Goal: Task Accomplishment & Management: Use online tool/utility

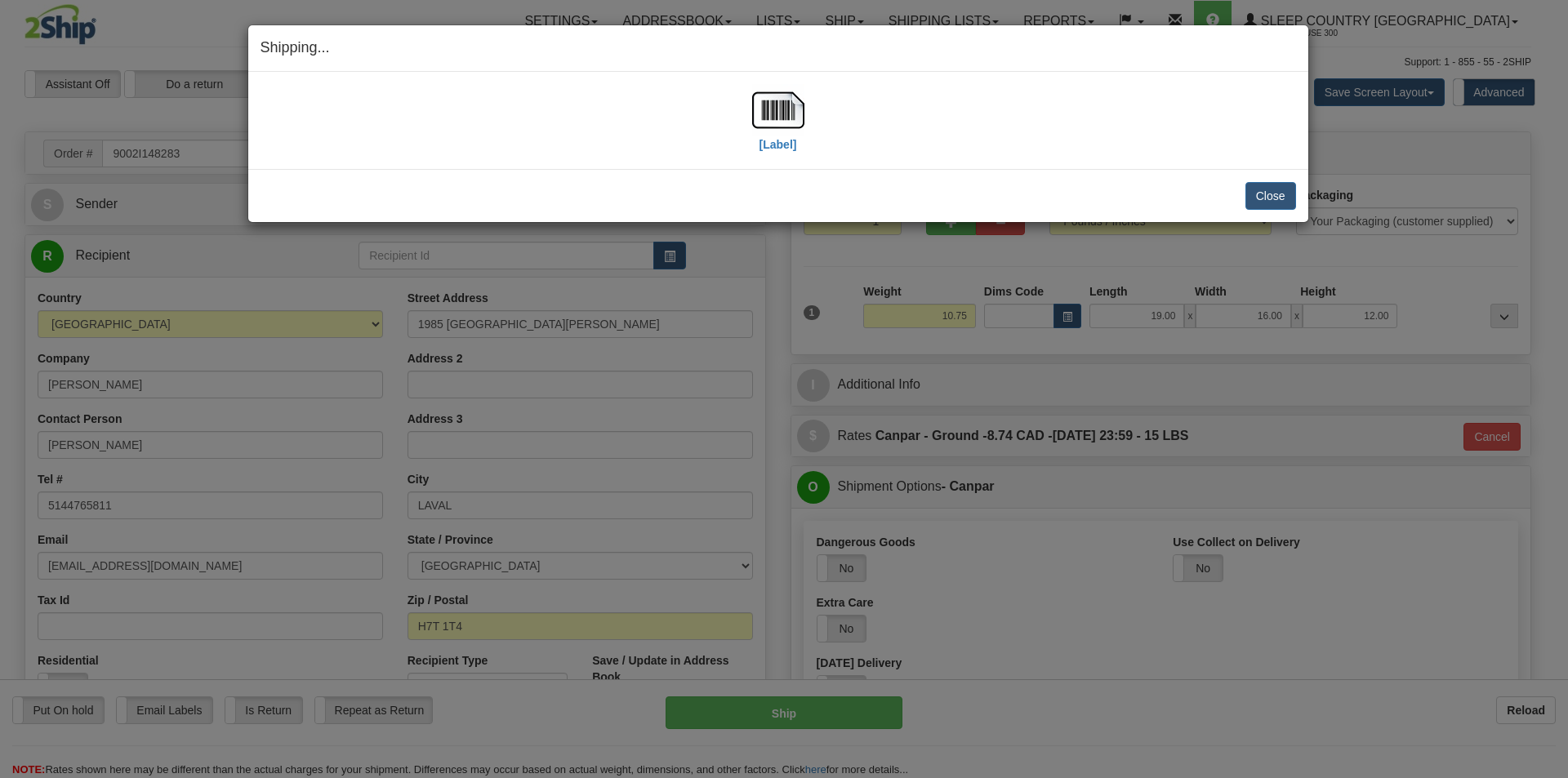
select select "2"
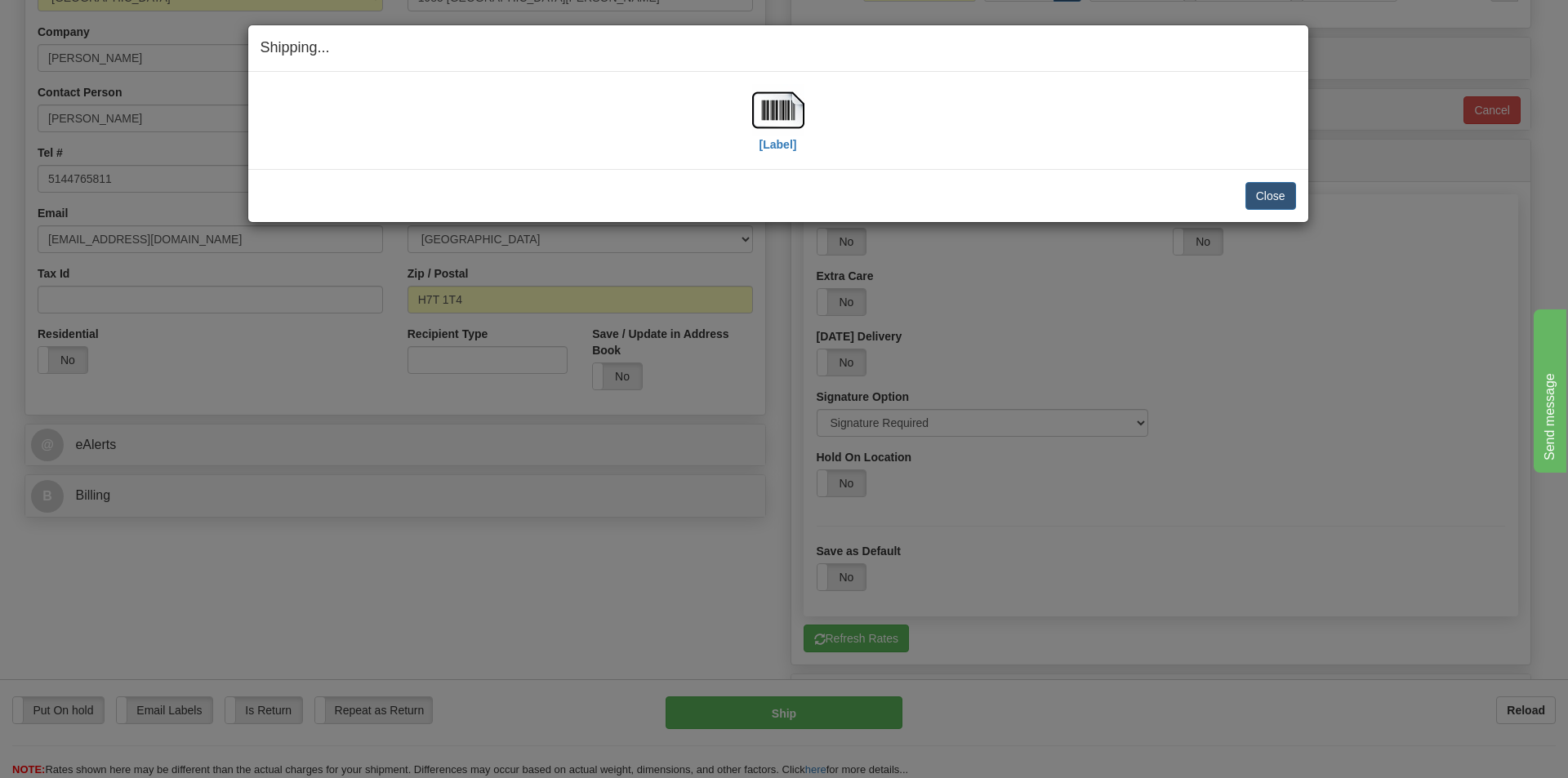
scroll to position [326, 0]
click at [1269, 197] on button "Close" at bounding box center [1270, 195] width 51 height 27
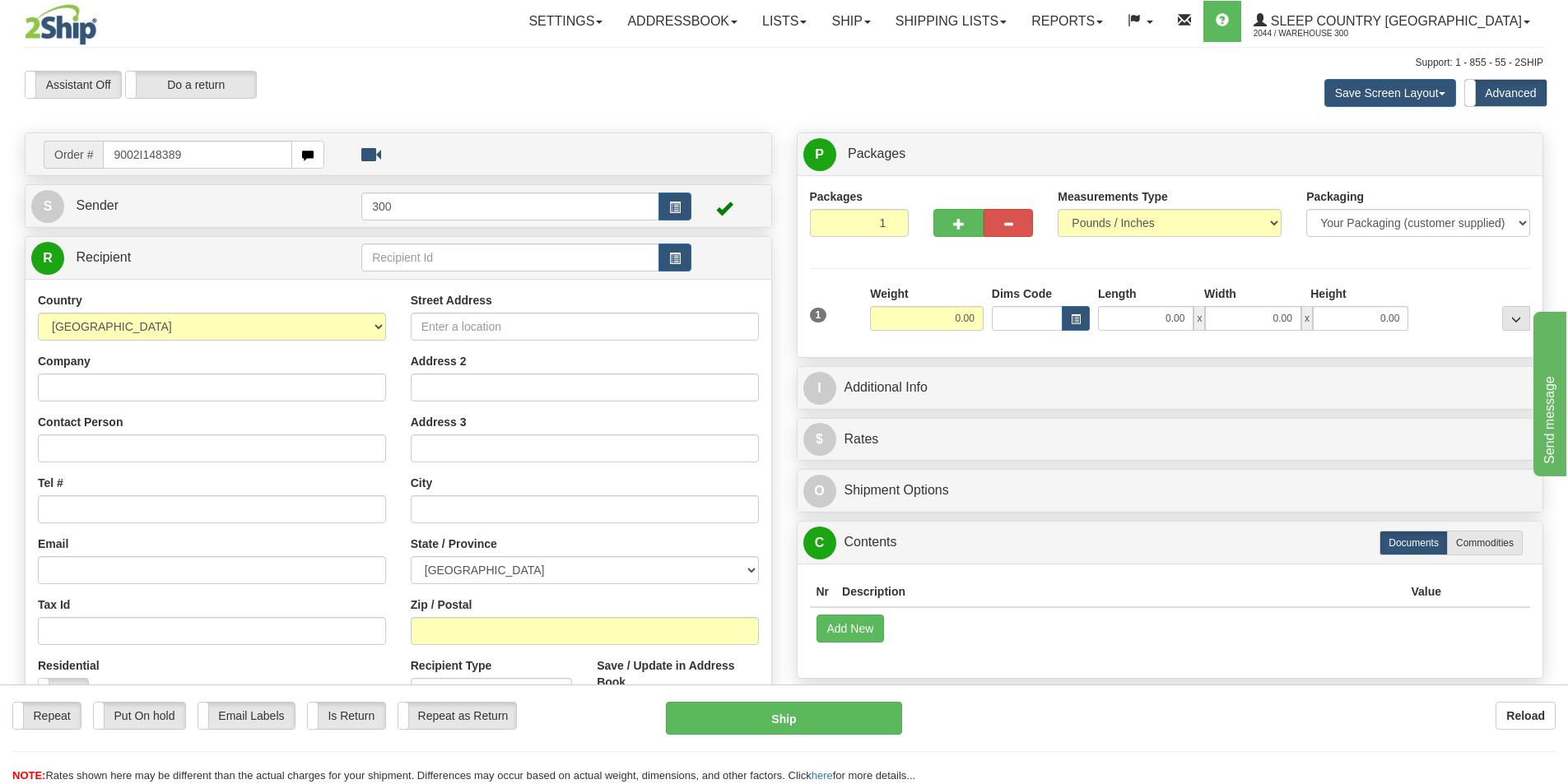
type input "9002I148389"
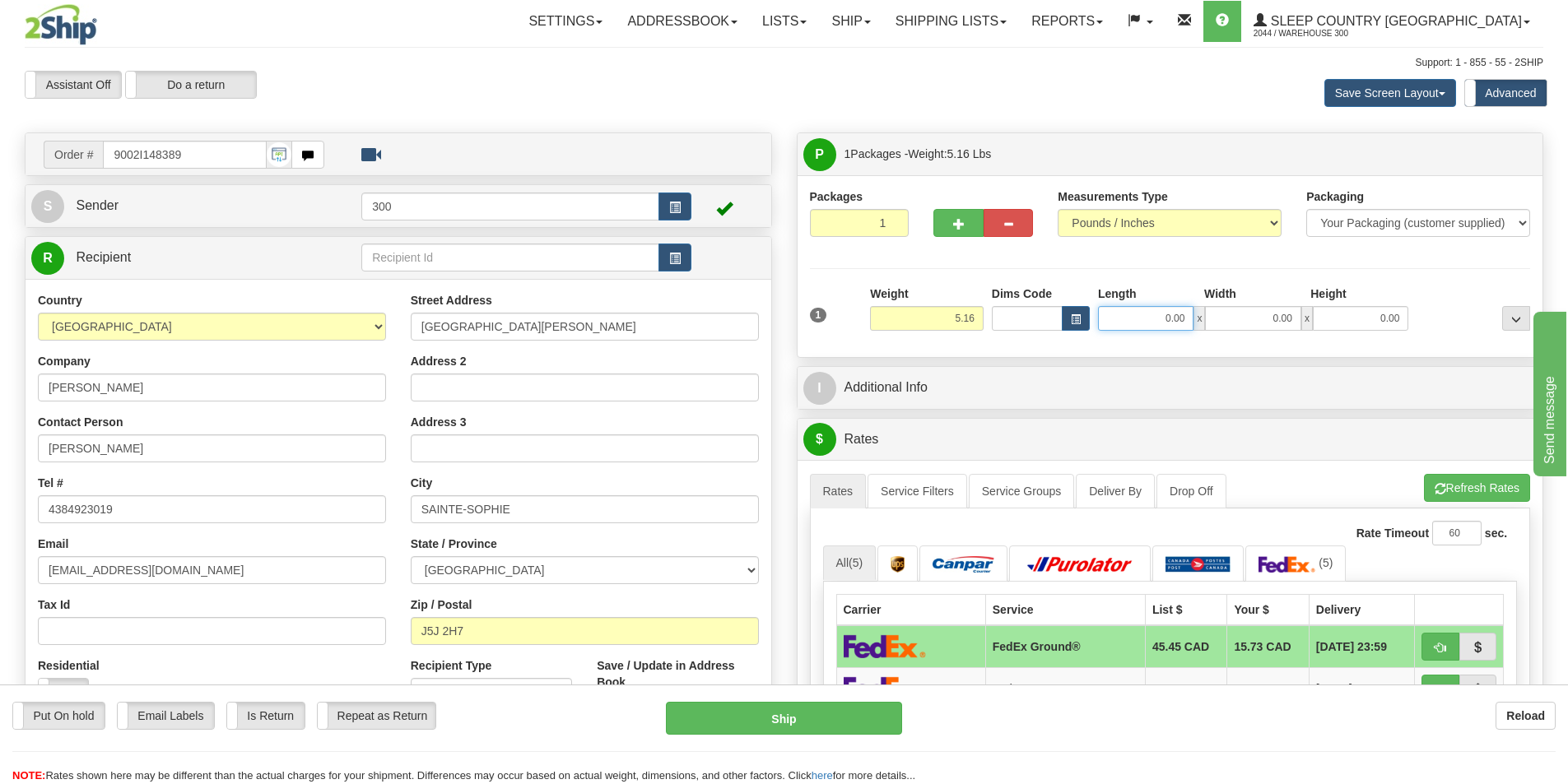
click at [1146, 319] on input "0.00" at bounding box center [1145, 319] width 96 height 25
type input "9.00"
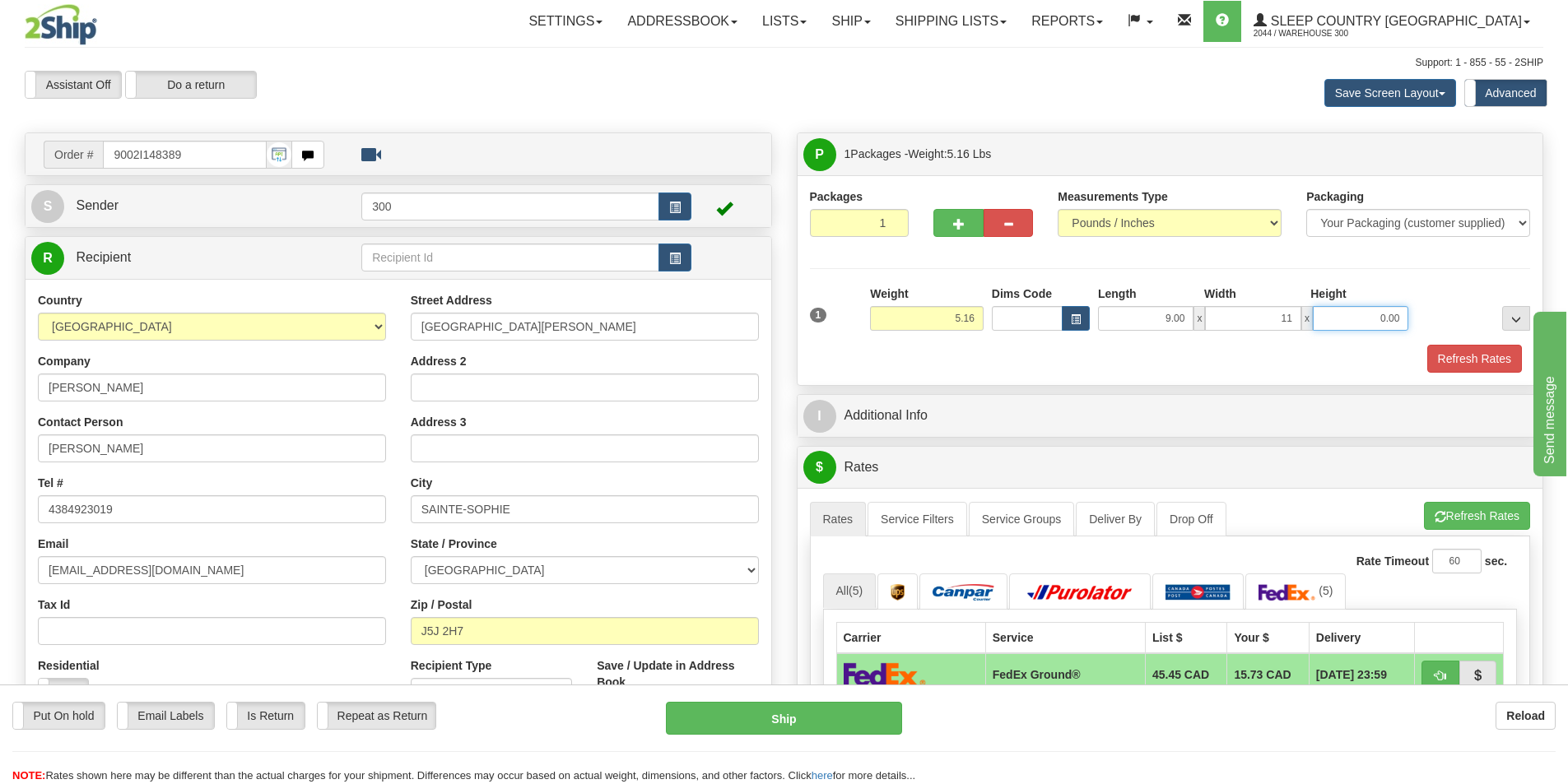
type input "11.00"
type input "17.00"
drag, startPoint x: 1489, startPoint y: 360, endPoint x: 1434, endPoint y: 342, distance: 57.9
click at [1488, 360] on button "Refresh Rates" at bounding box center [1474, 358] width 95 height 28
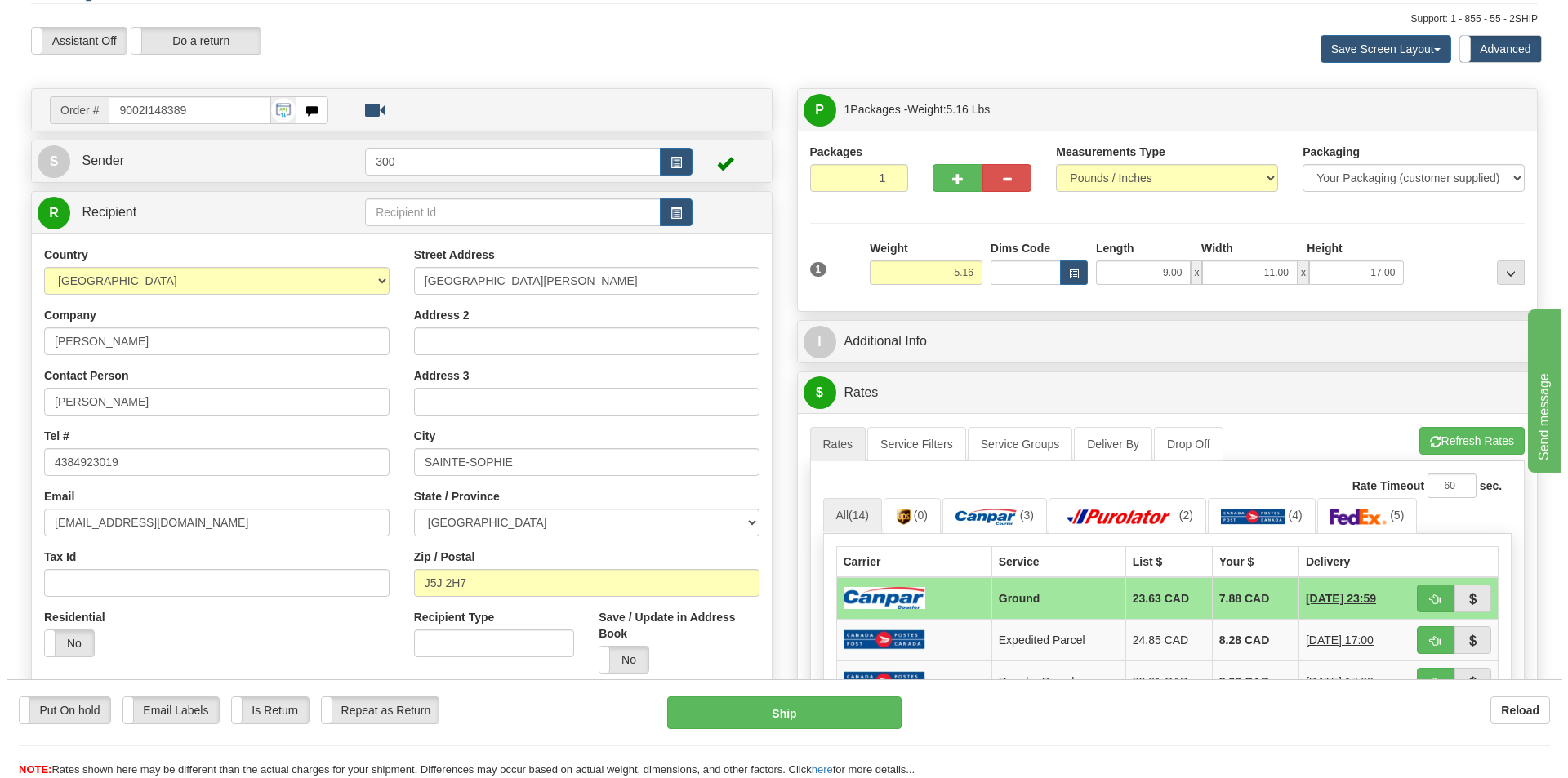
scroll to position [82, 0]
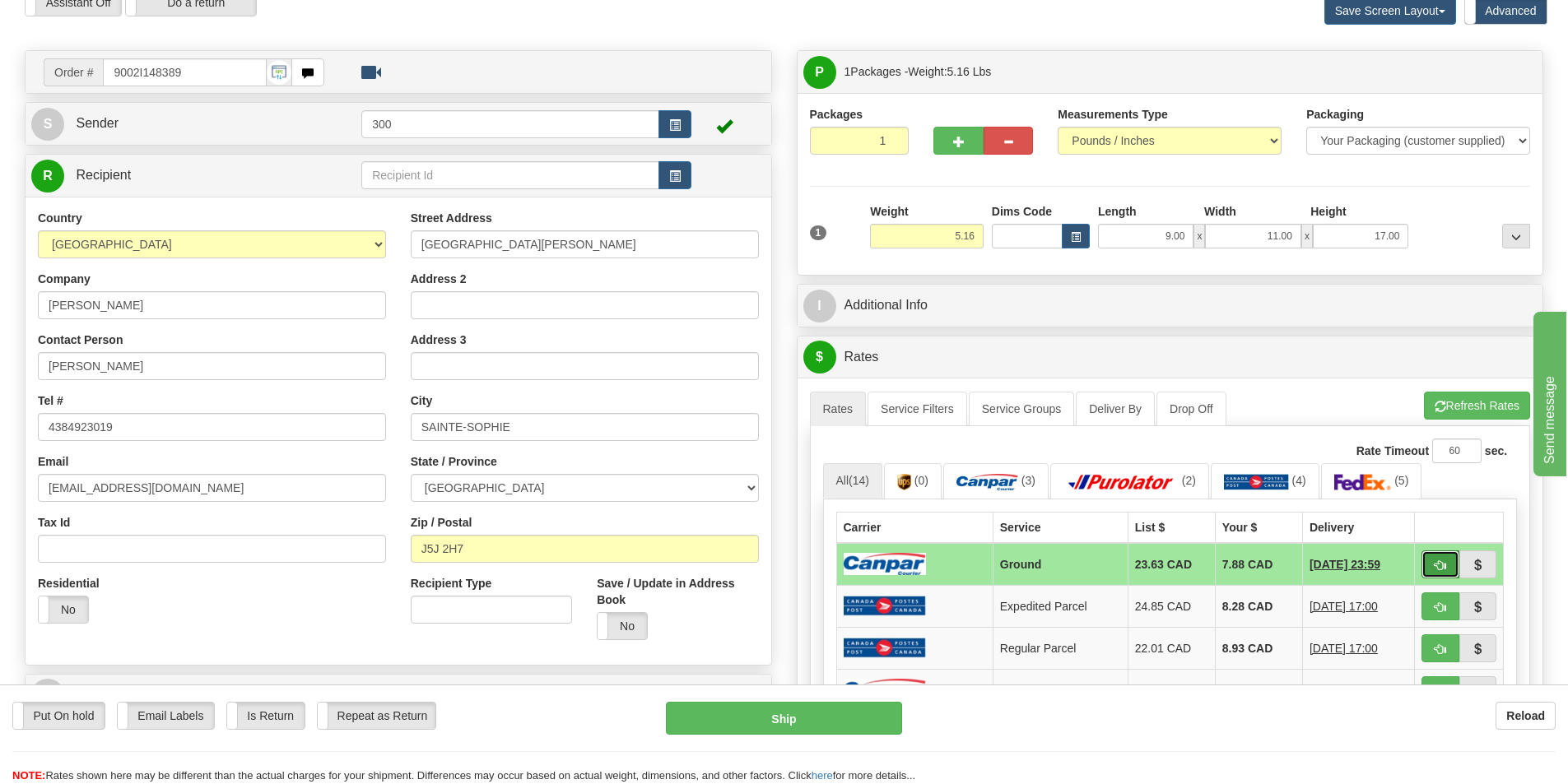
click at [1438, 564] on span "button" at bounding box center [1440, 565] width 12 height 11
type input "1"
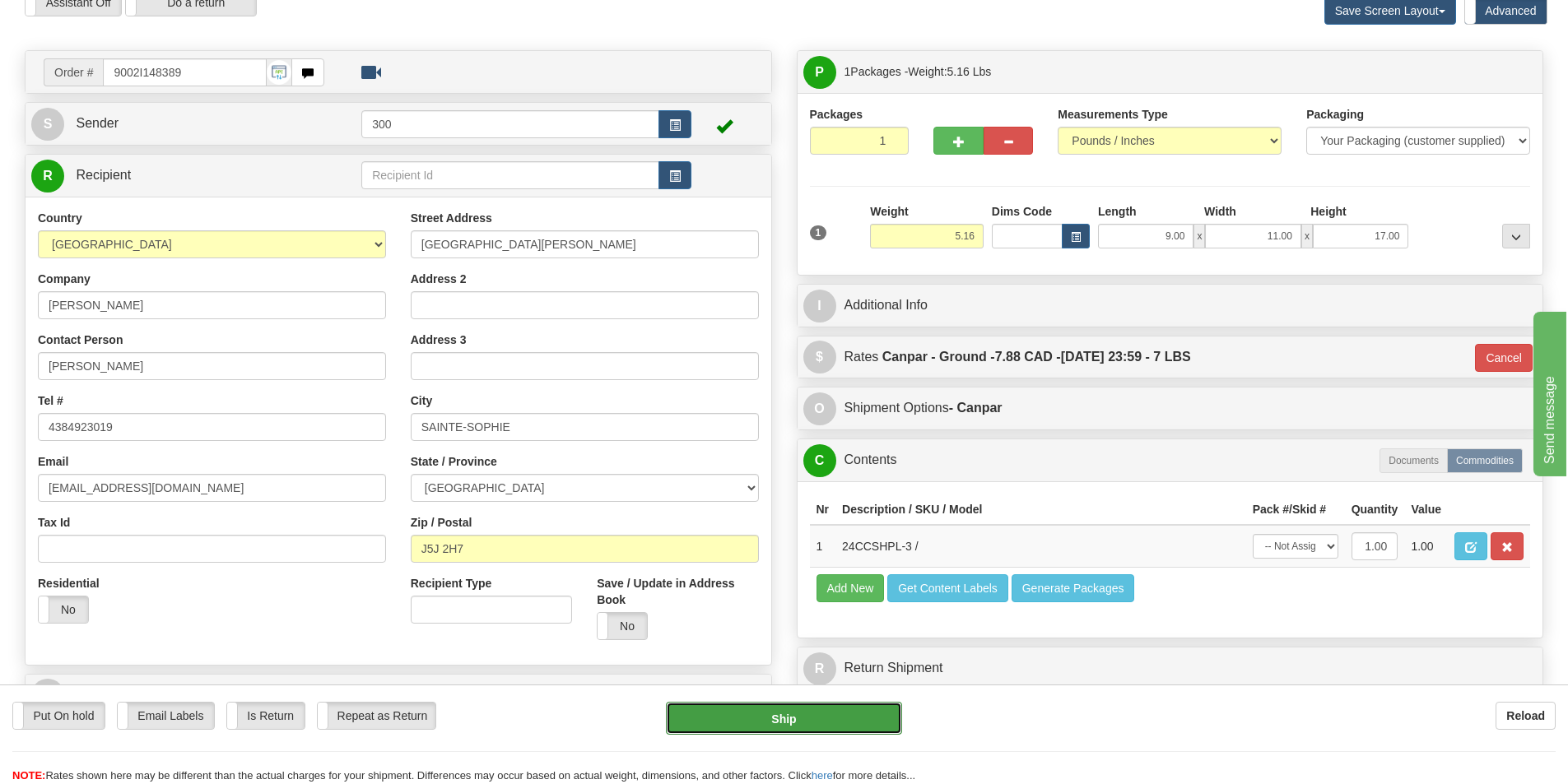
click at [826, 721] on button "Ship" at bounding box center [784, 718] width 236 height 33
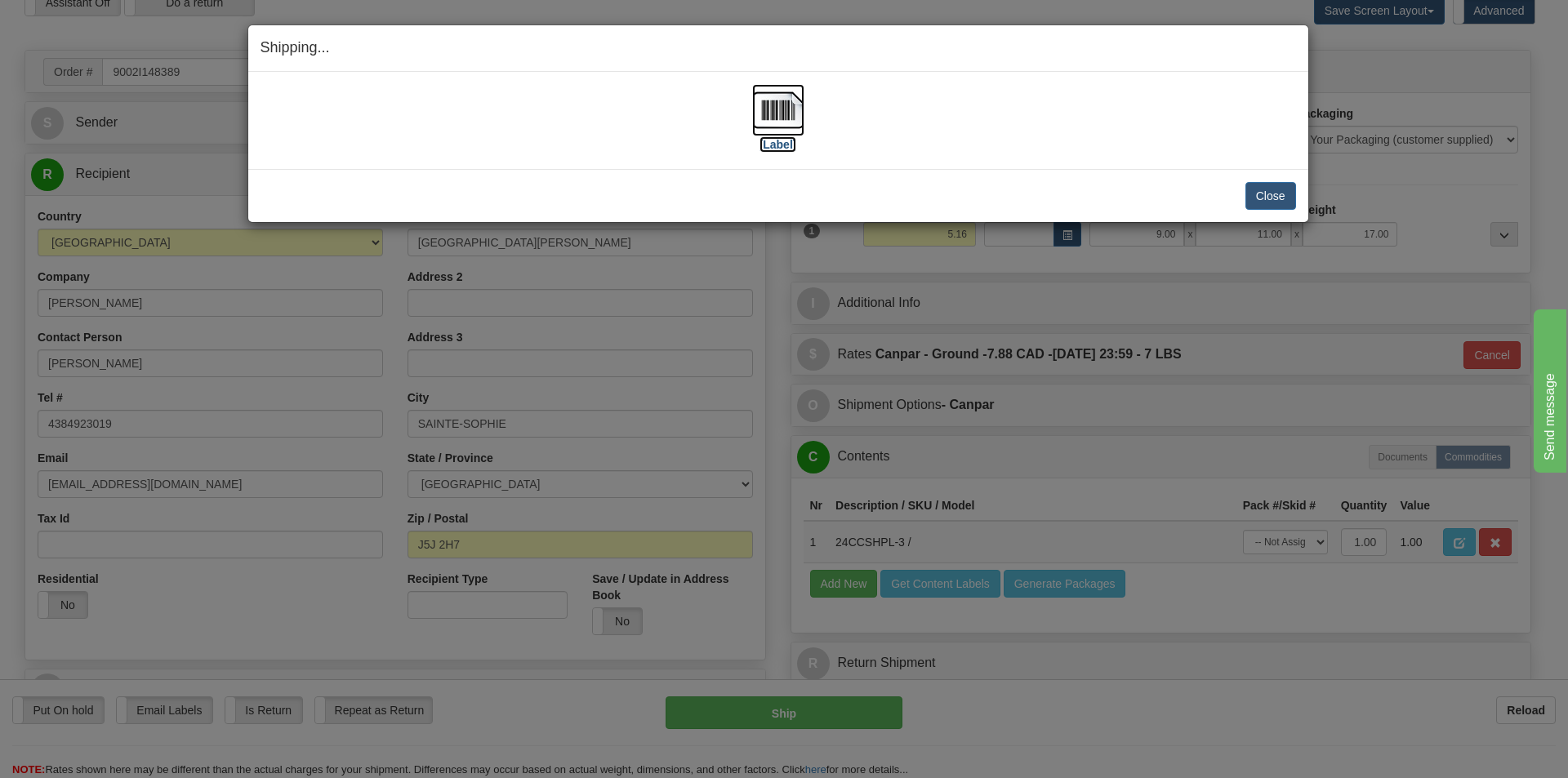
click at [776, 120] on img at bounding box center [777, 110] width 52 height 52
click at [1267, 191] on button "Close" at bounding box center [1270, 195] width 51 height 27
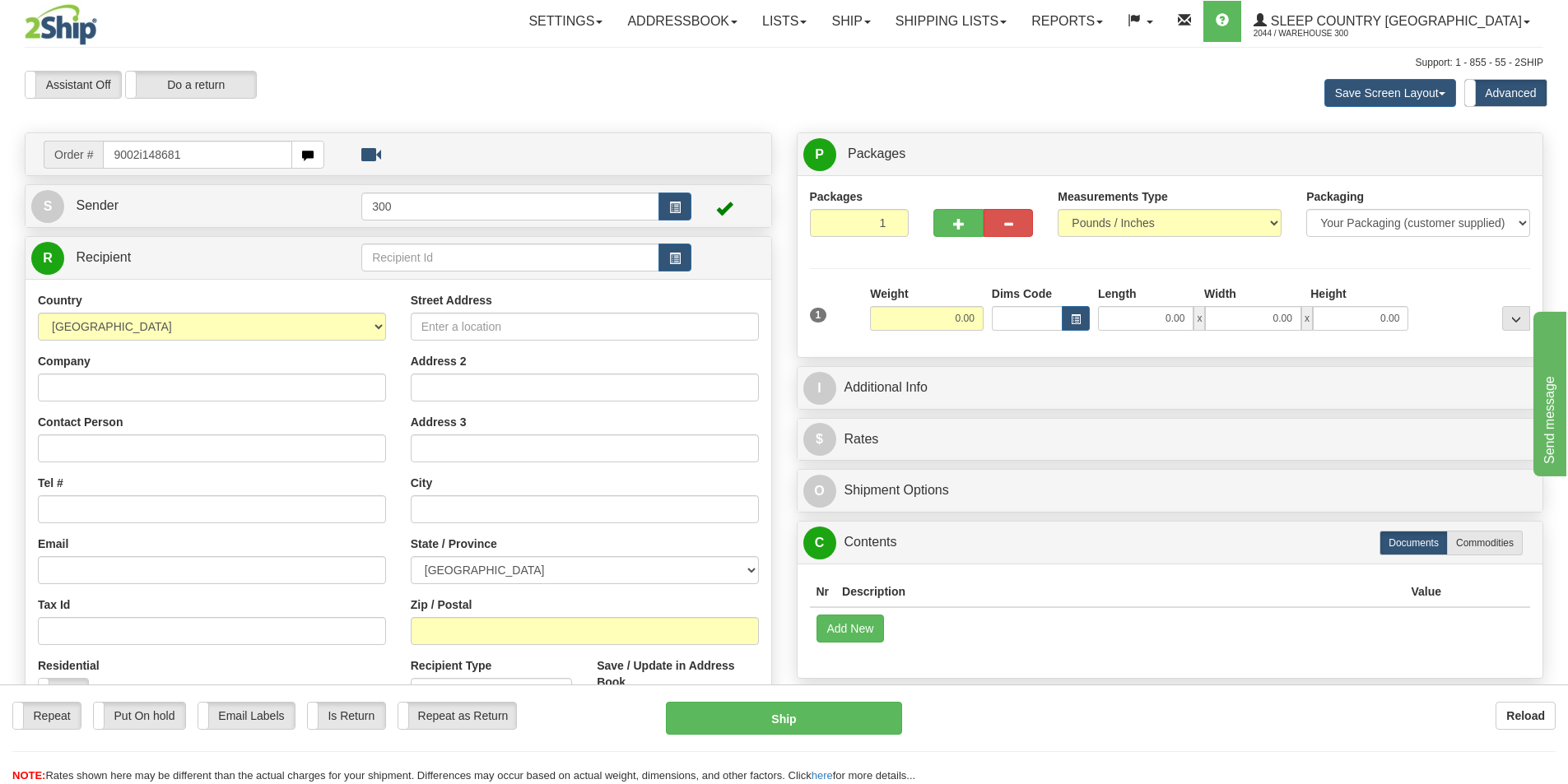
type input "9002i148681"
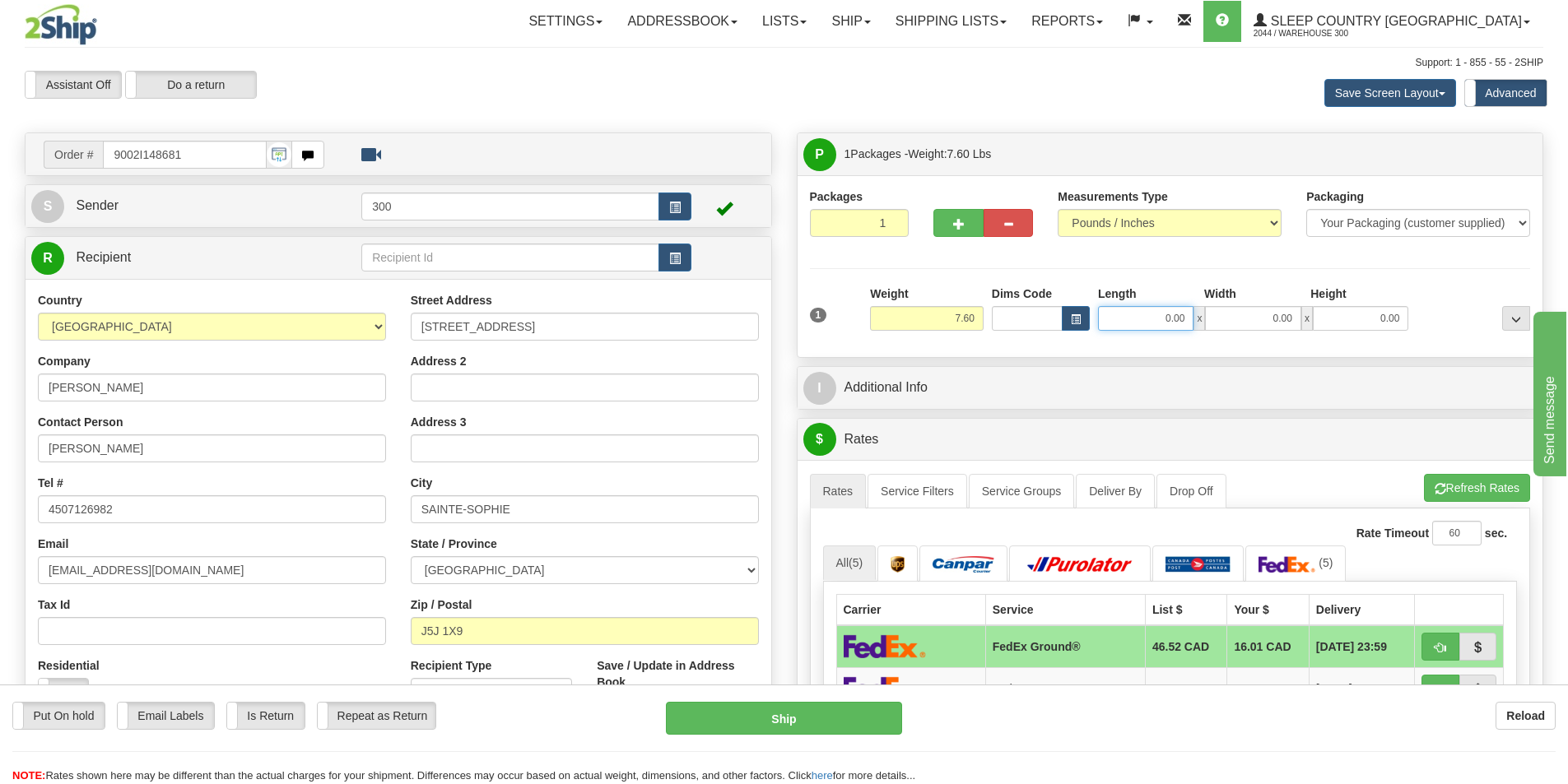
click at [1161, 323] on input "0.00" at bounding box center [1145, 319] width 96 height 25
type input "15.00"
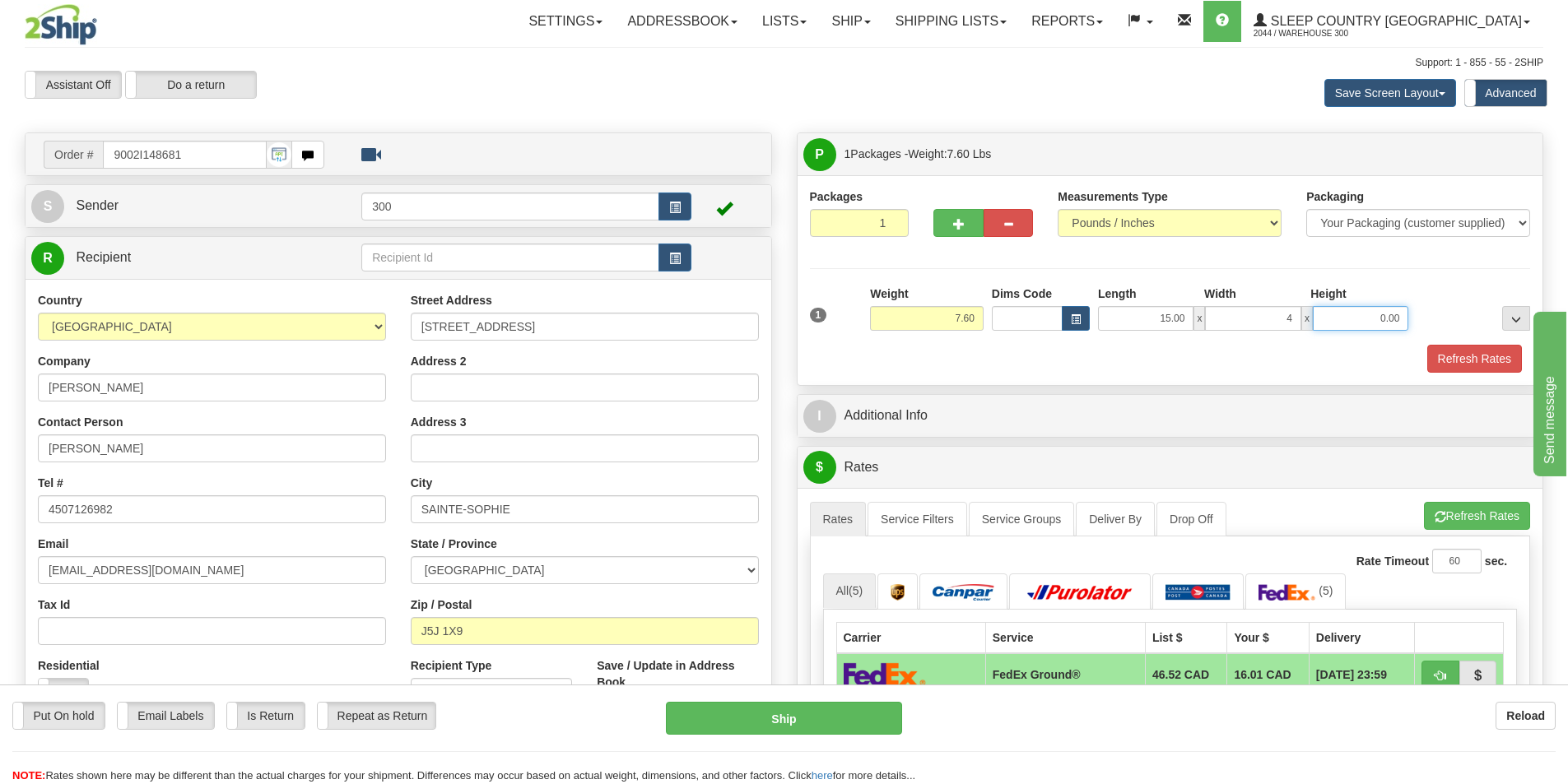
type input "4.00"
type input "7.00"
click at [1165, 315] on input "15.00" at bounding box center [1145, 319] width 96 height 25
click at [1269, 313] on input "4.00" at bounding box center [1253, 319] width 96 height 25
type input "14.00"
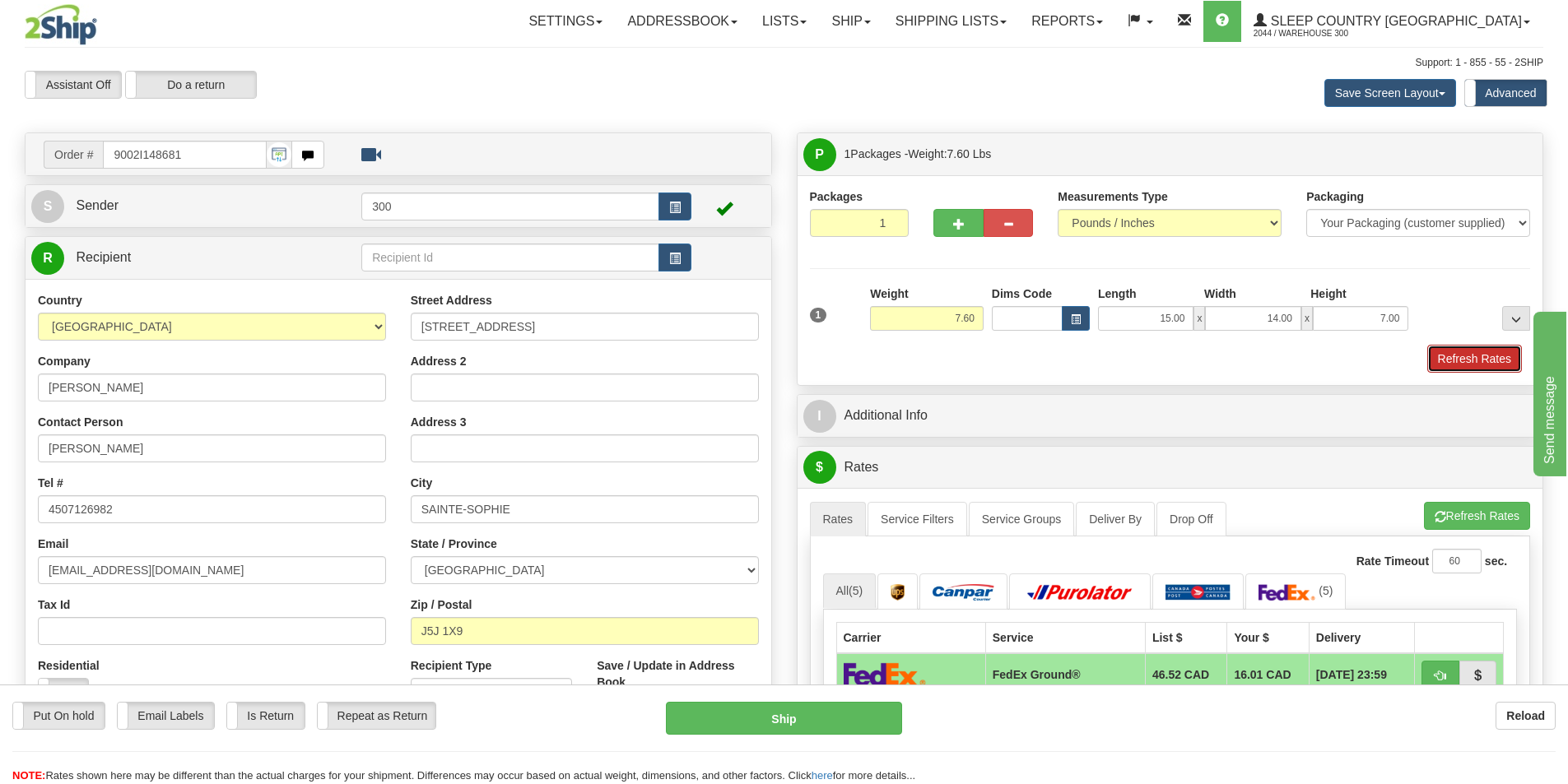
click at [1463, 350] on button "Refresh Rates" at bounding box center [1474, 358] width 95 height 28
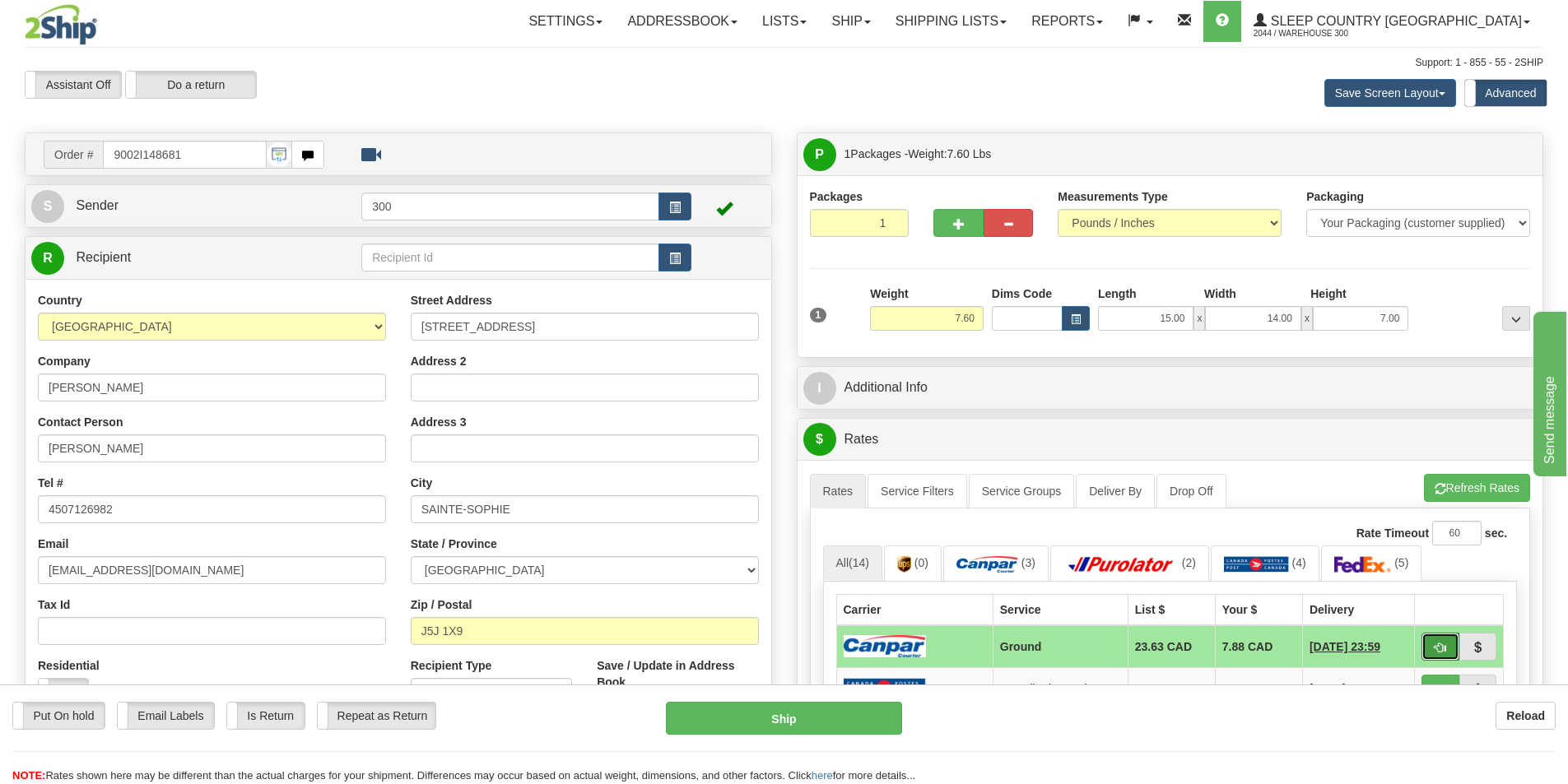
click at [1438, 636] on button "button" at bounding box center [1440, 646] width 38 height 28
type input "1"
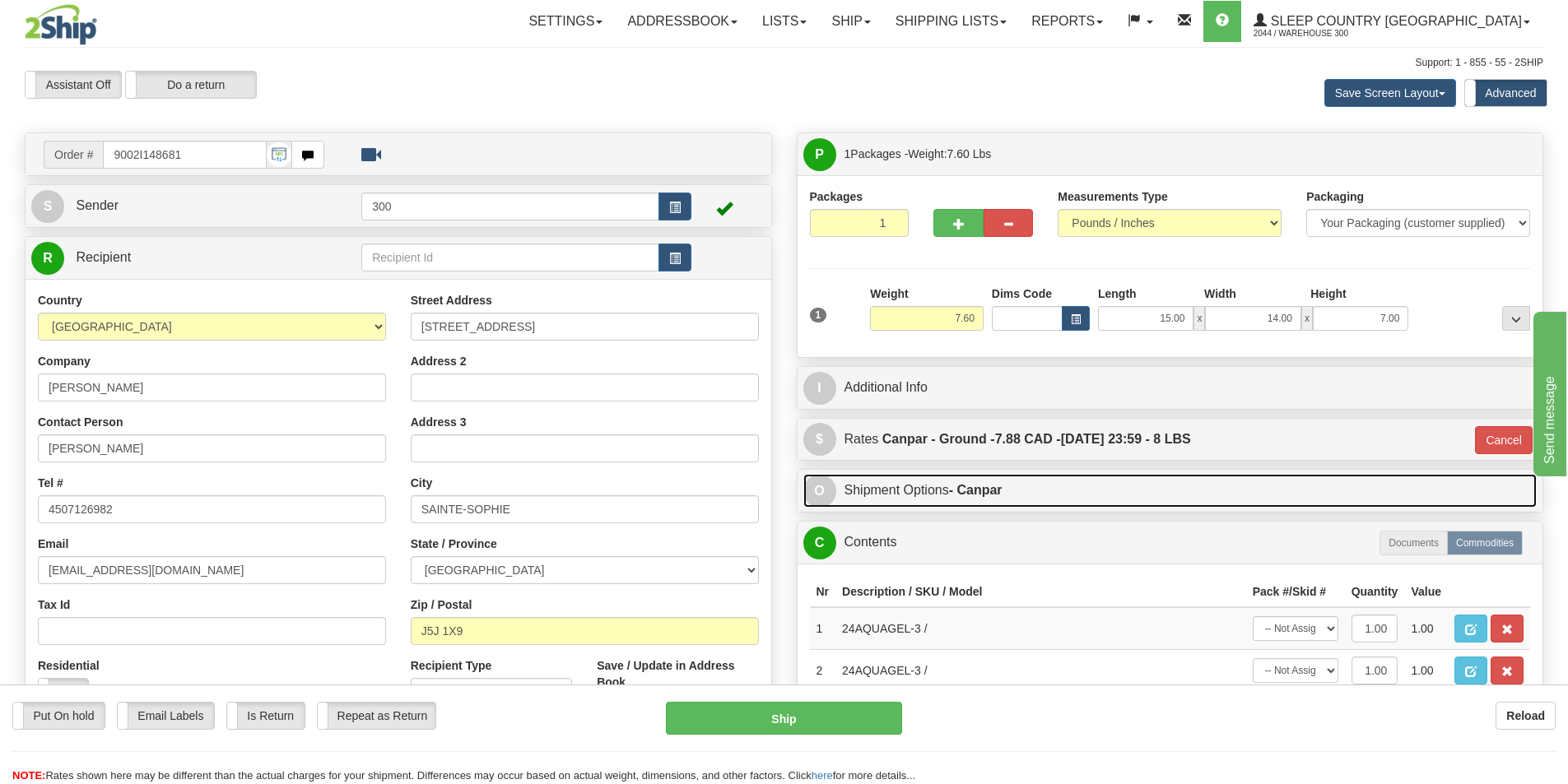
click at [1118, 488] on link "O Shipment Options - Canpar" at bounding box center [1170, 491] width 734 height 34
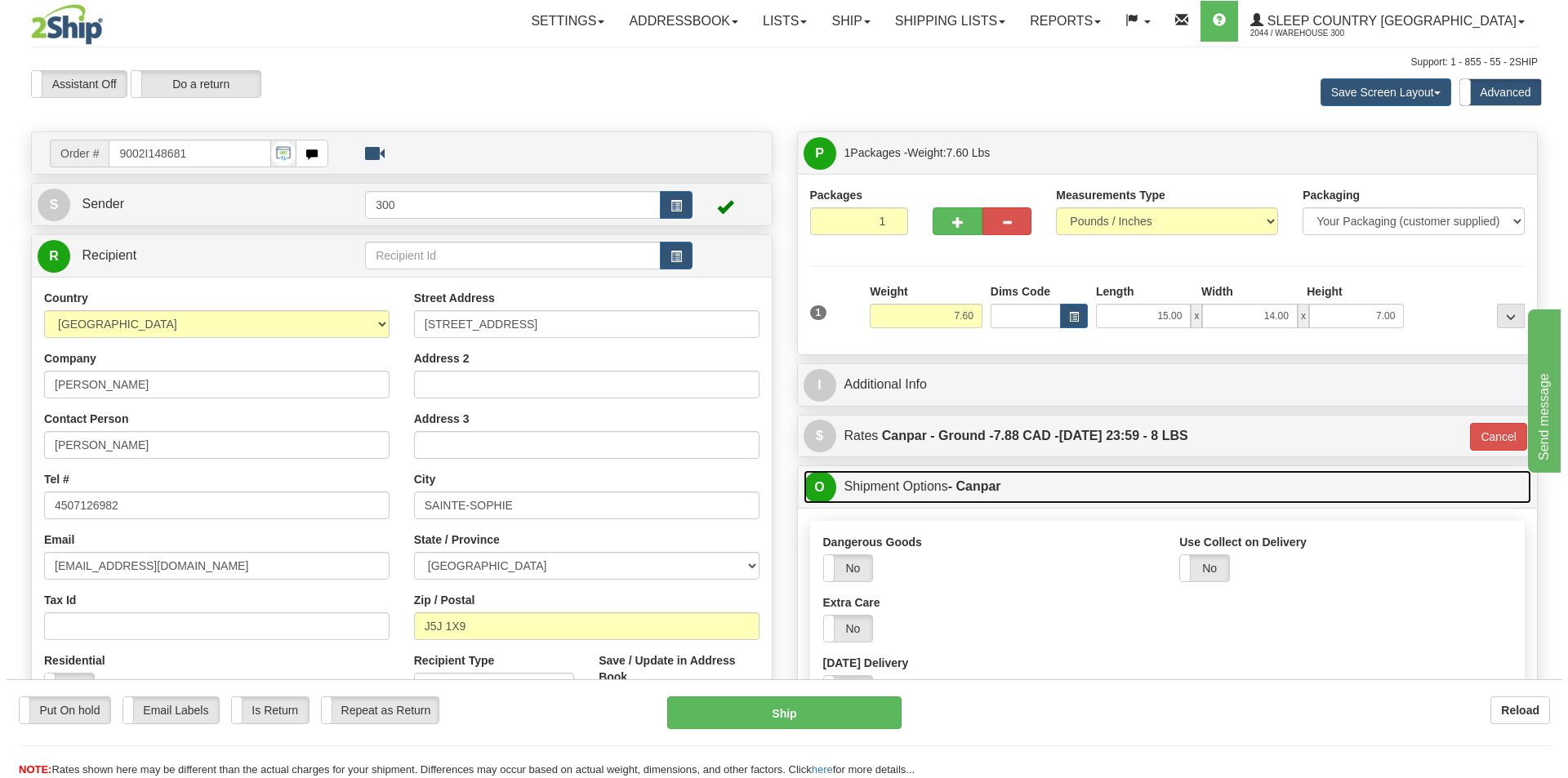
scroll to position [245, 0]
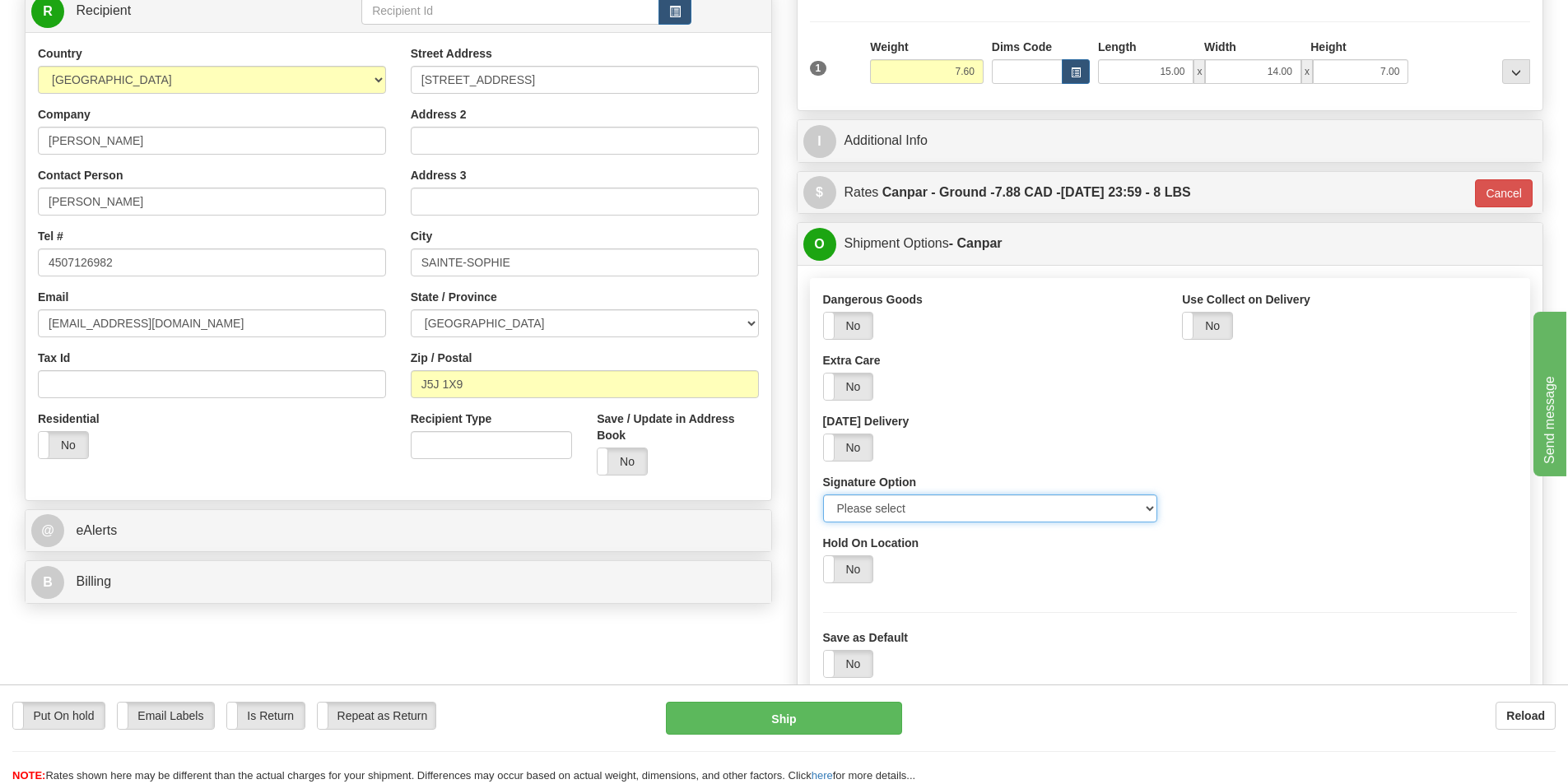
click at [948, 515] on select "Please select No Signature Required Signature Required Adult Signature" at bounding box center [990, 508] width 335 height 28
click at [902, 513] on select "Please select No Signature Required Signature Required Adult Signature" at bounding box center [990, 508] width 335 height 28
select select "2"
click at [823, 495] on select "Please select No Signature Required Signature Required Adult Signature" at bounding box center [990, 508] width 335 height 28
click at [834, 719] on button "Ship" at bounding box center [784, 718] width 236 height 33
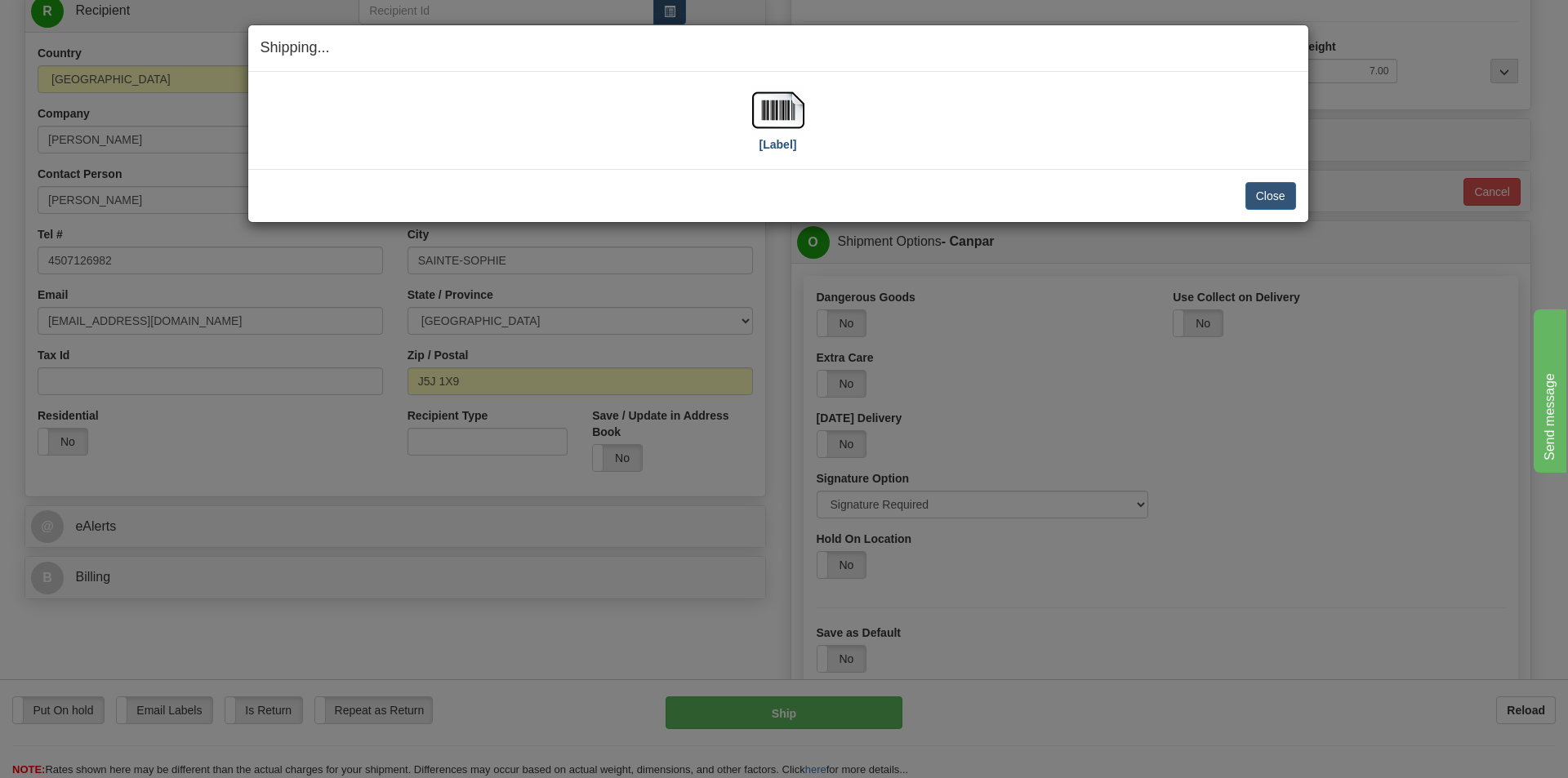
drag, startPoint x: 750, startPoint y: 119, endPoint x: 768, endPoint y: 115, distance: 18.4
click at [751, 119] on div "[Label]" at bounding box center [778, 121] width 1035 height 73
click at [783, 113] on img at bounding box center [777, 110] width 52 height 52
click at [1275, 207] on button "Close" at bounding box center [1270, 195] width 51 height 27
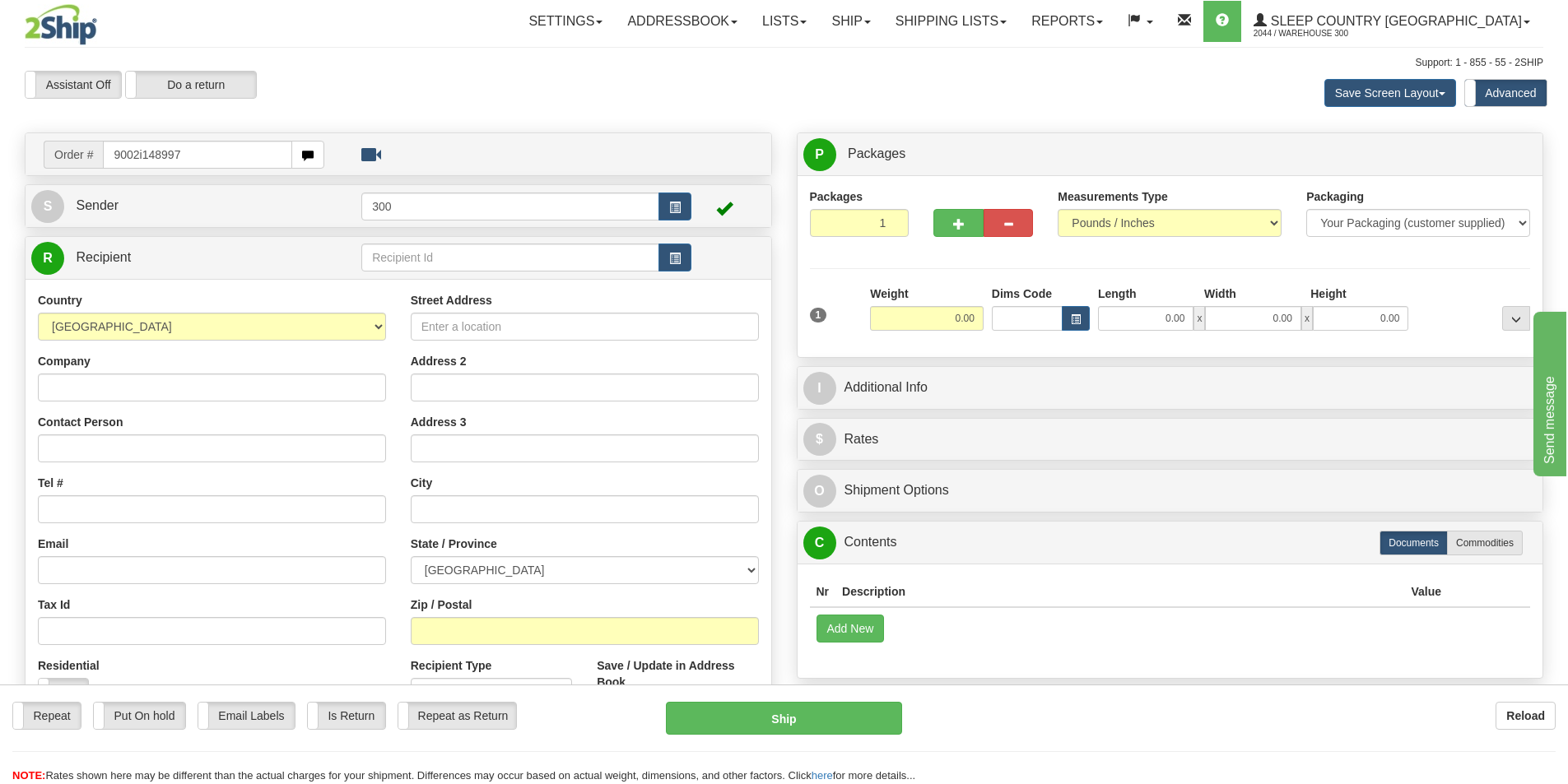
type input "9002i148997"
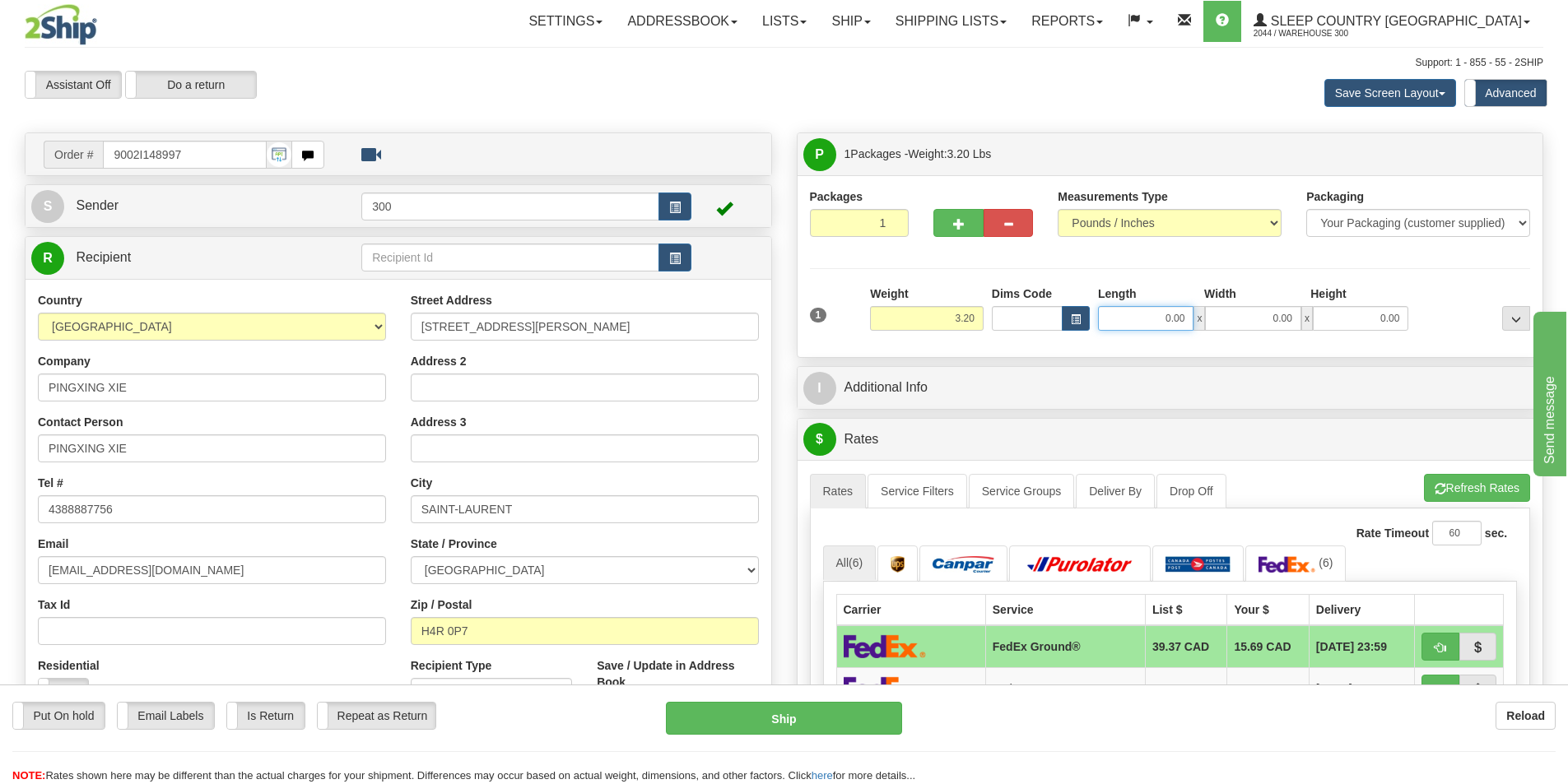
click at [1143, 309] on input "0.00" at bounding box center [1145, 319] width 96 height 25
type input "12.00"
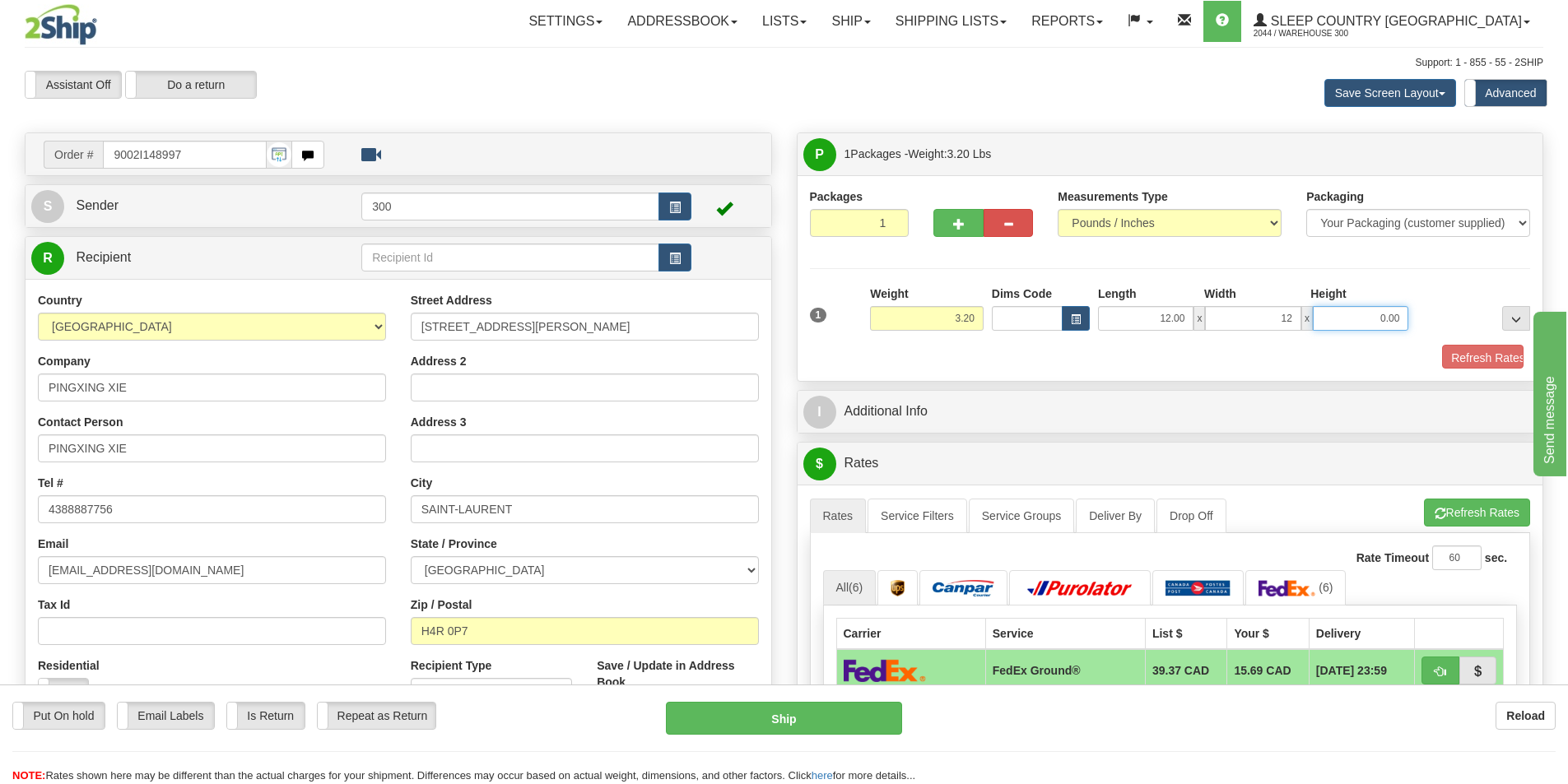
type input "12.00"
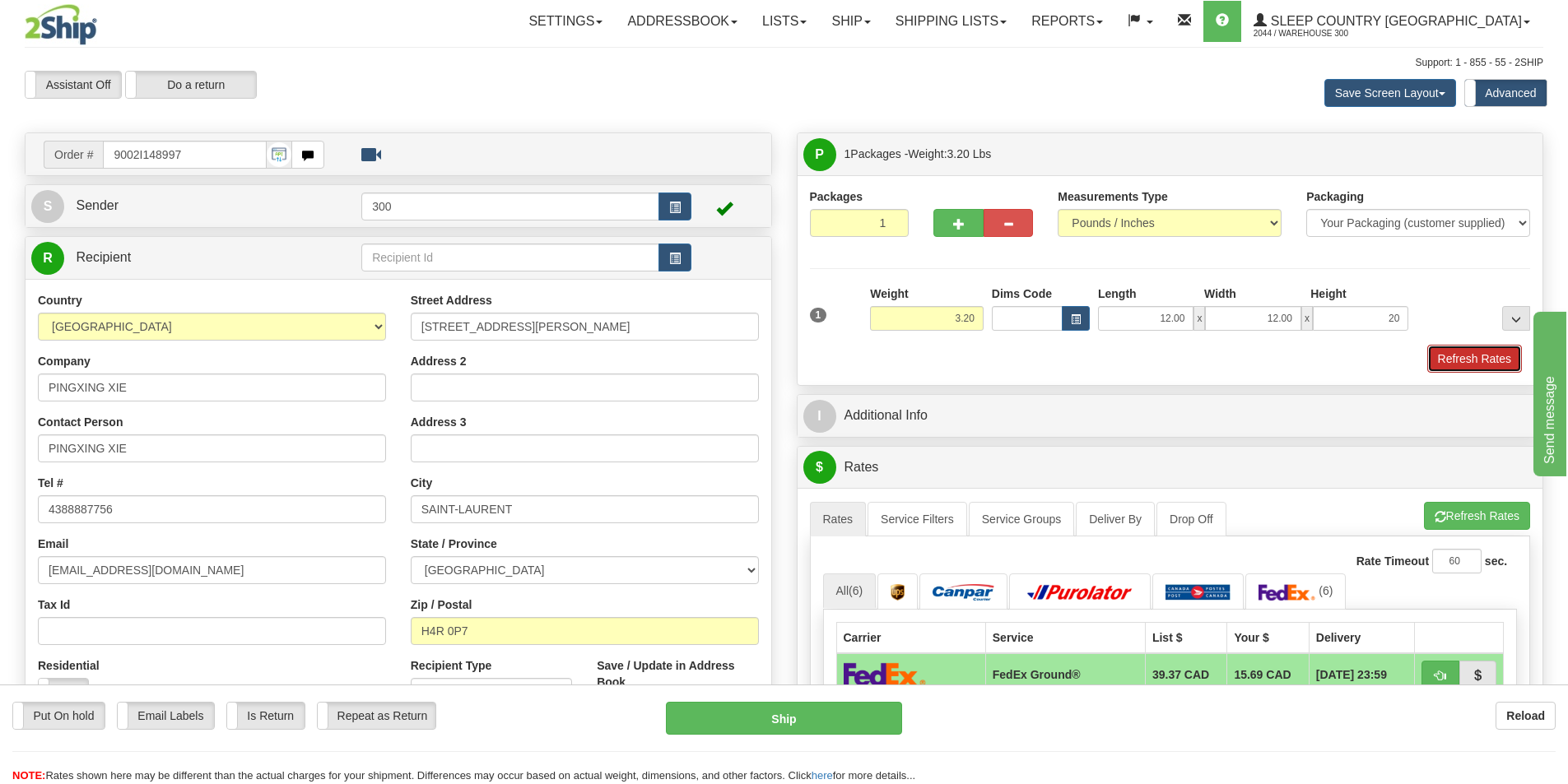
type input "20.00"
click at [1429, 358] on button "Refresh Rates" at bounding box center [1474, 358] width 95 height 28
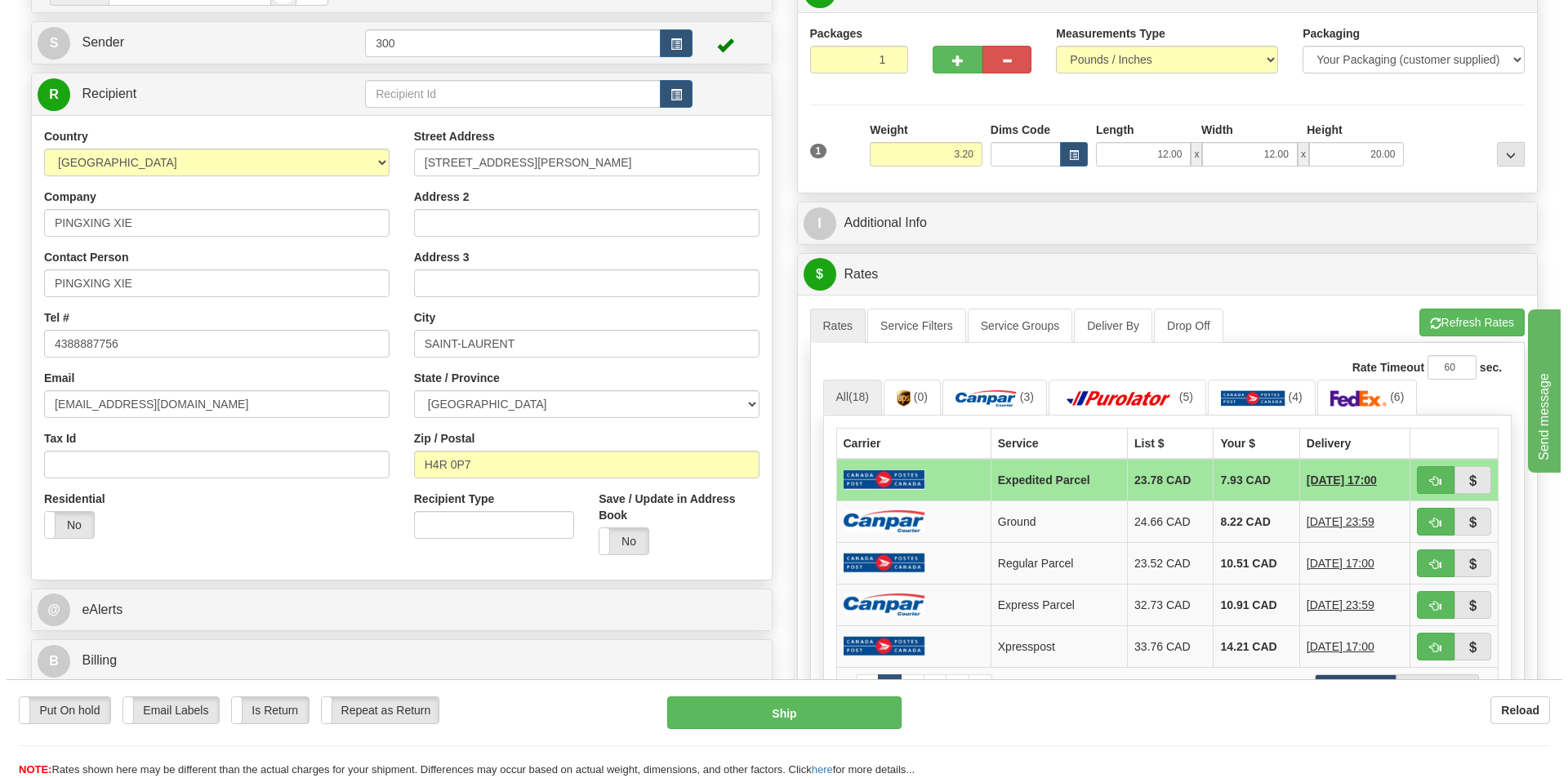
scroll to position [163, 0]
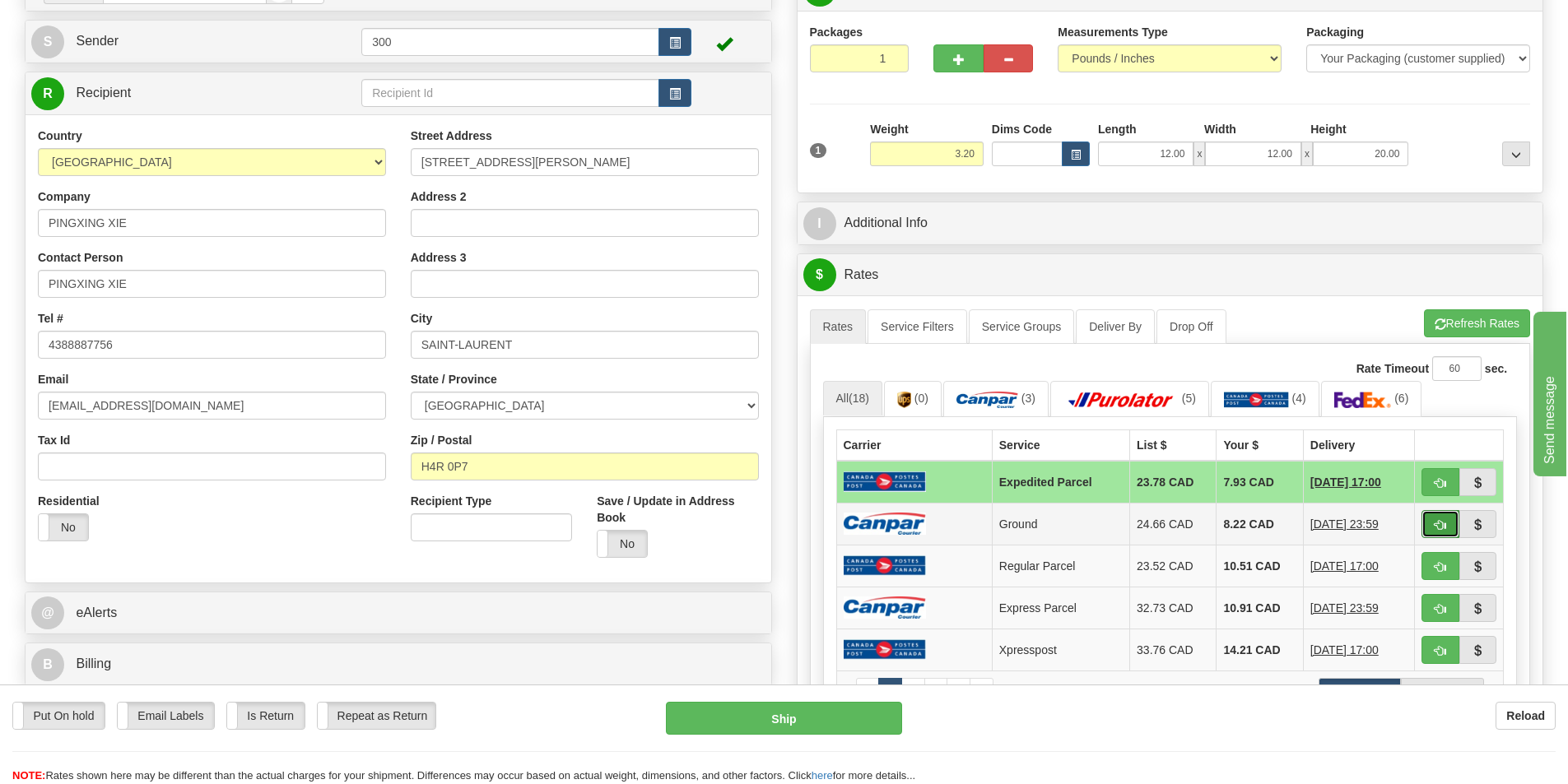
click at [1442, 524] on span "button" at bounding box center [1440, 525] width 12 height 11
type input "1"
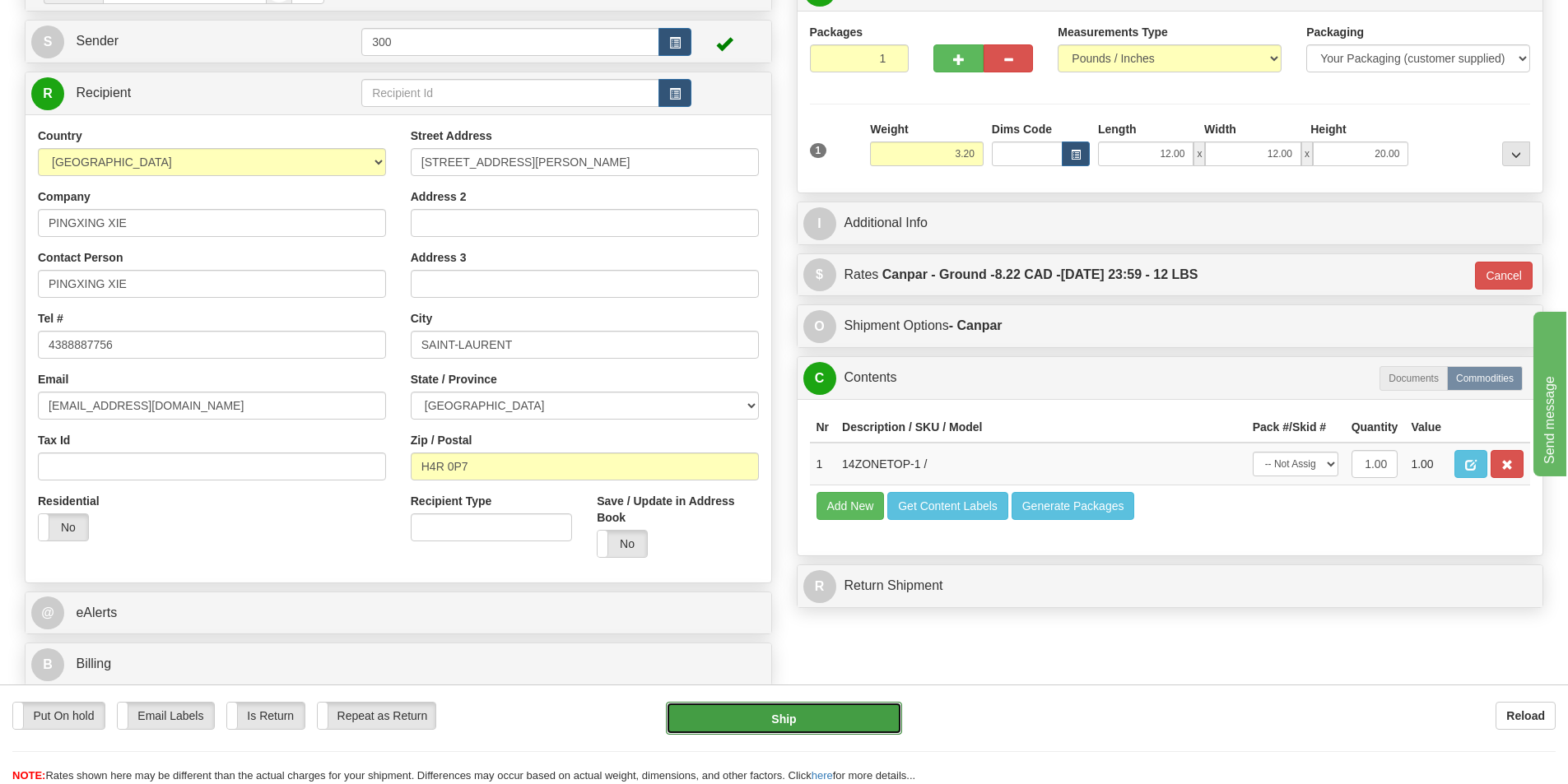
click at [849, 718] on button "Ship" at bounding box center [784, 718] width 236 height 33
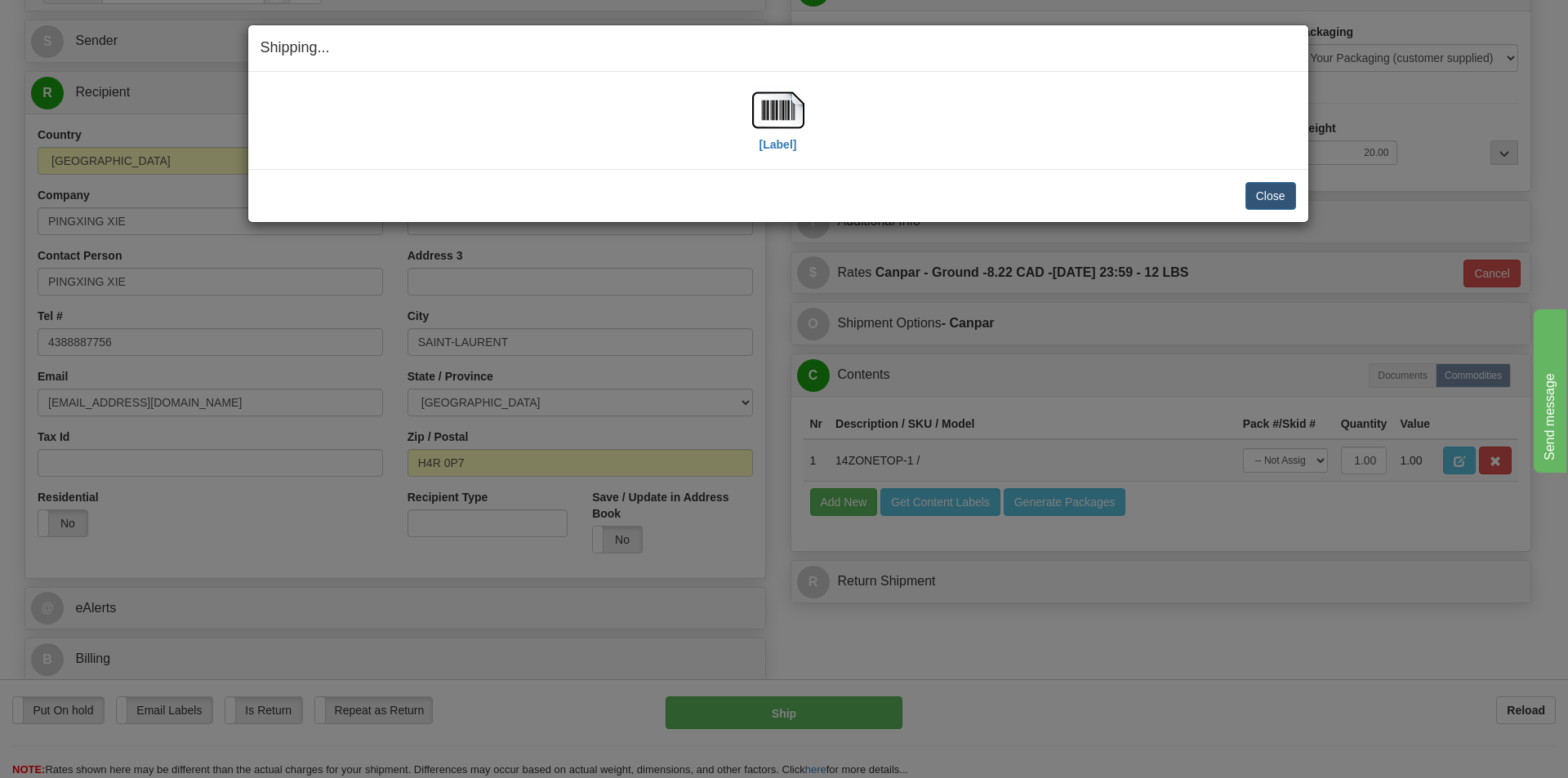
click at [810, 103] on div "[Label]" at bounding box center [778, 121] width 1035 height 73
click at [773, 110] on img at bounding box center [777, 110] width 52 height 52
click at [1259, 183] on button "Close" at bounding box center [1270, 195] width 51 height 27
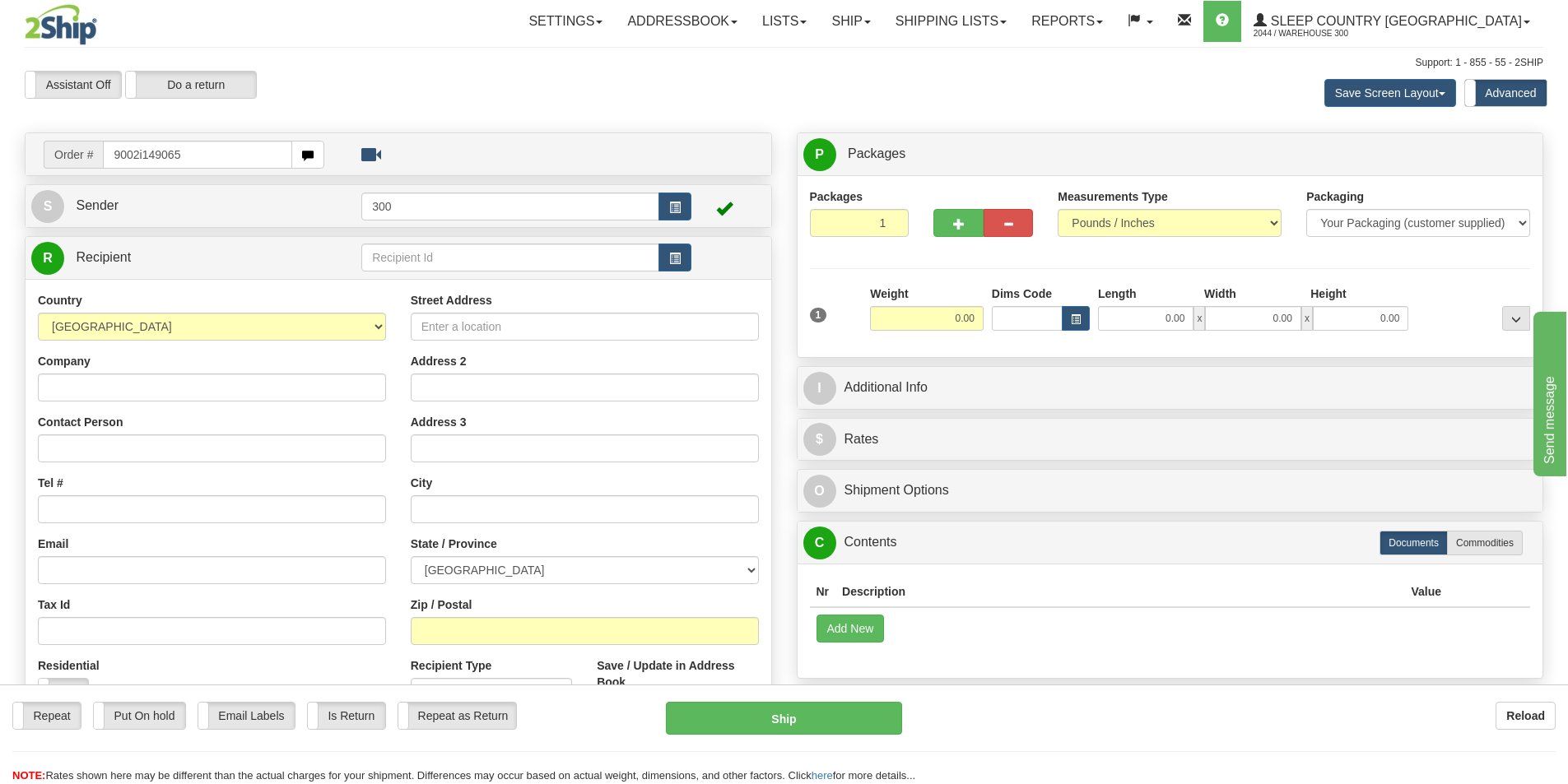
type input "9002i149065"
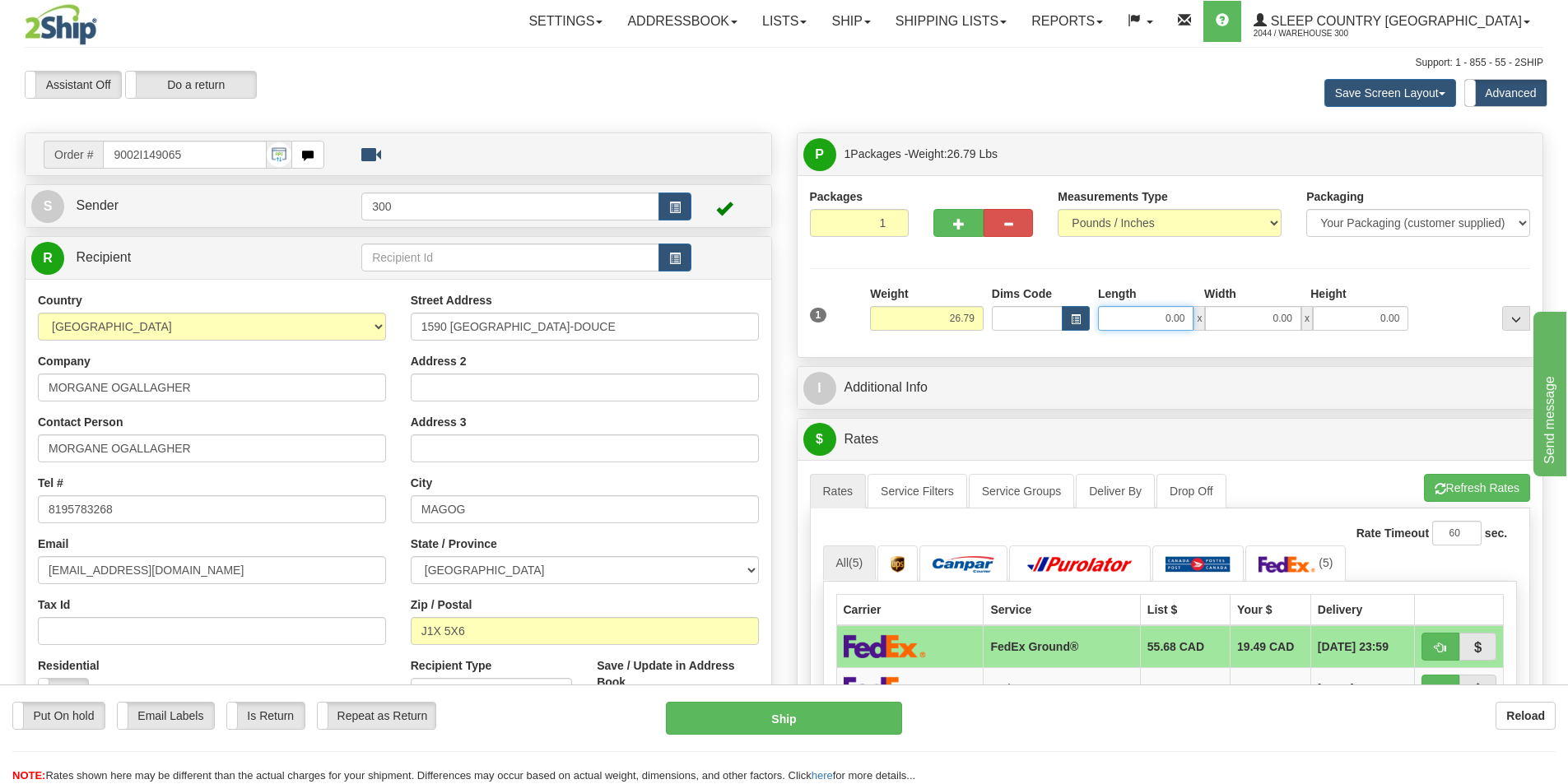
click at [1125, 313] on input "0.00" at bounding box center [1145, 319] width 96 height 25
type input "13.00"
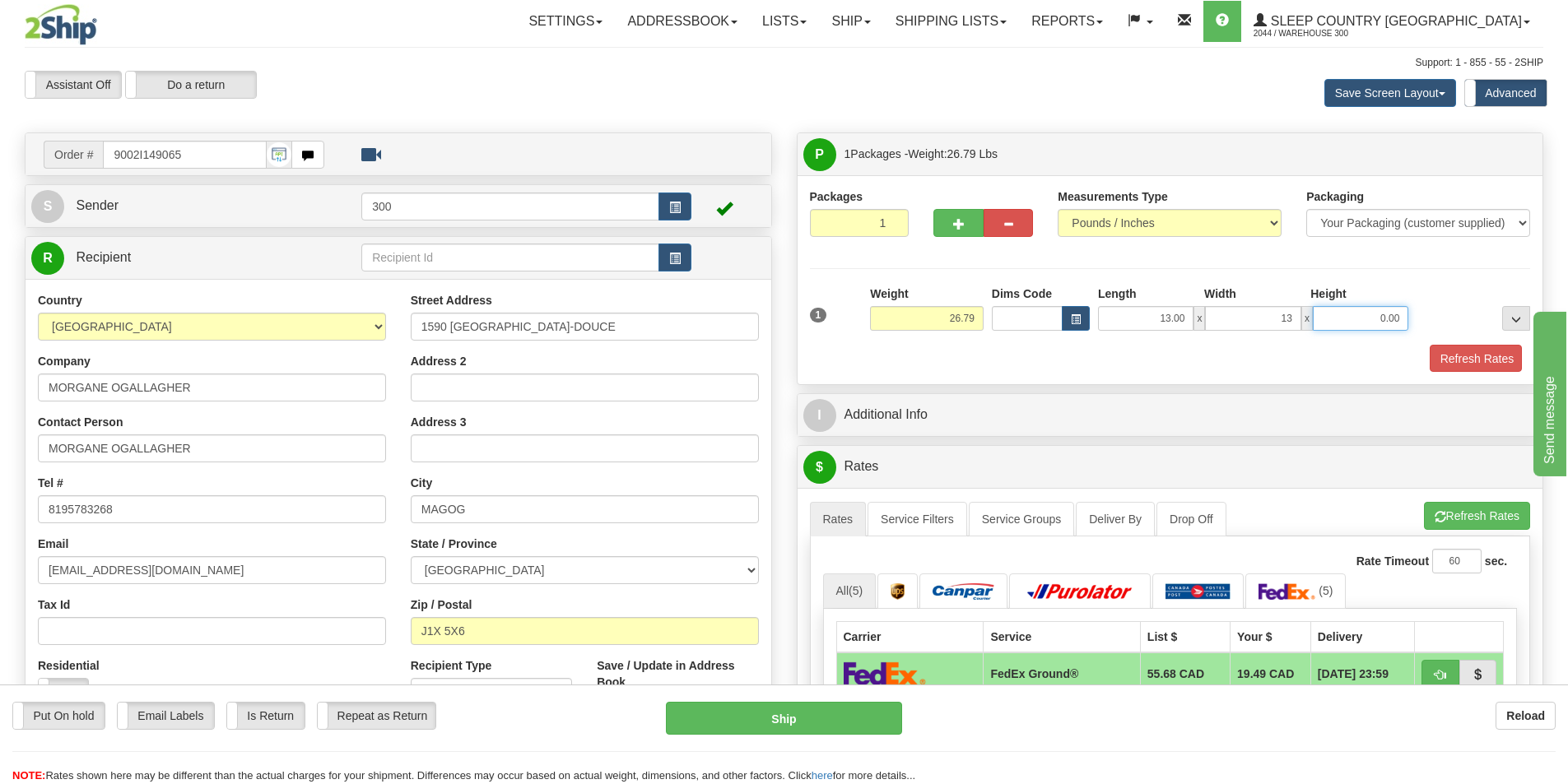
type input "13.00"
type input "40.00"
click at [1478, 363] on button "Refresh Rates" at bounding box center [1474, 358] width 95 height 28
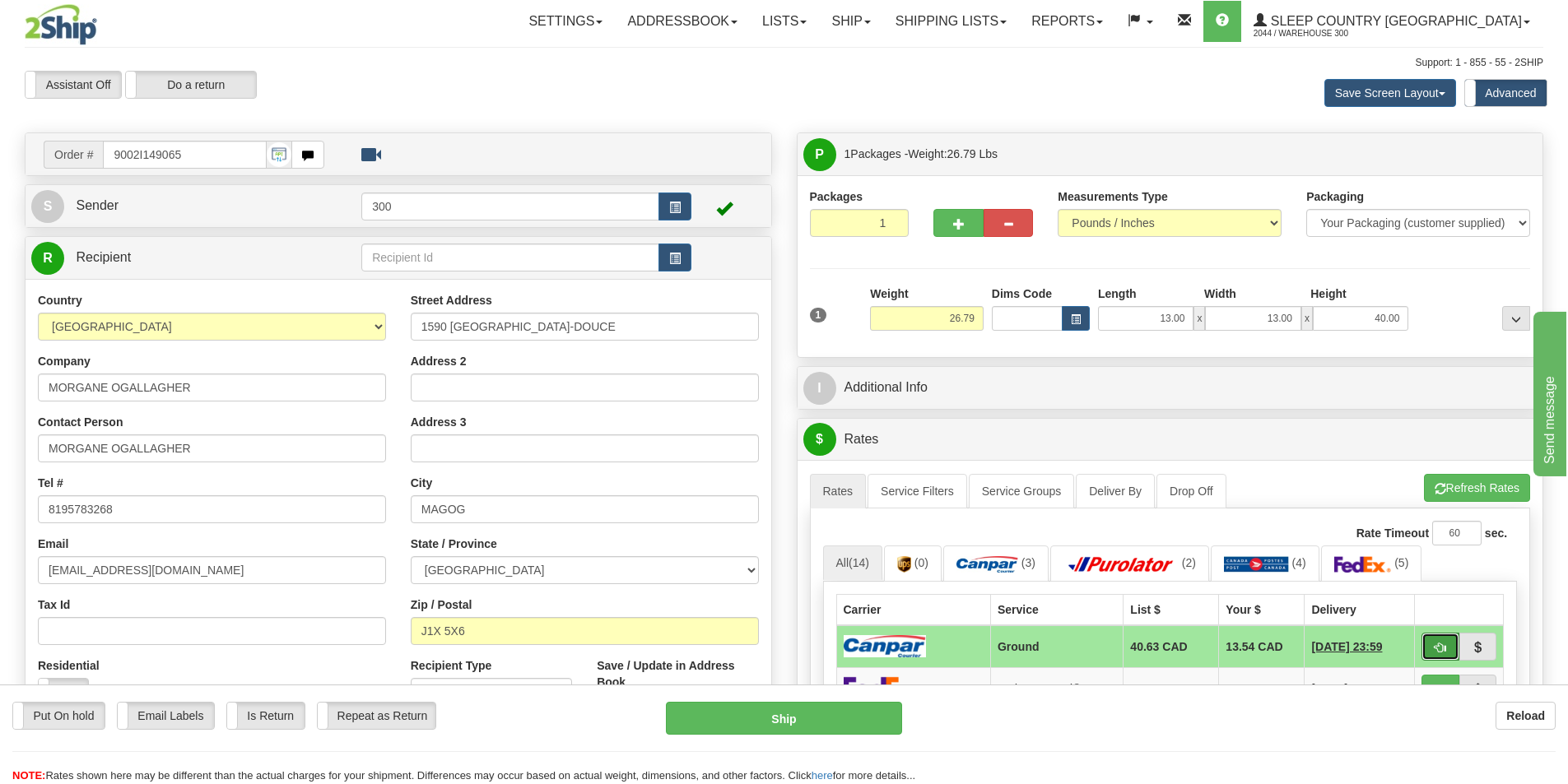
click at [1446, 646] on span "button" at bounding box center [1440, 647] width 12 height 11
type input "1"
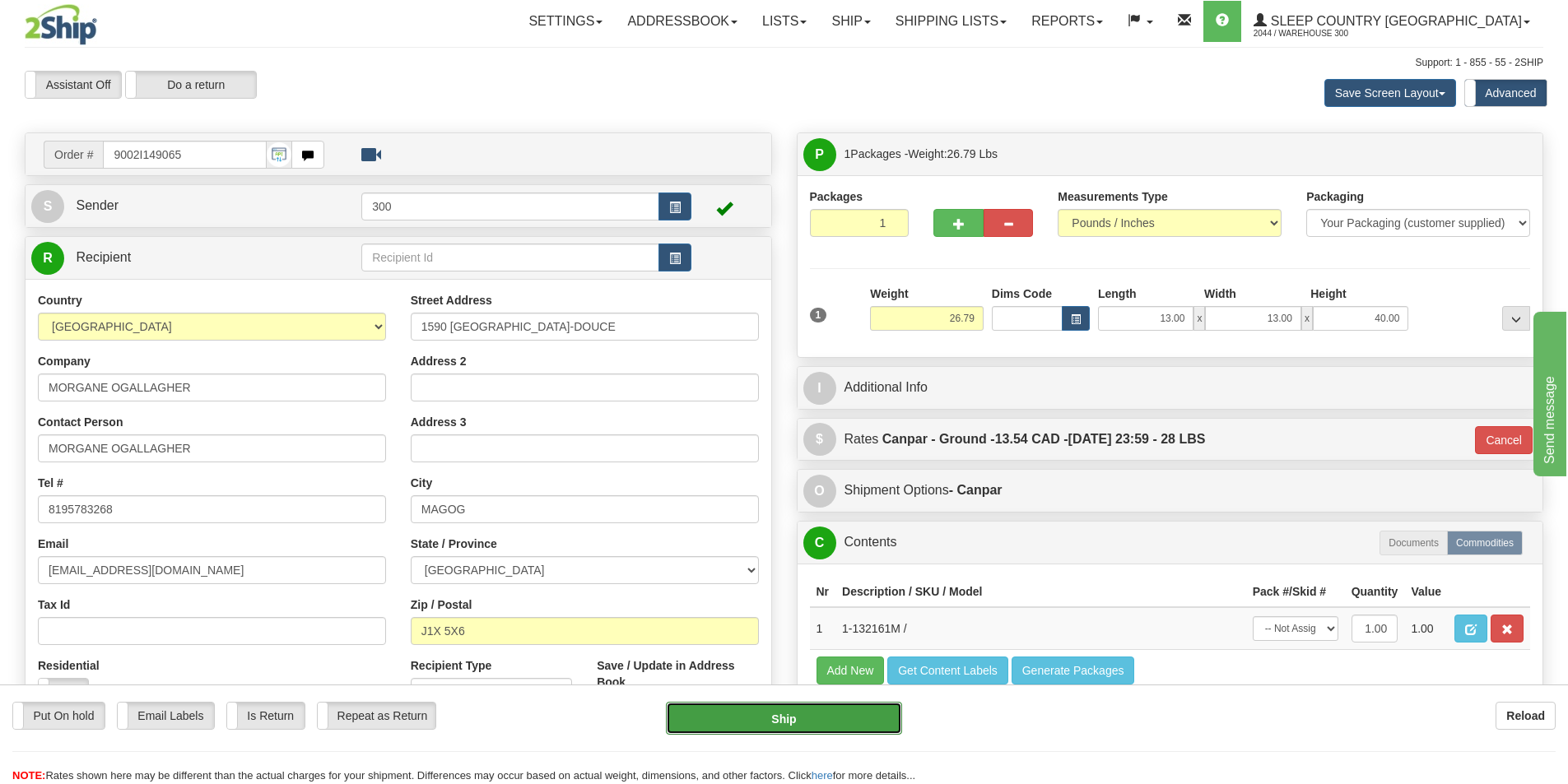
click at [861, 717] on button "Ship" at bounding box center [784, 718] width 236 height 33
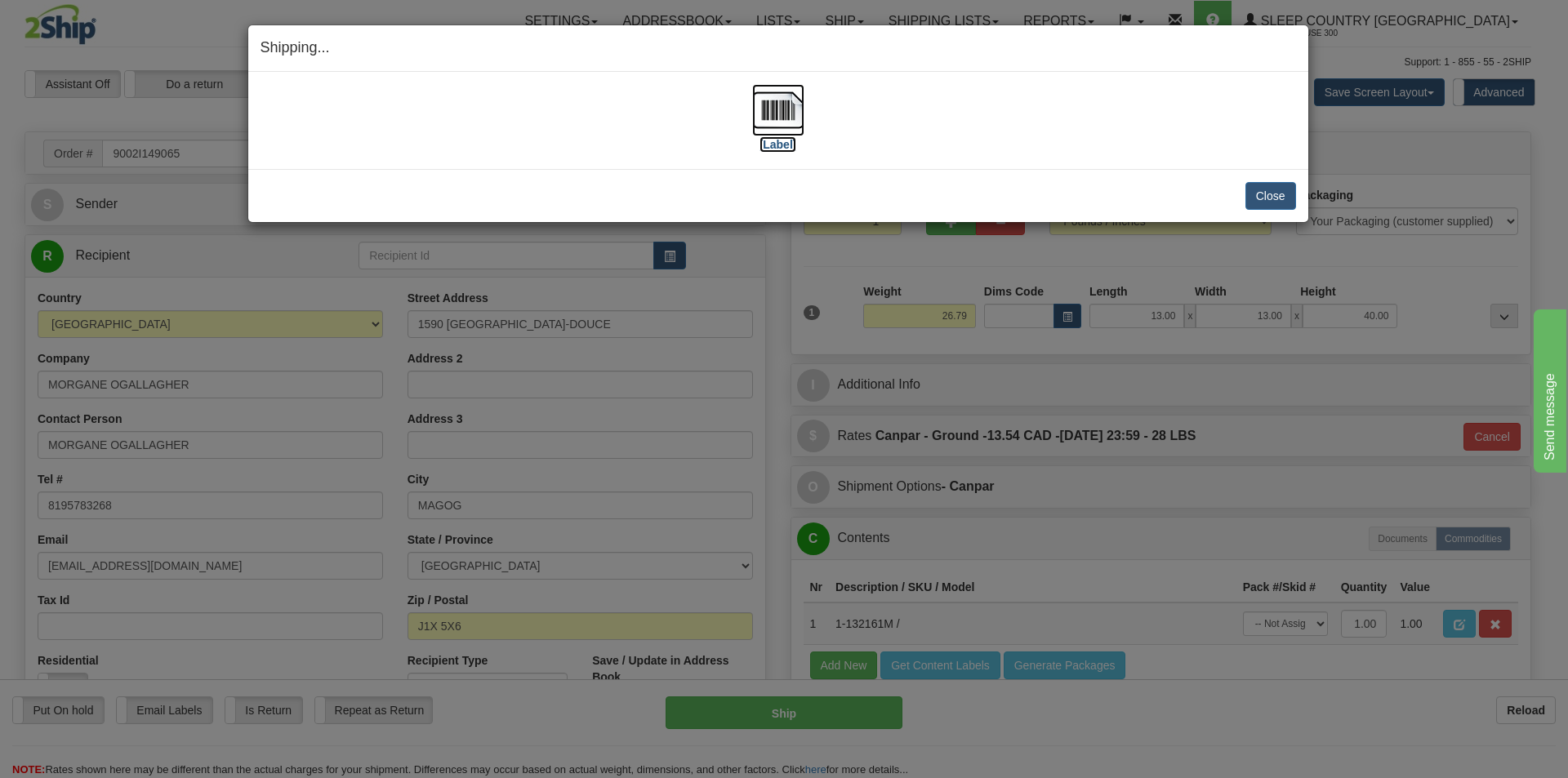
click at [774, 117] on img at bounding box center [777, 110] width 52 height 52
click at [1249, 198] on button "Close" at bounding box center [1270, 195] width 51 height 27
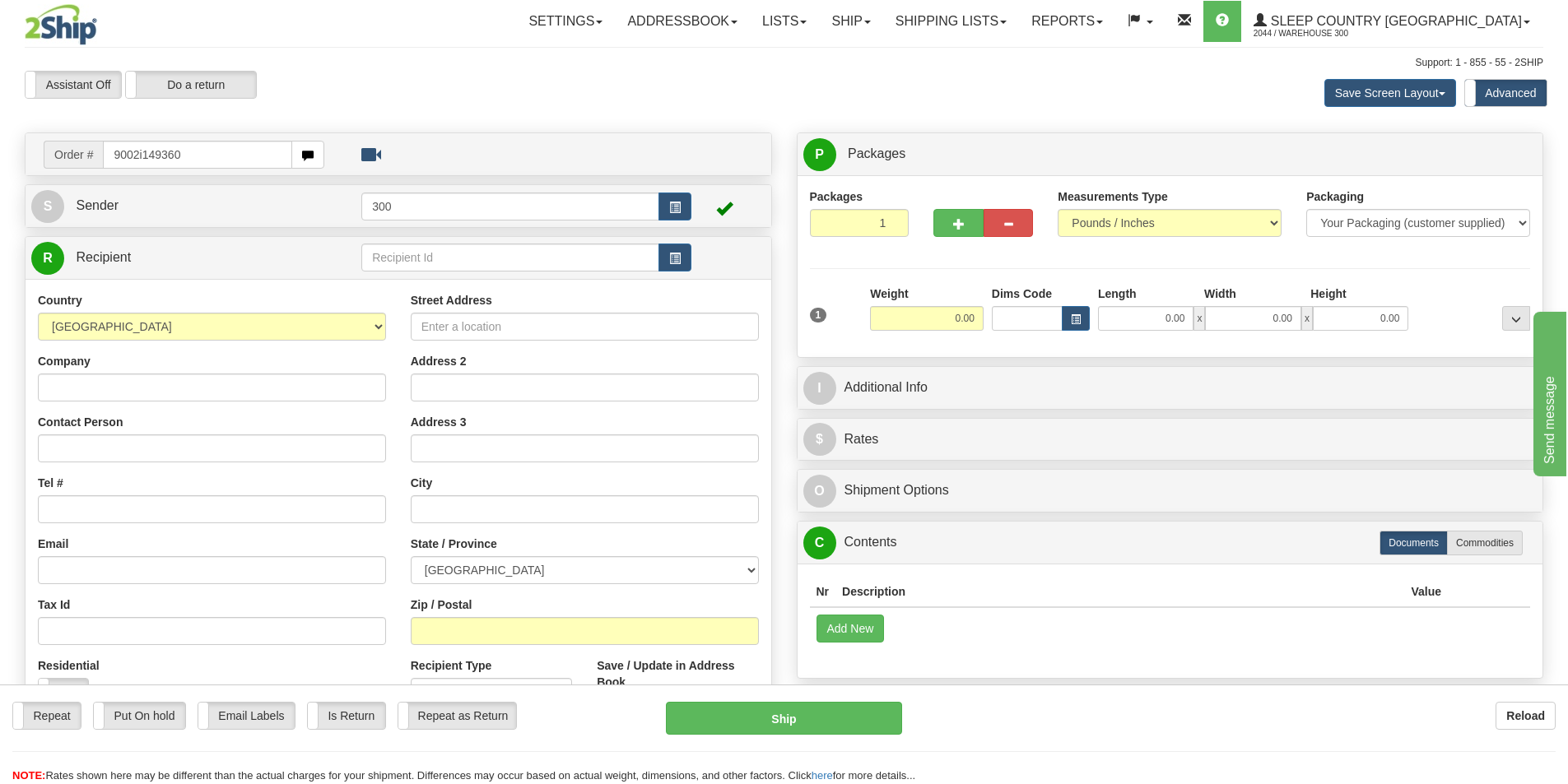
type input "9002i149360"
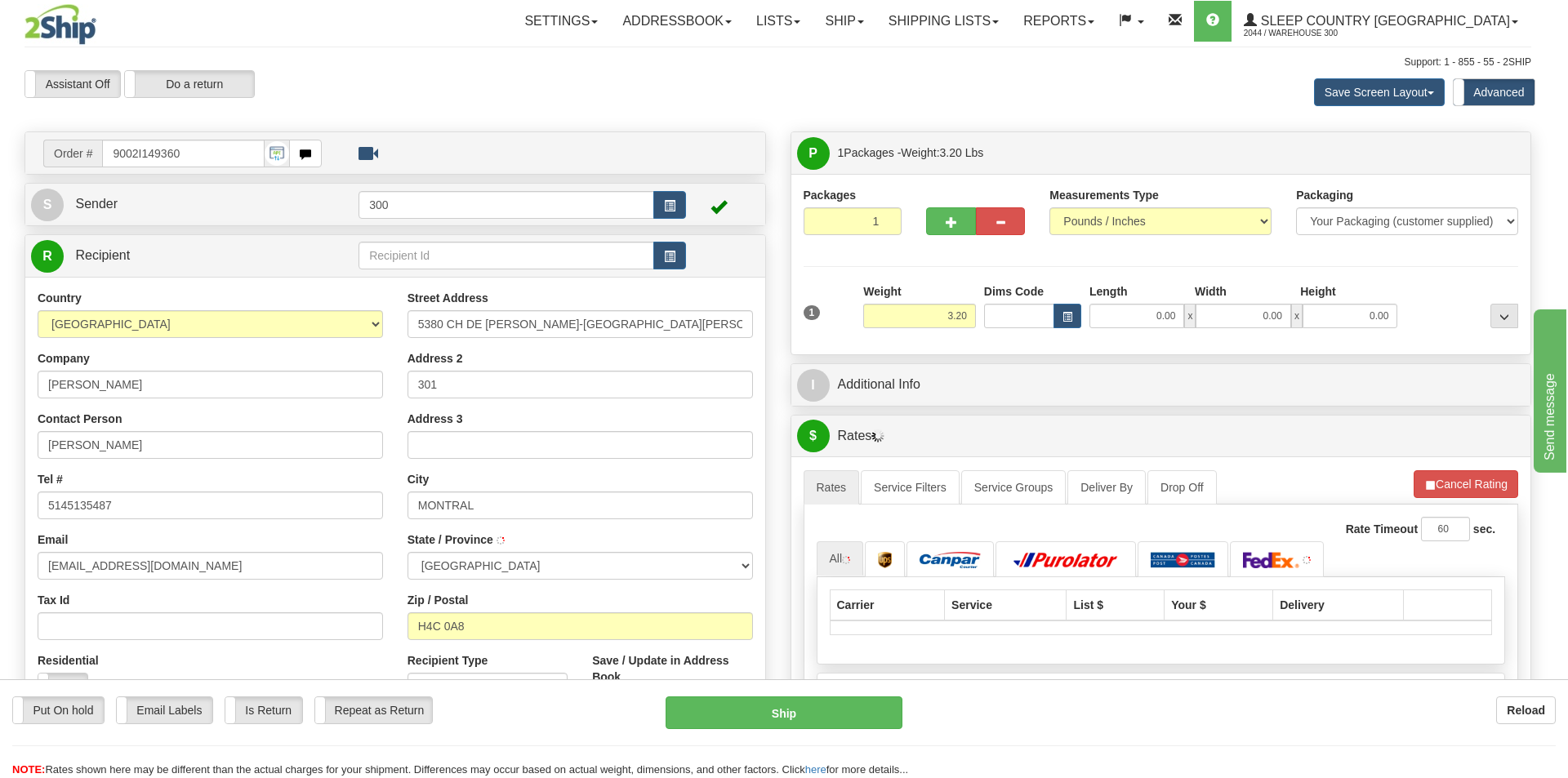
type input "[GEOGRAPHIC_DATA]"
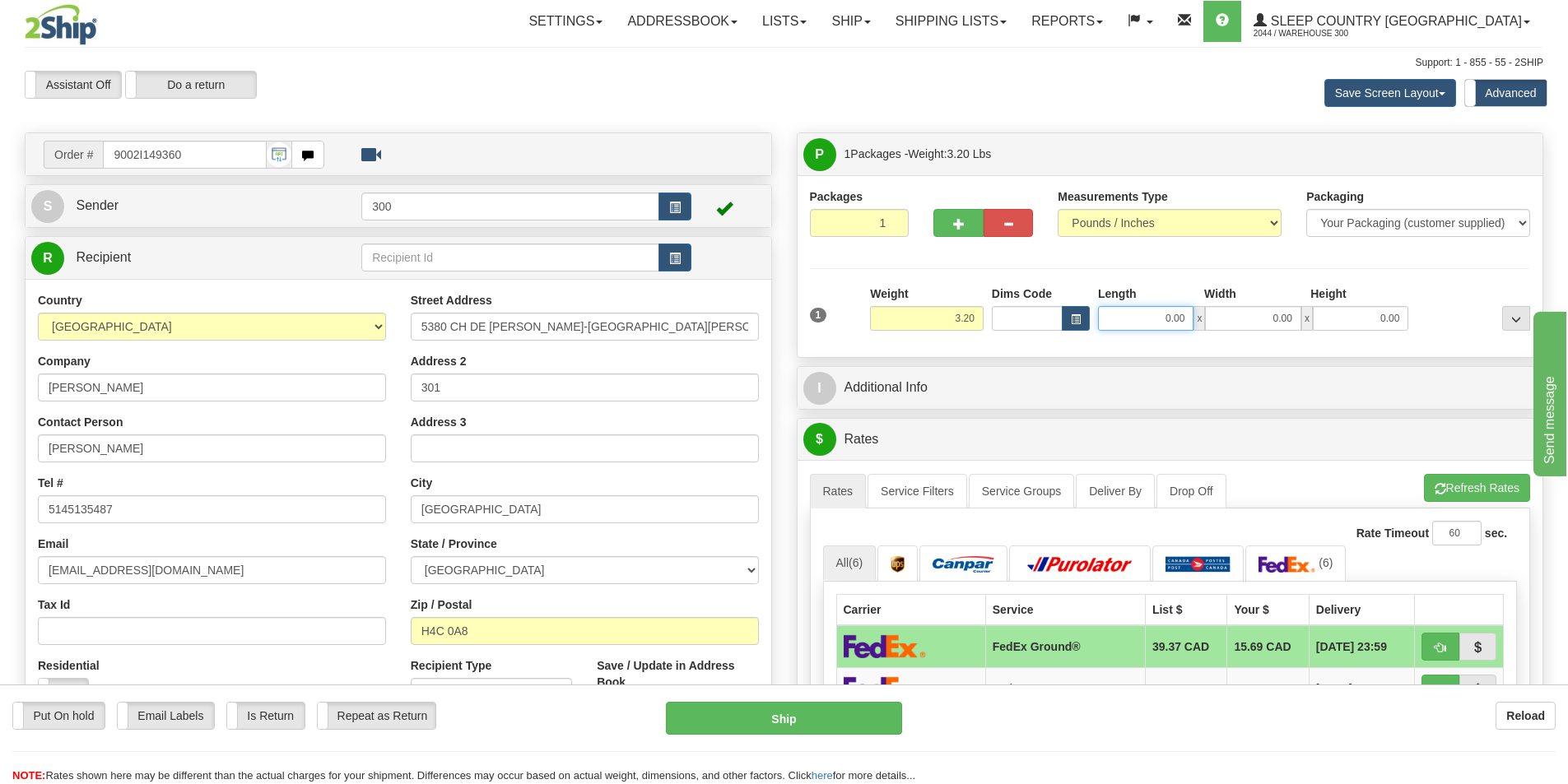
click at [1166, 317] on input "0.00" at bounding box center [1145, 319] width 96 height 25
type input "12.00"
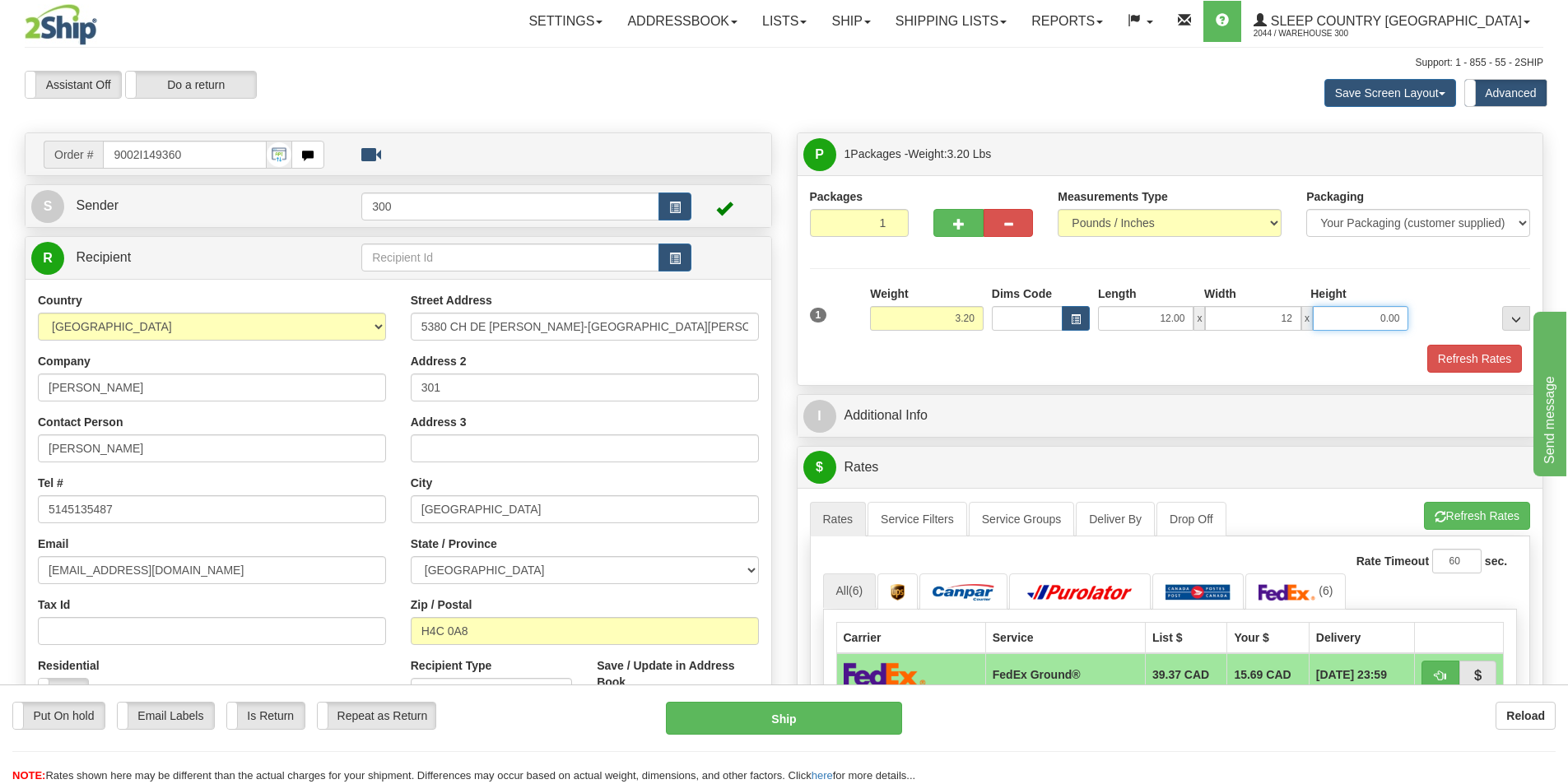
type input "12.00"
type input "20.00"
click at [1455, 346] on button "Refresh Rates" at bounding box center [1474, 358] width 95 height 28
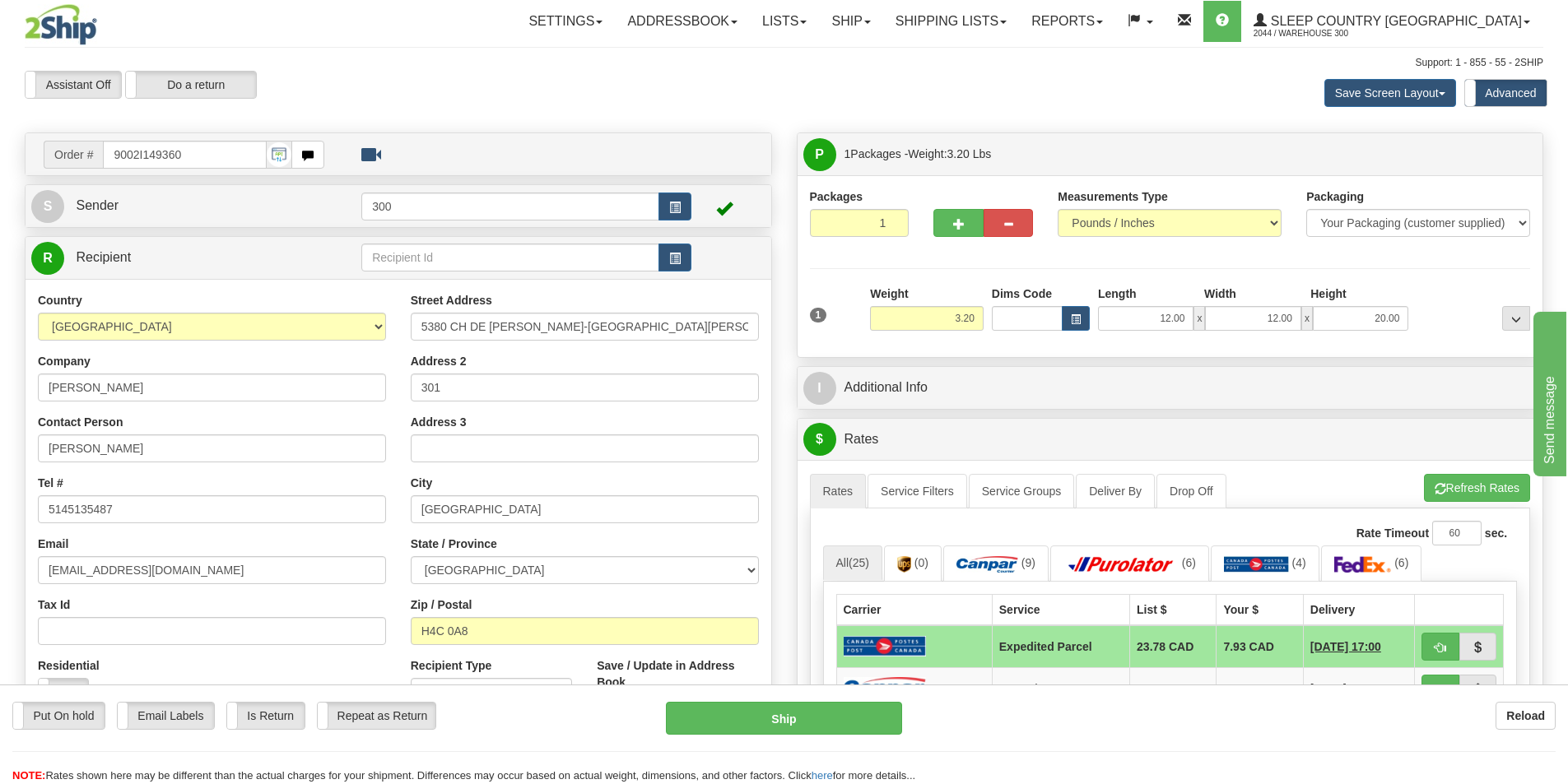
drag, startPoint x: 1445, startPoint y: 350, endPoint x: 1108, endPoint y: 349, distance: 337.0
click at [1108, 349] on div "Packages 1 1 Measurements Type" at bounding box center [1170, 266] width 746 height 182
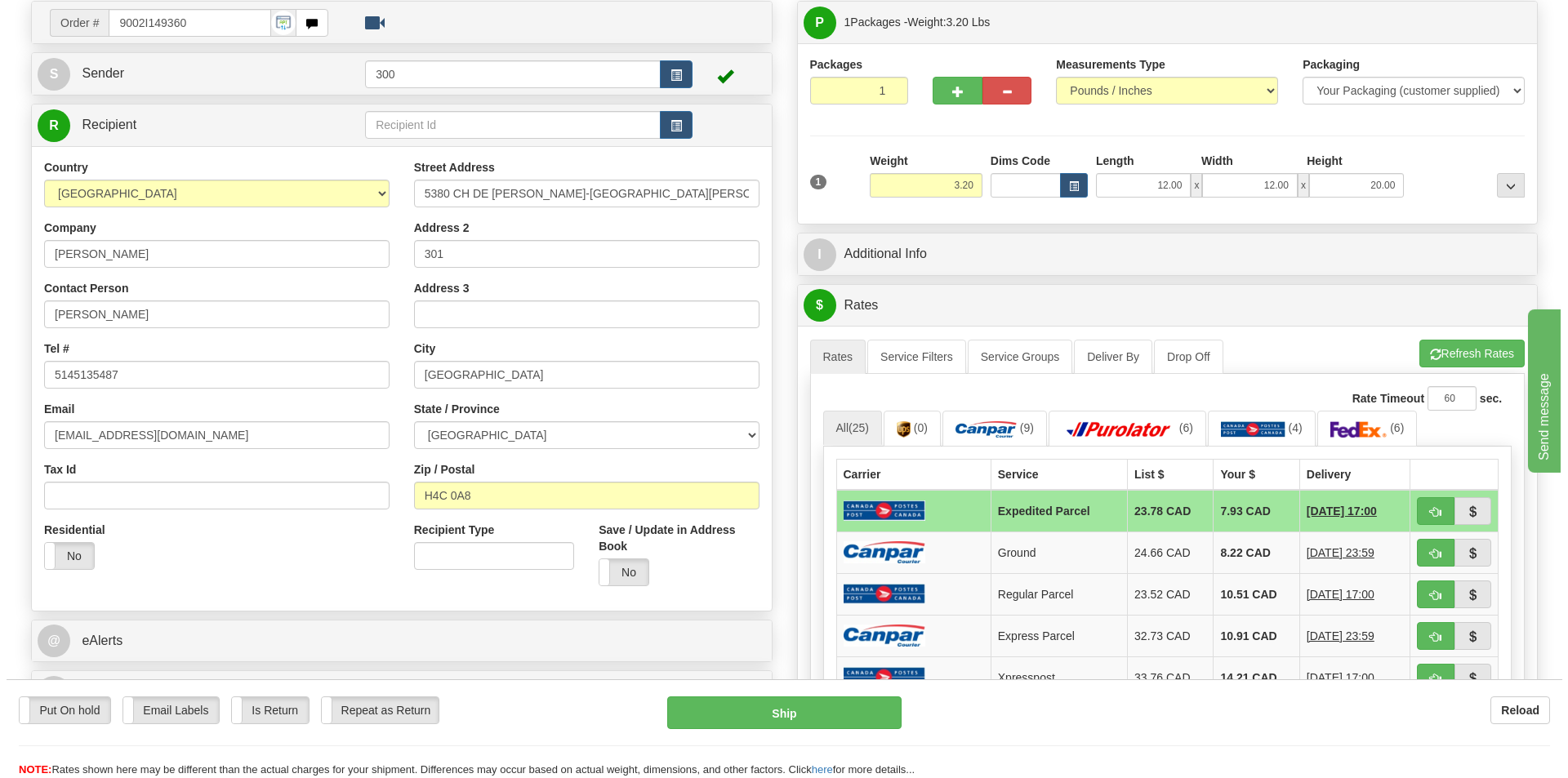
scroll to position [163, 0]
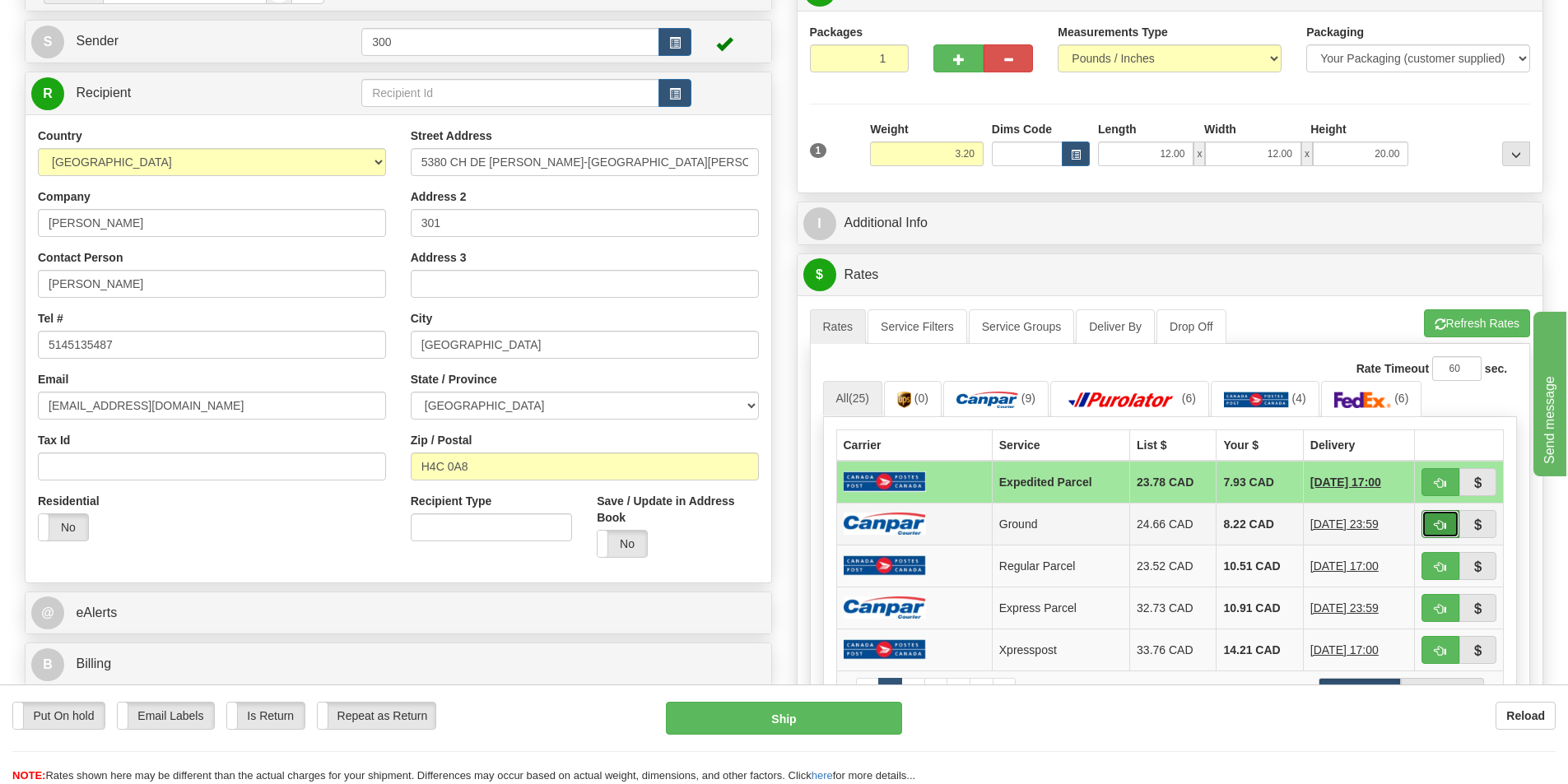
click at [1440, 528] on span "button" at bounding box center [1440, 525] width 12 height 11
type input "1"
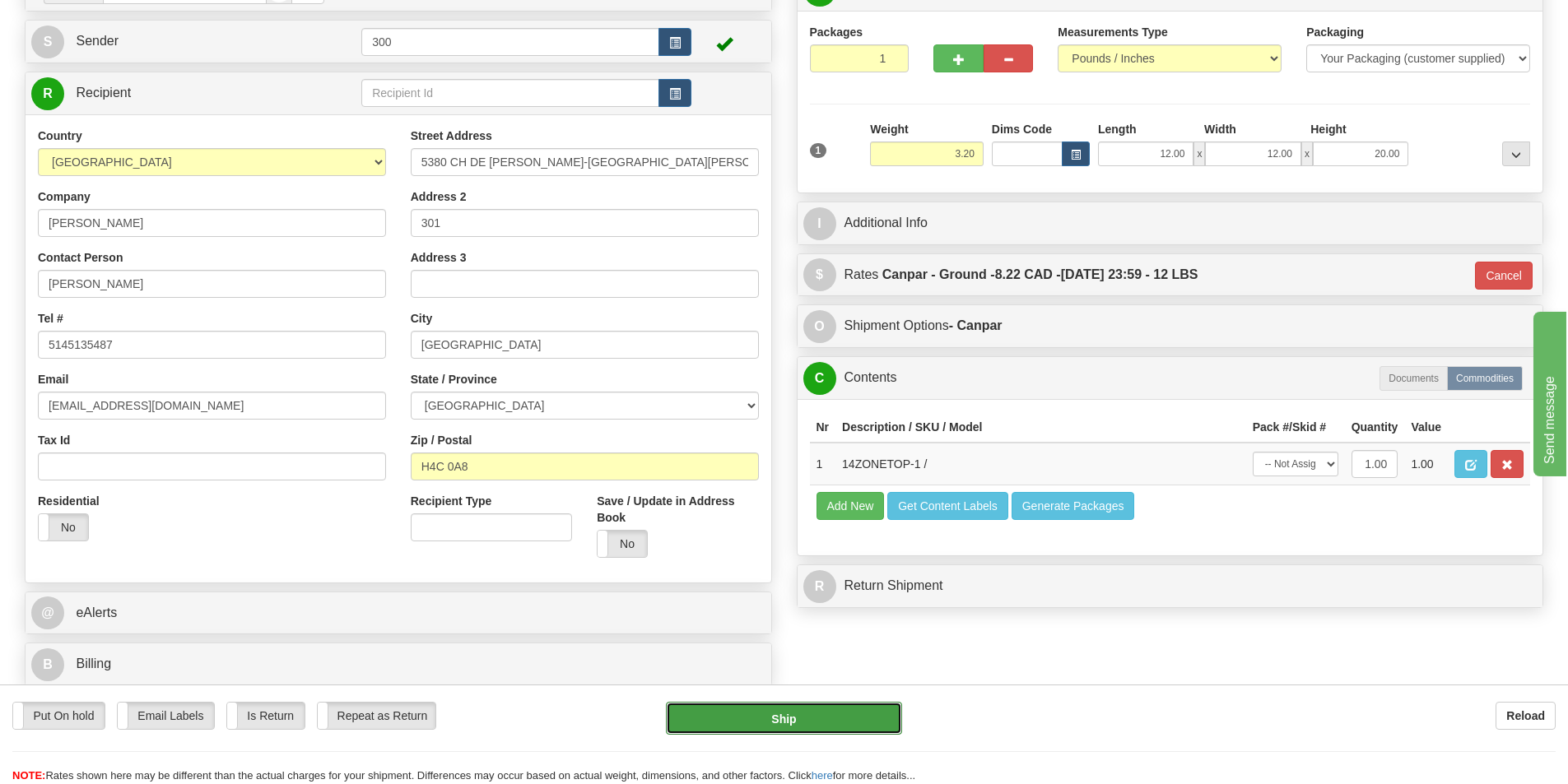
click at [792, 716] on button "Ship" at bounding box center [784, 718] width 236 height 33
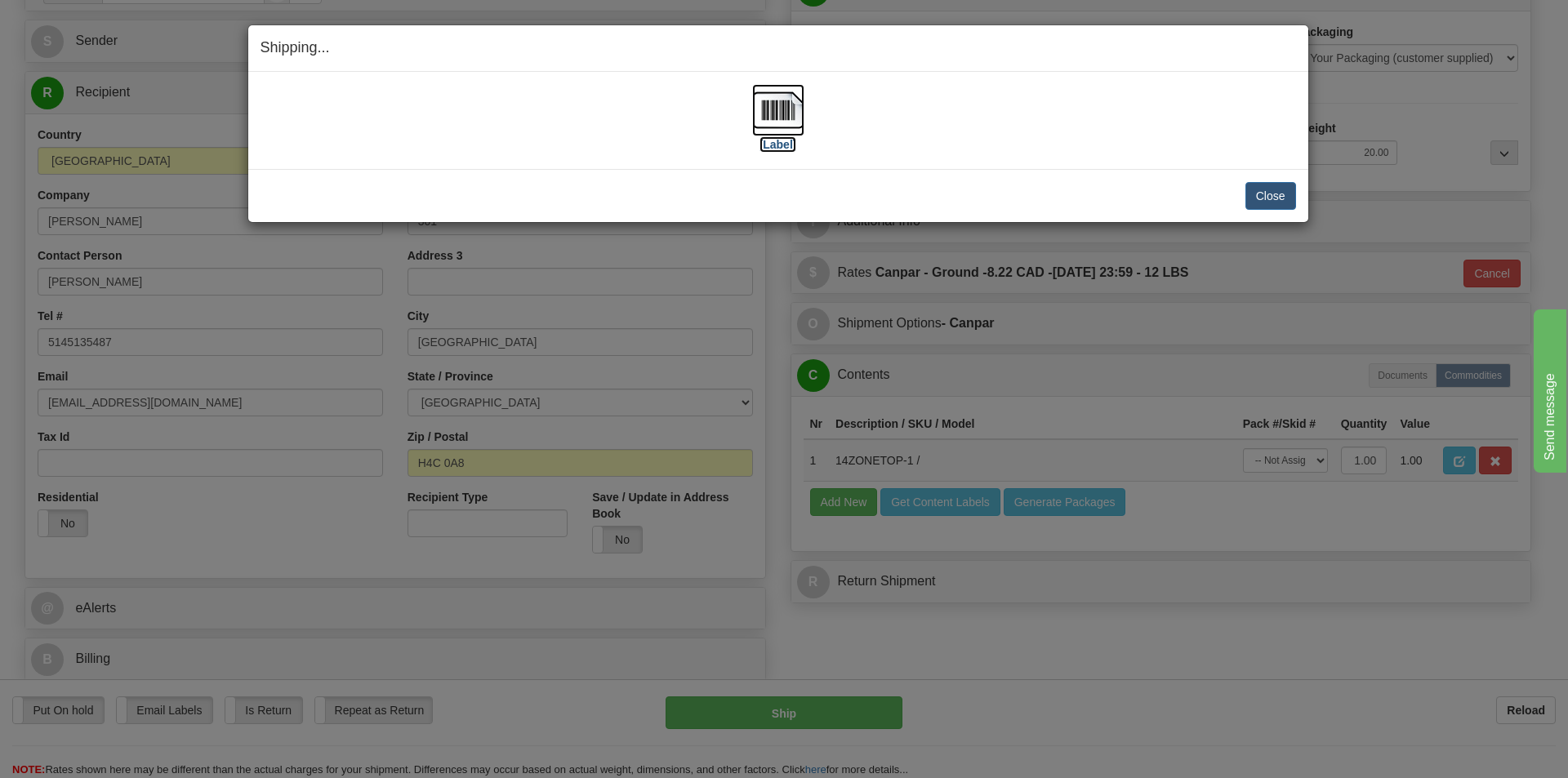
click at [782, 123] on img at bounding box center [777, 110] width 52 height 52
click at [1263, 186] on button "Close" at bounding box center [1270, 195] width 51 height 27
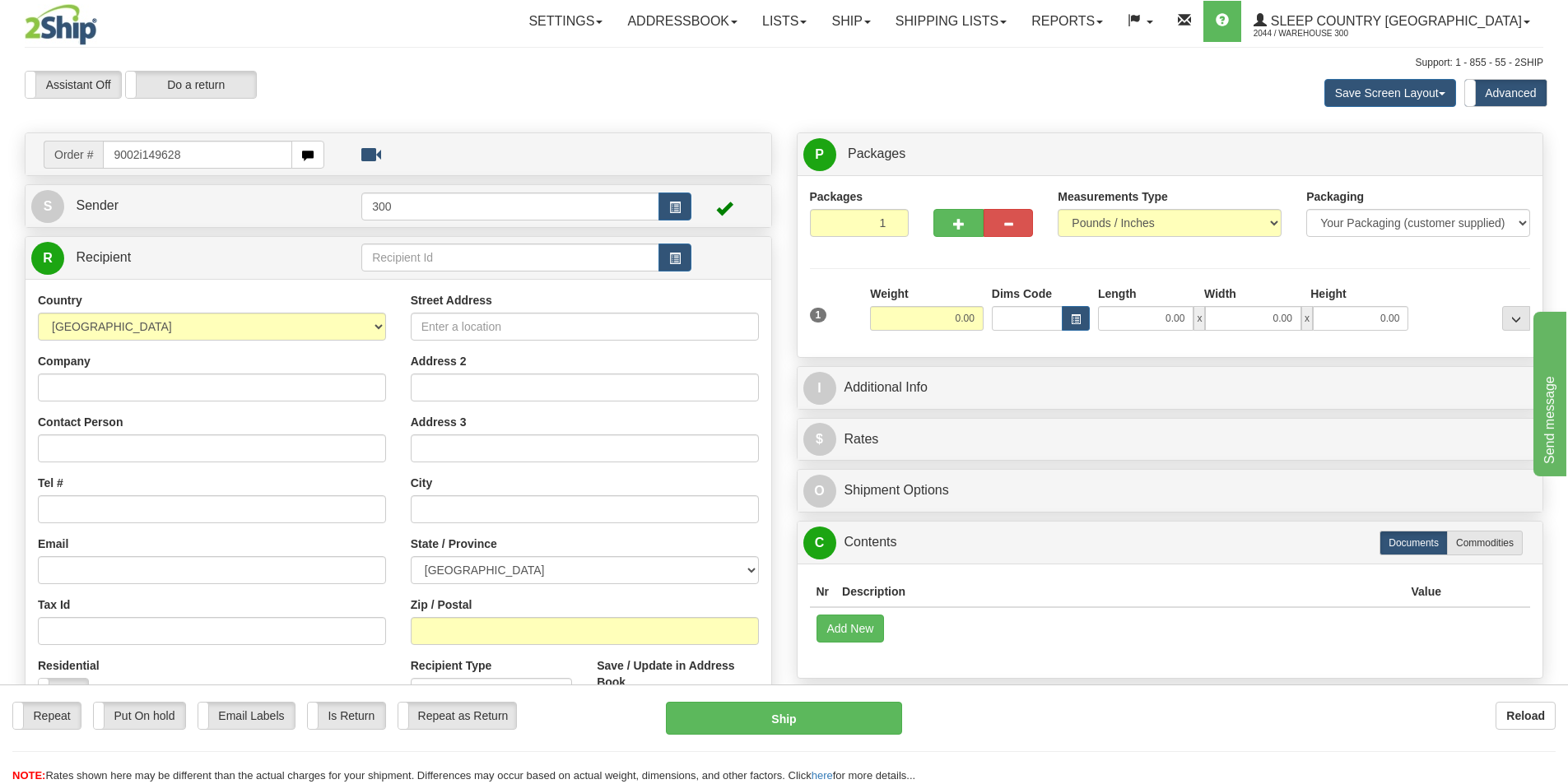
type input "9002i149628"
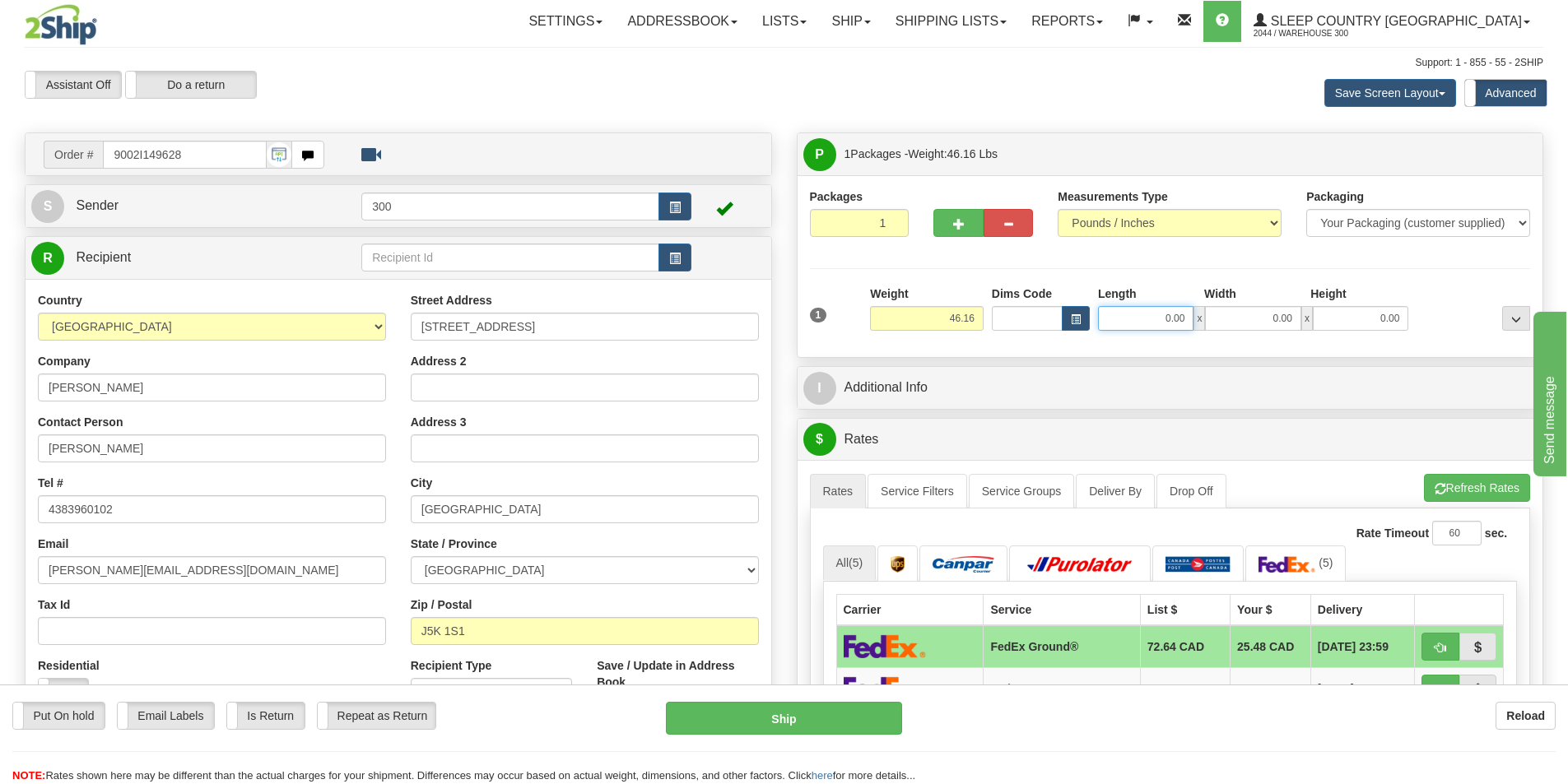
click at [1163, 319] on input "0.00" at bounding box center [1145, 319] width 96 height 25
type input "17.00"
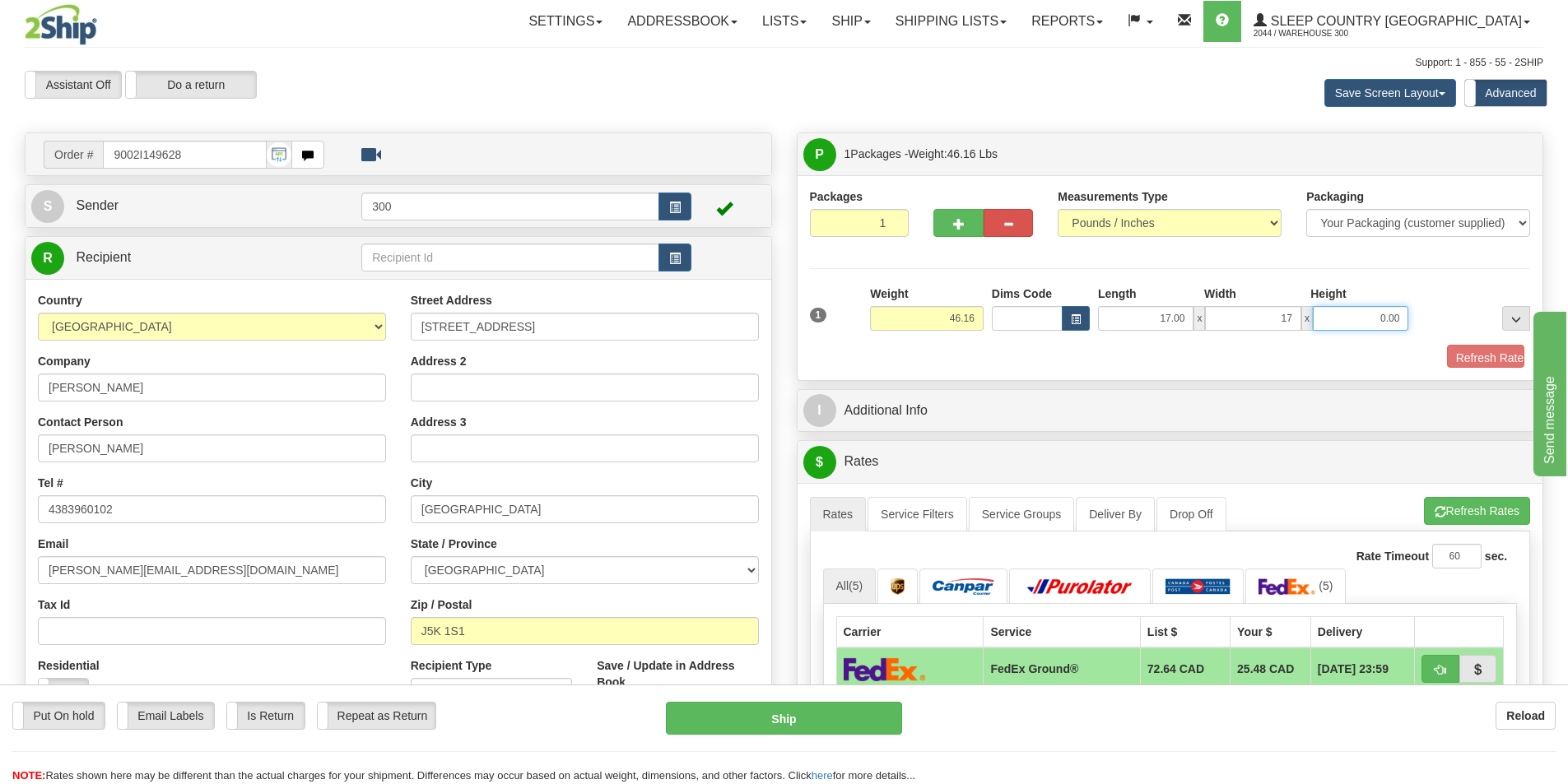
type input "17.00"
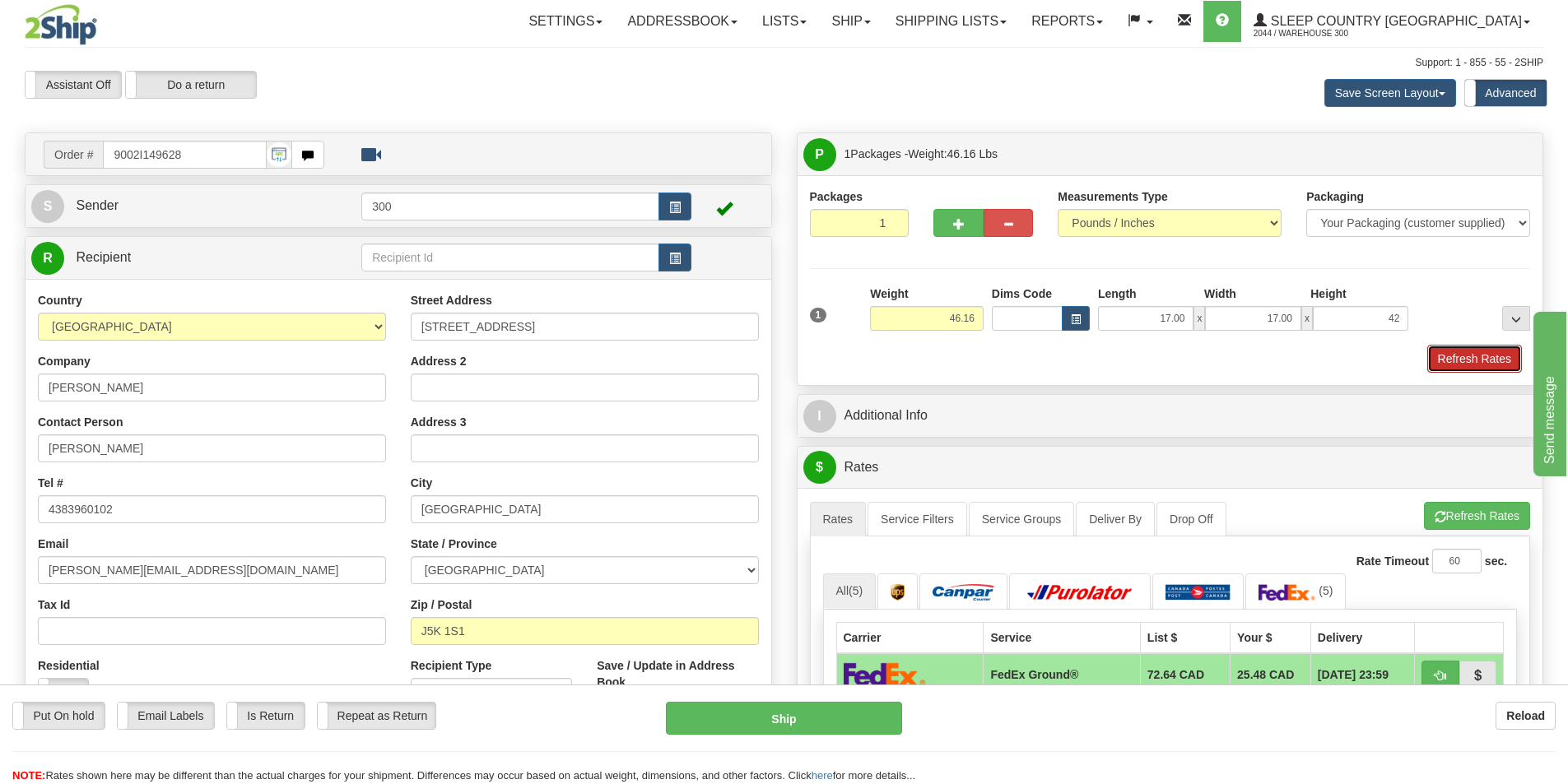
type input "42.00"
click at [1470, 359] on button "Refresh Rates" at bounding box center [1474, 358] width 95 height 28
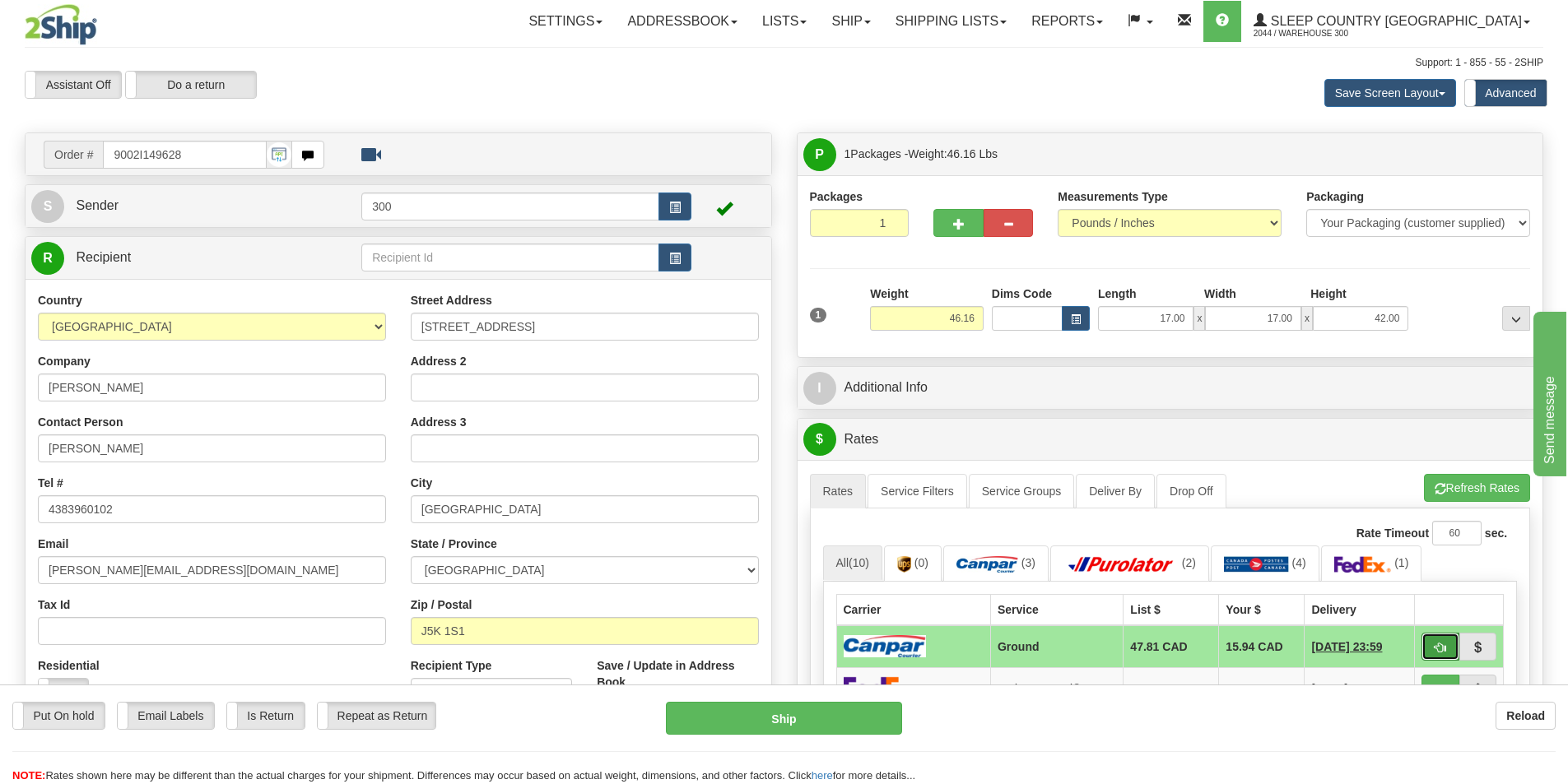
click at [1431, 645] on button "button" at bounding box center [1440, 646] width 38 height 28
type input "1"
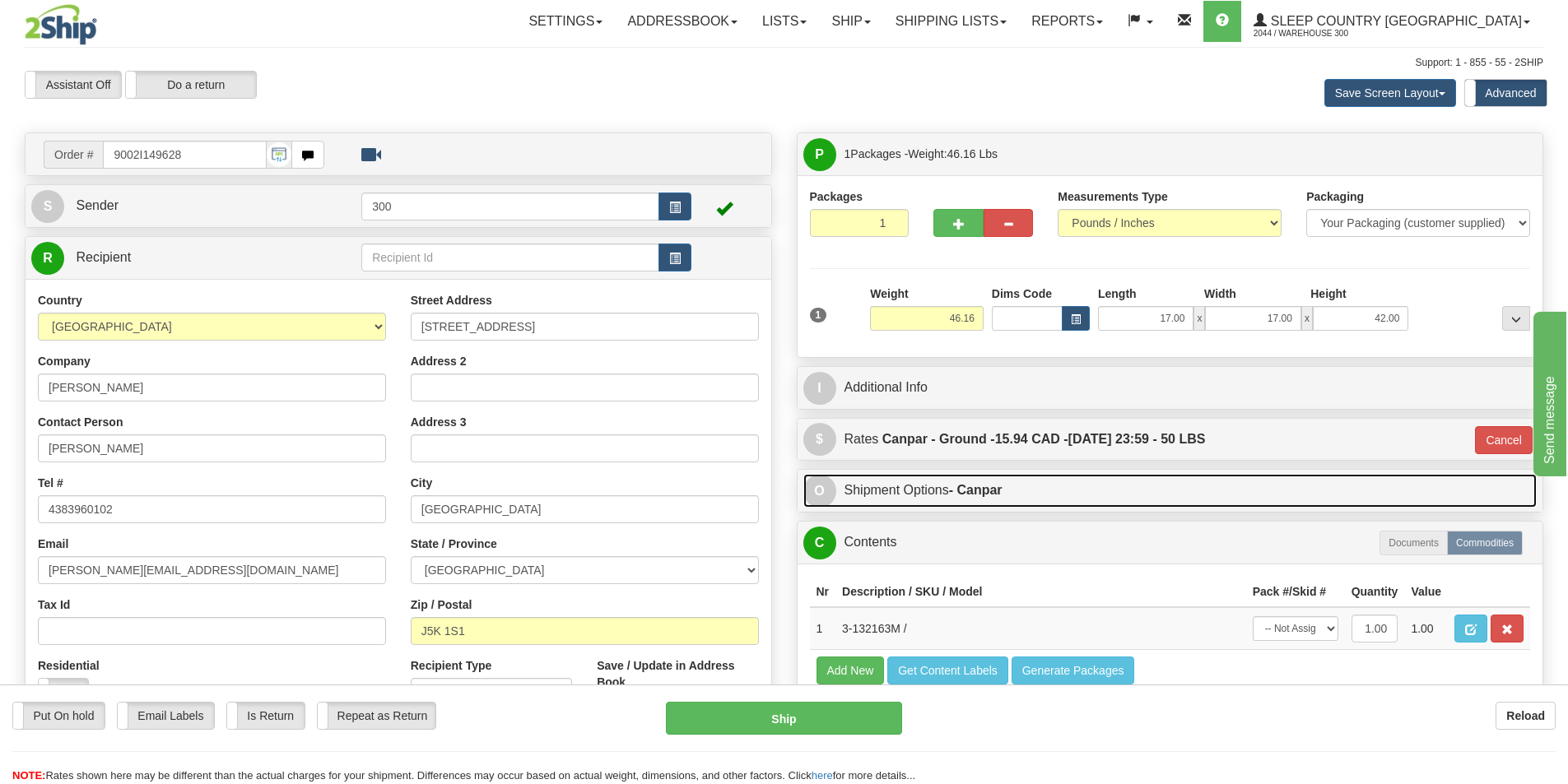
click at [1070, 496] on link "O Shipment Options - Canpar" at bounding box center [1170, 491] width 734 height 34
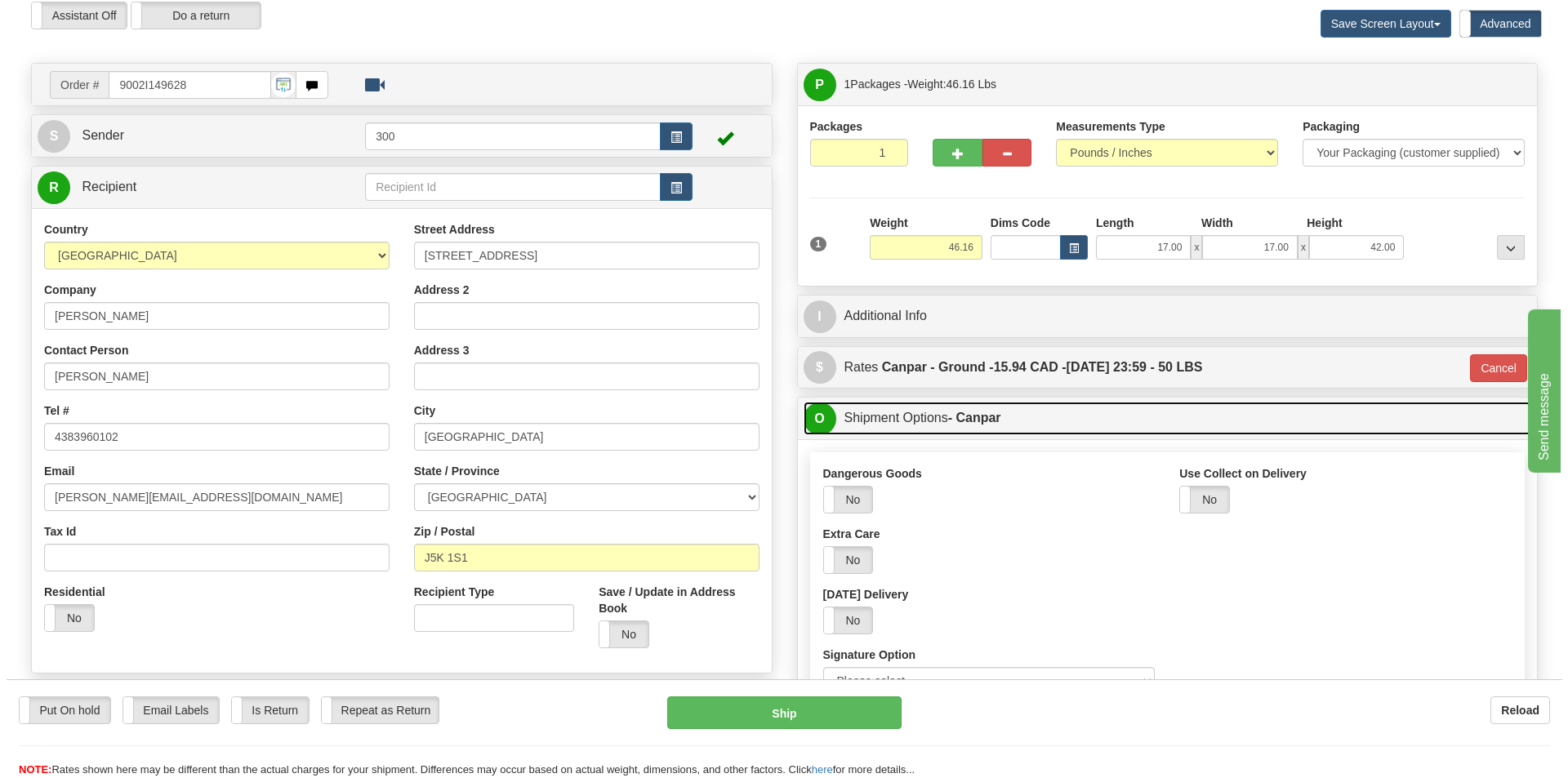
scroll to position [163, 0]
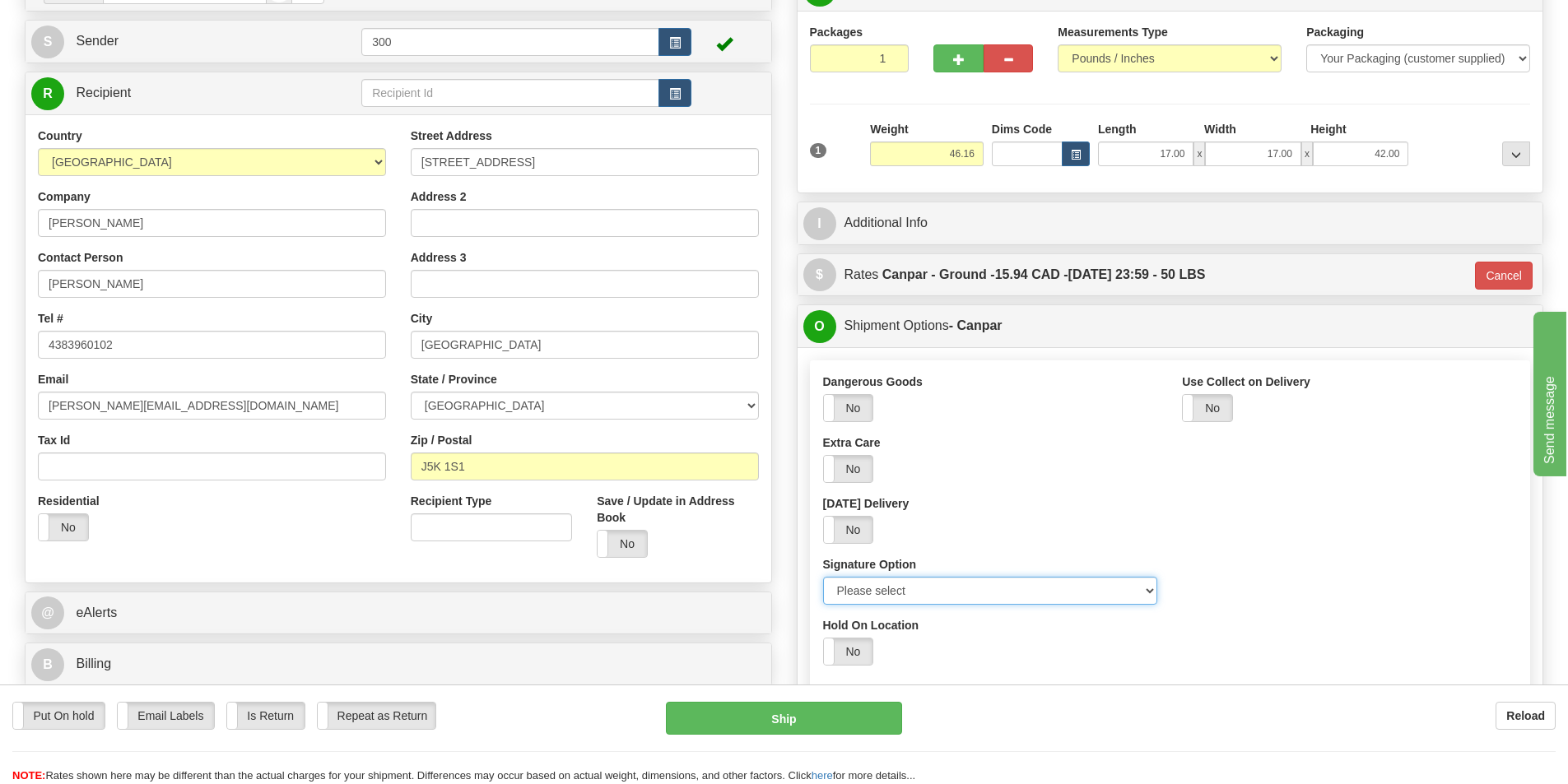
drag, startPoint x: 961, startPoint y: 586, endPoint x: 961, endPoint y: 597, distance: 11.0
click at [961, 586] on select "Please select No Signature Required Signature Required Adult Signature" at bounding box center [990, 590] width 335 height 28
select select "2"
click at [823, 577] on select "Please select No Signature Required Signature Required Adult Signature" at bounding box center [990, 590] width 335 height 28
click at [791, 713] on button "Ship" at bounding box center [784, 718] width 236 height 33
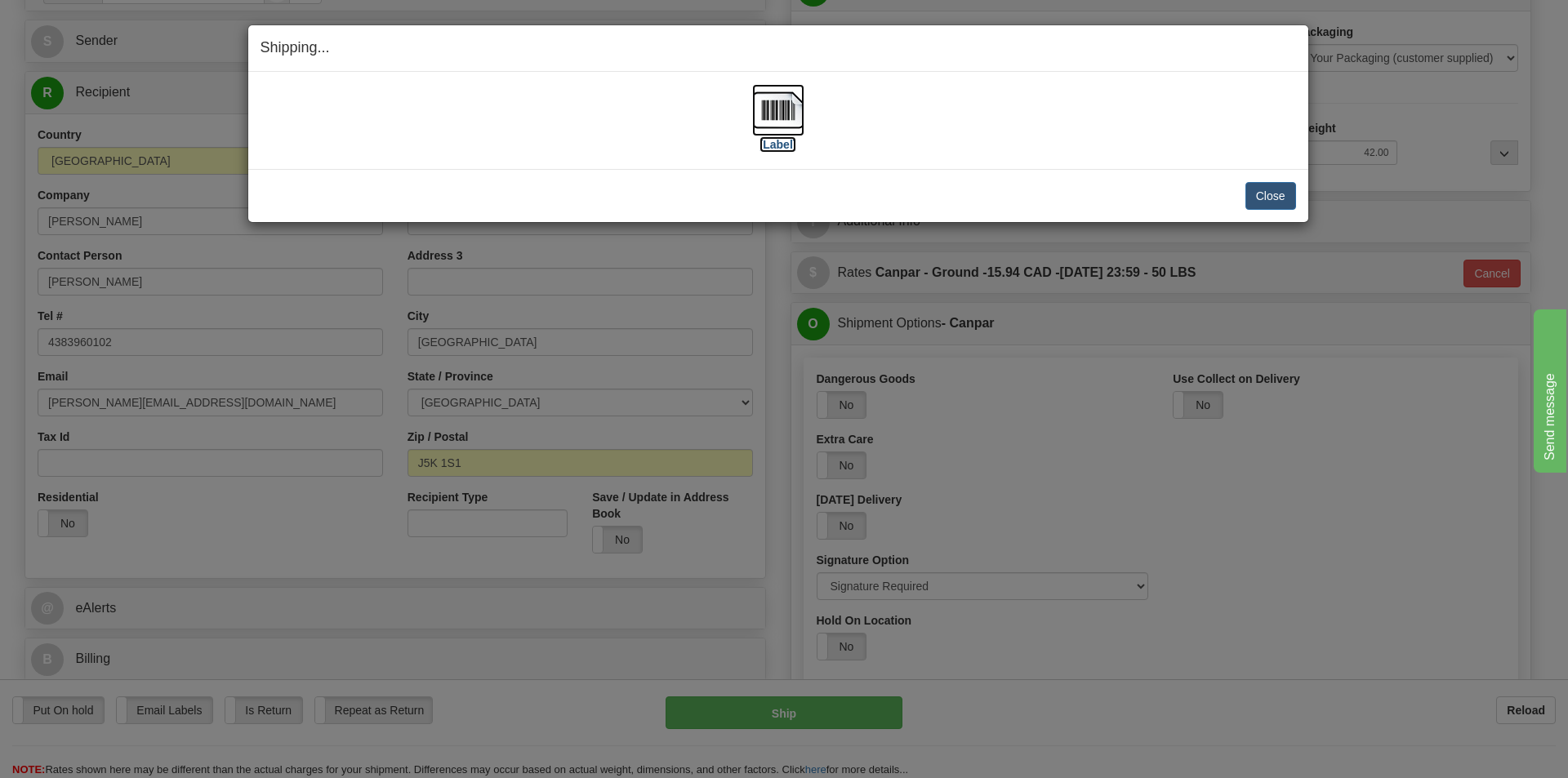
click at [797, 119] on img at bounding box center [777, 110] width 52 height 52
click at [1277, 187] on button "Close" at bounding box center [1270, 195] width 51 height 27
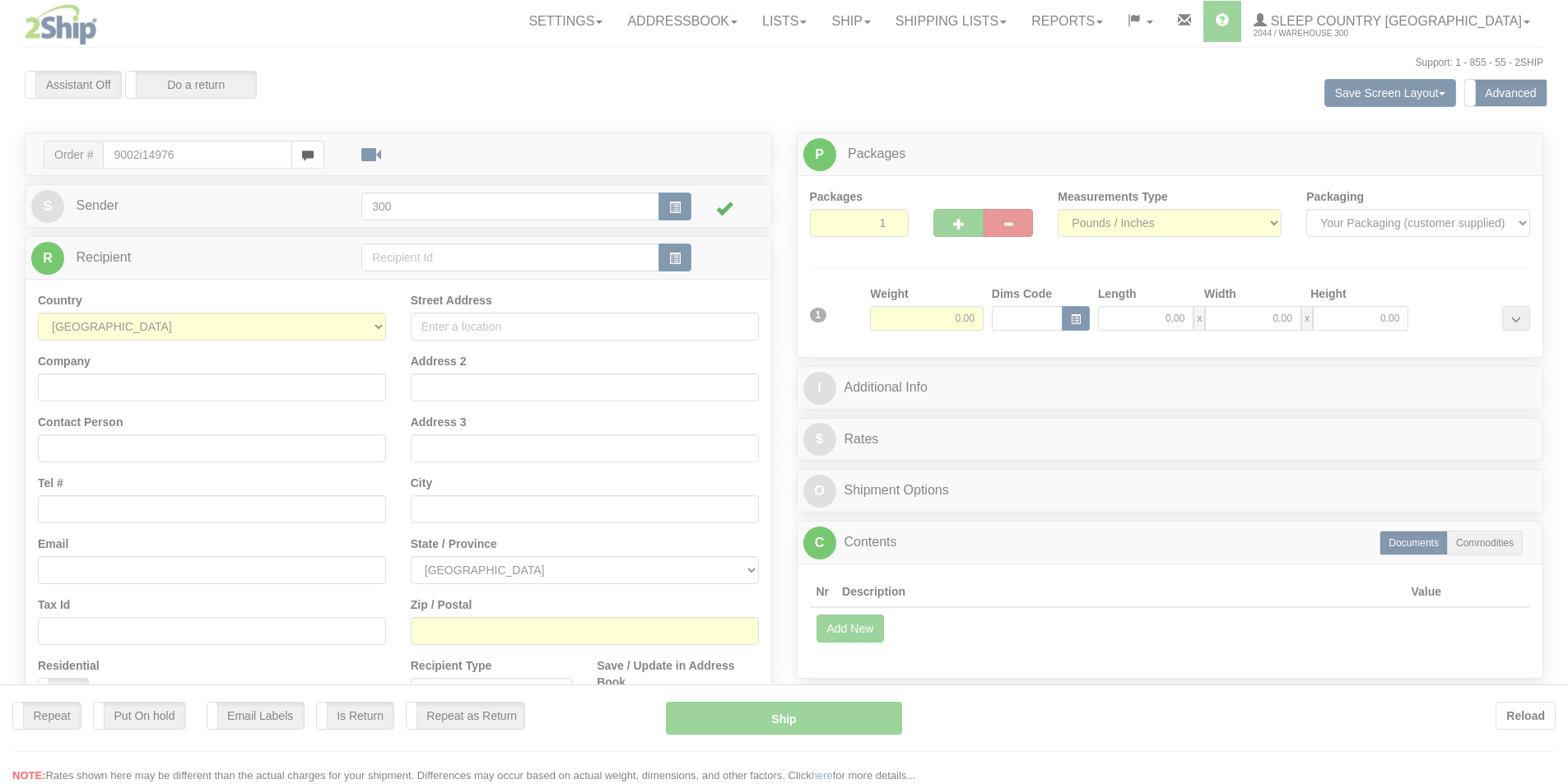
type input "9002i149768"
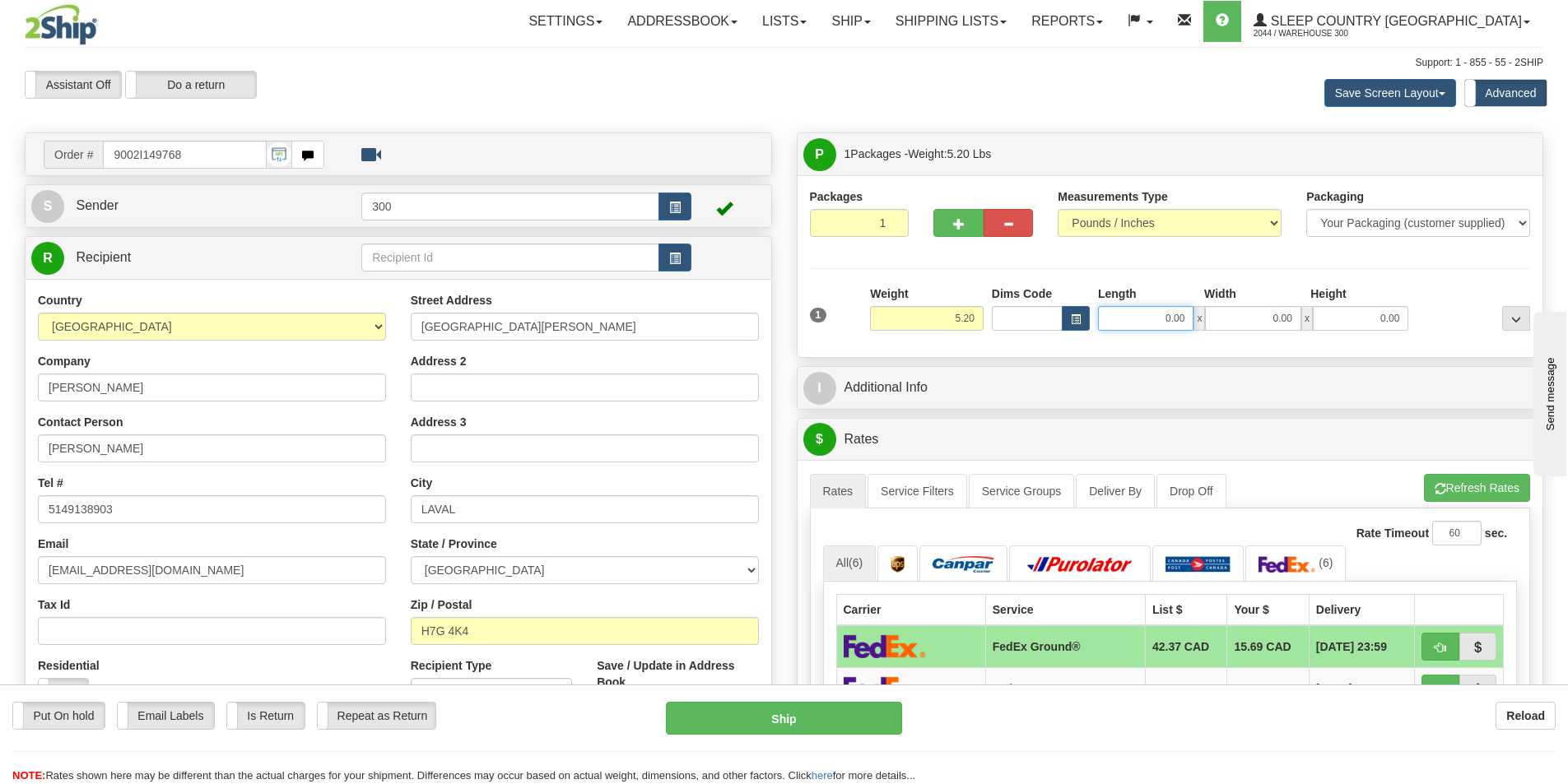
click at [1166, 313] on input "0.00" at bounding box center [1145, 319] width 96 height 25
type input "15.00"
type input "7.00"
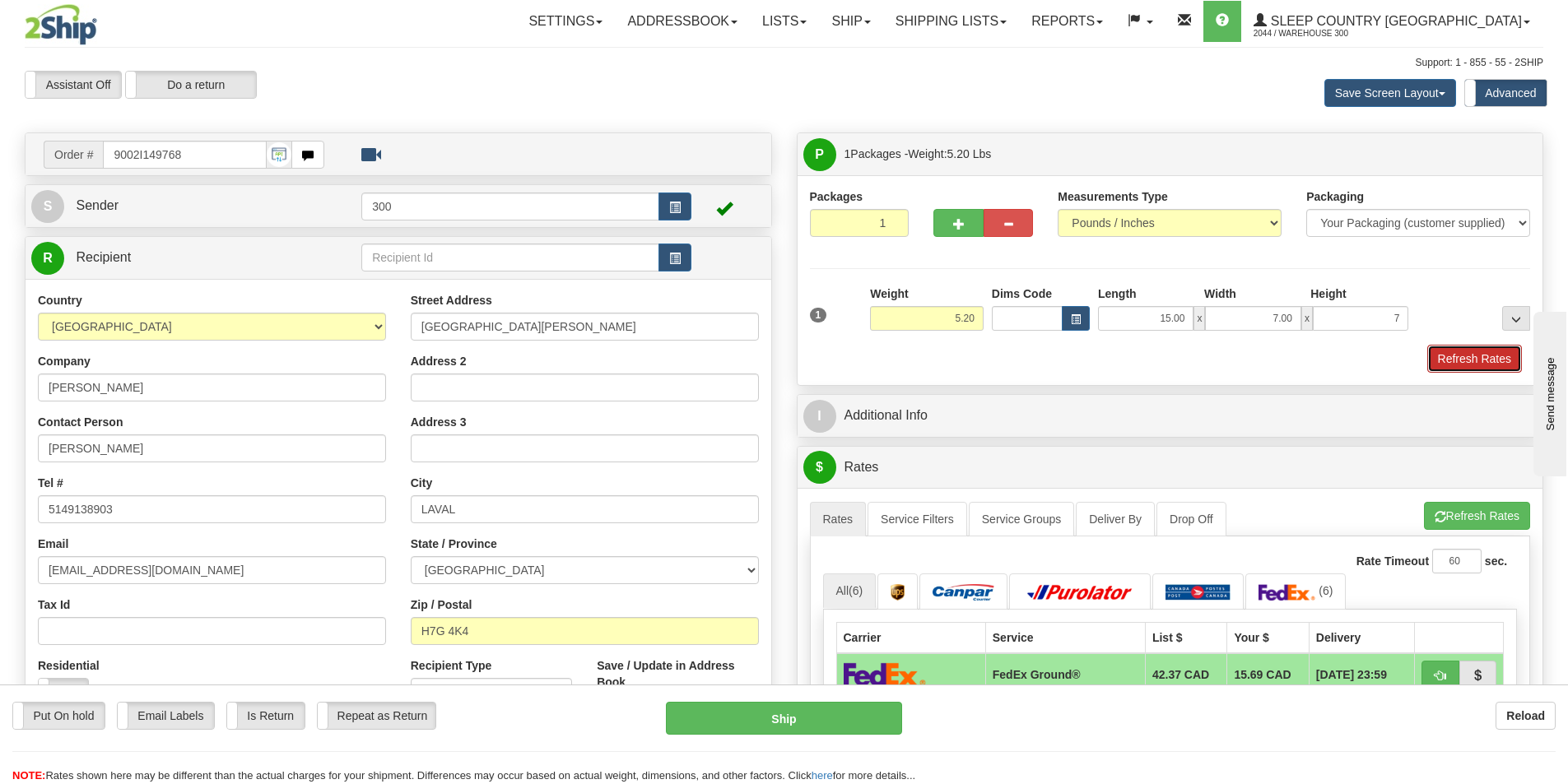
type input "7.00"
click at [1461, 367] on button "Refresh Rates" at bounding box center [1474, 358] width 95 height 28
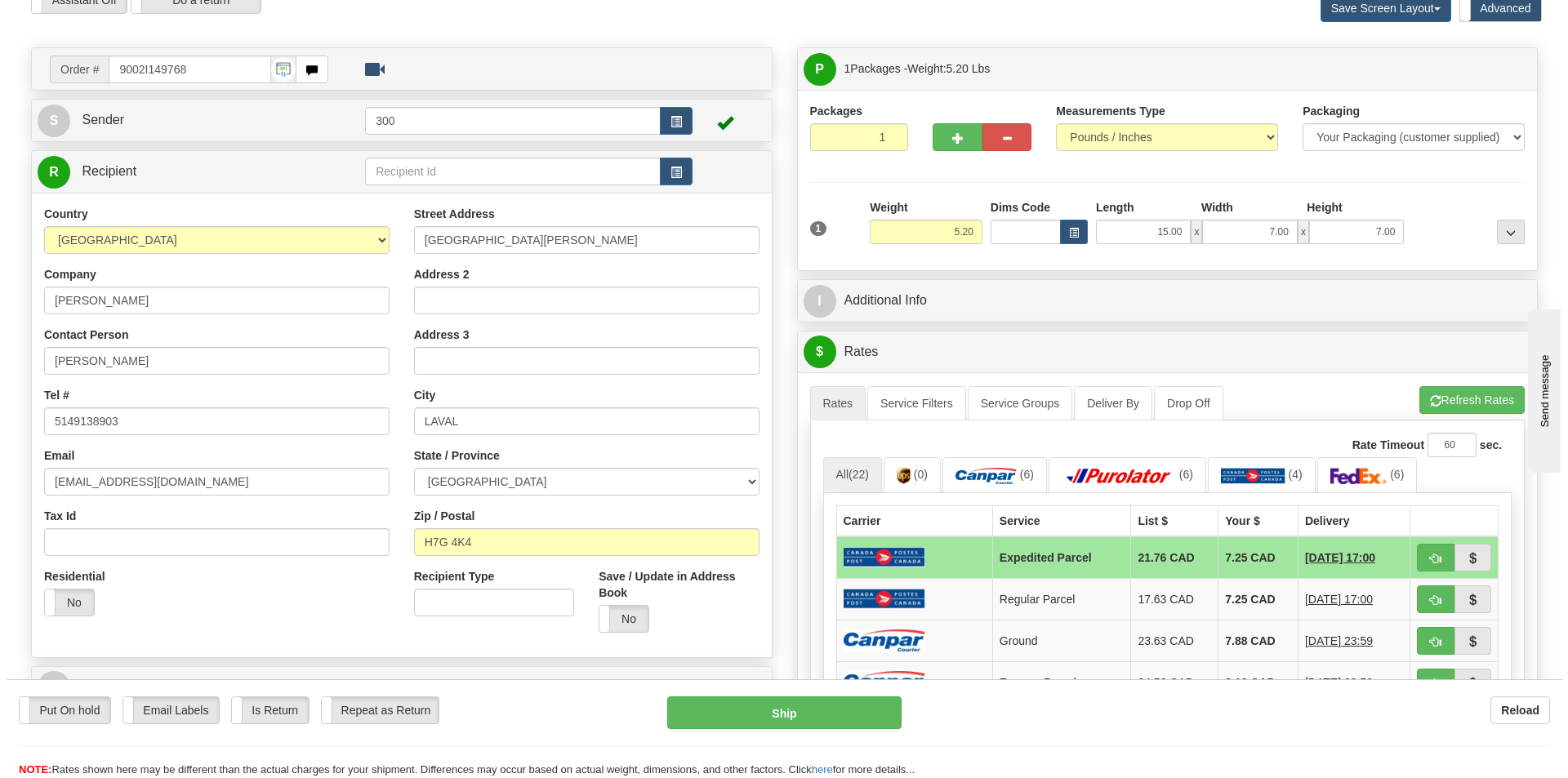
scroll to position [163, 0]
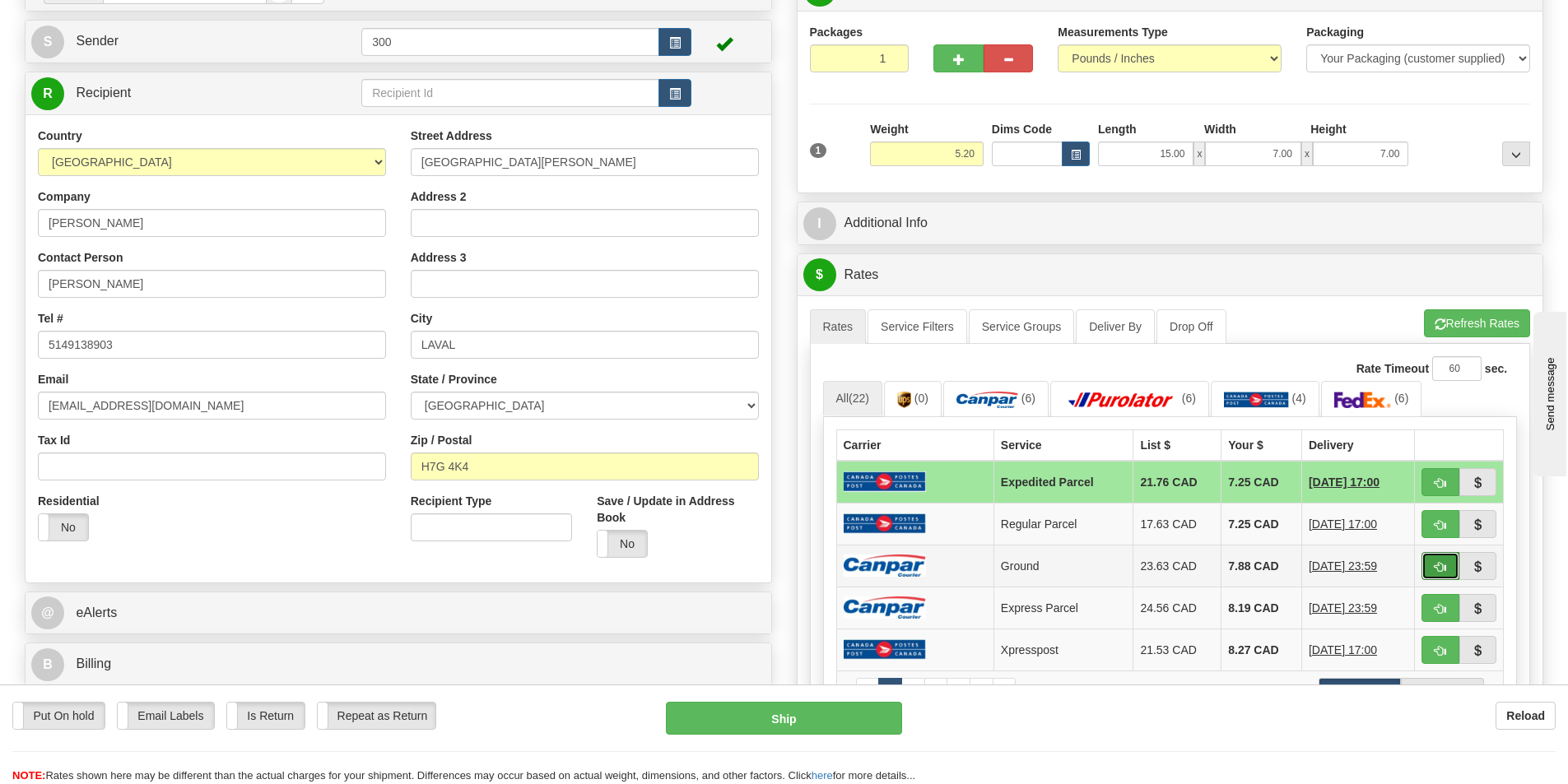
click at [1436, 567] on span "button" at bounding box center [1440, 567] width 12 height 11
type input "1"
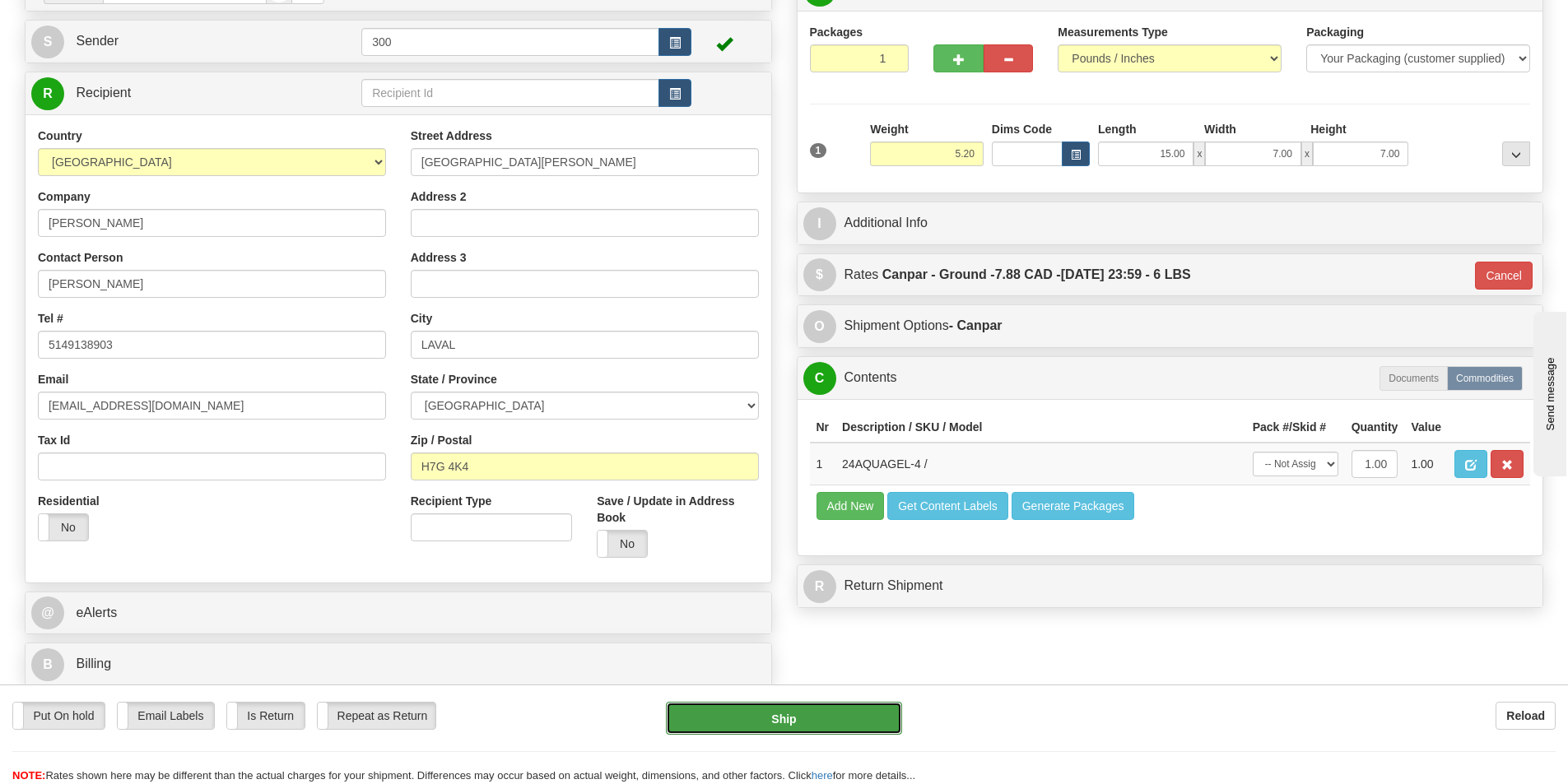
click at [777, 718] on button "Ship" at bounding box center [784, 718] width 236 height 33
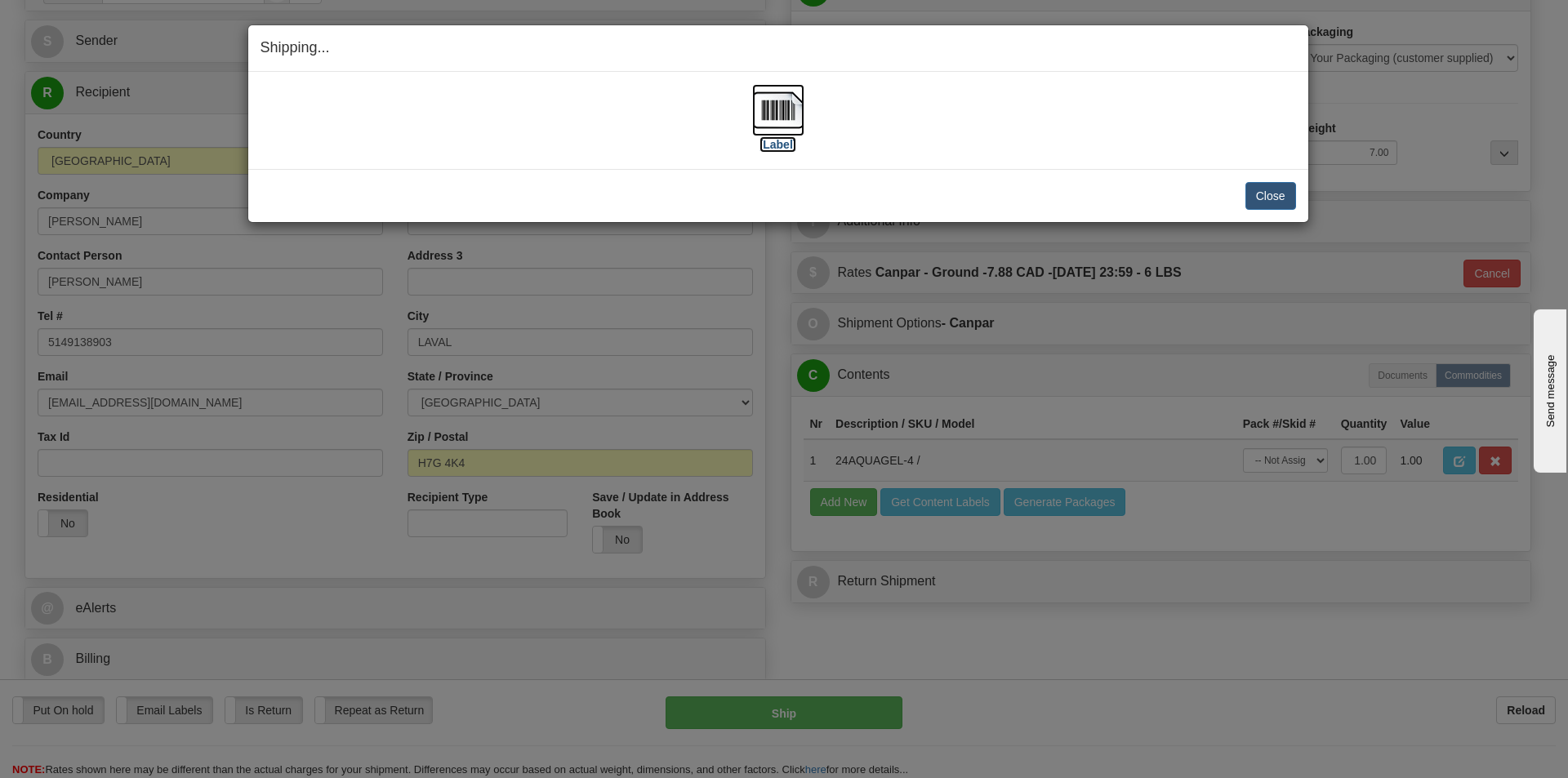
click at [784, 119] on img at bounding box center [777, 110] width 52 height 52
click at [1267, 196] on button "Close" at bounding box center [1270, 195] width 51 height 27
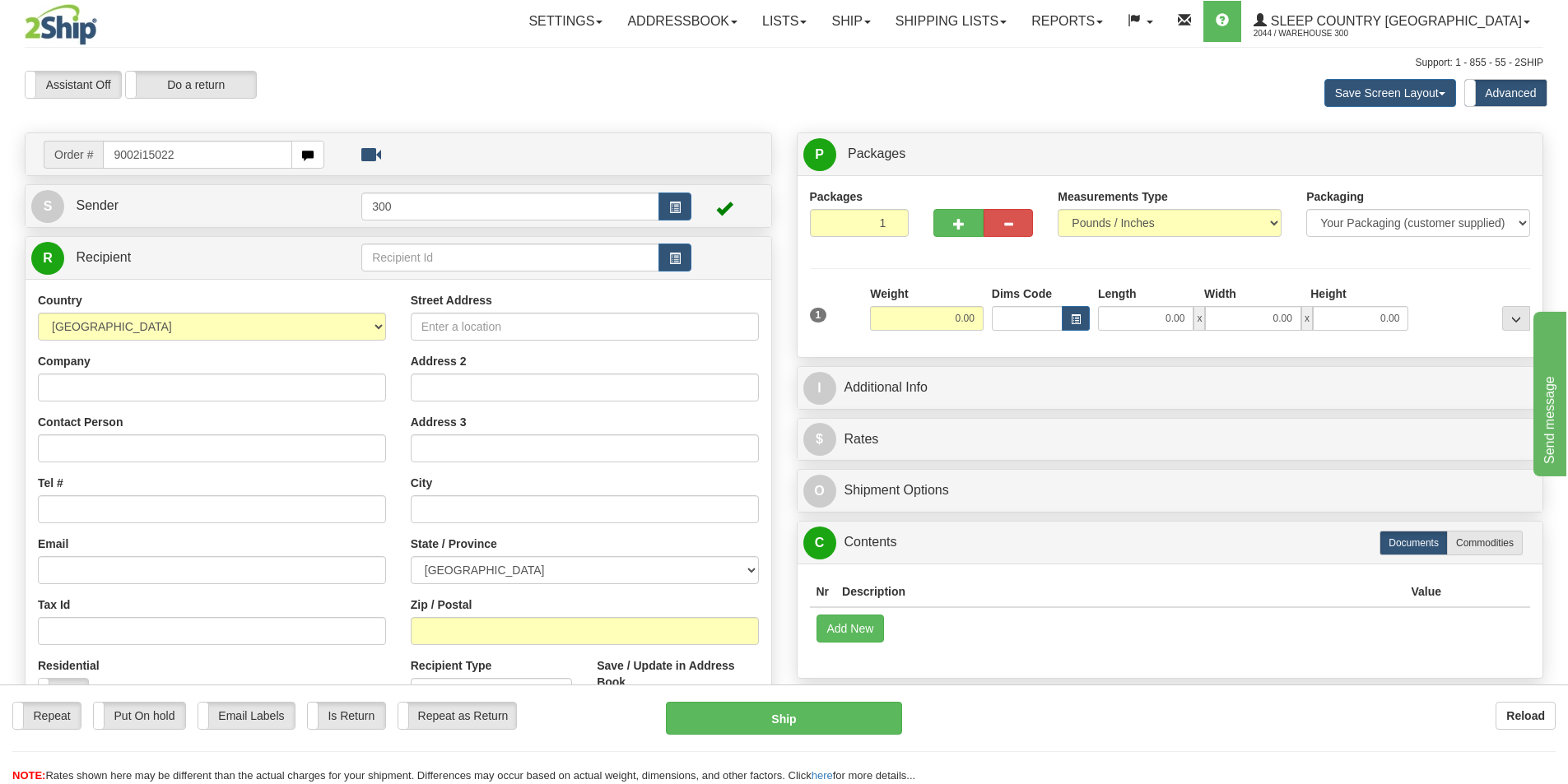
type input "9002i150220"
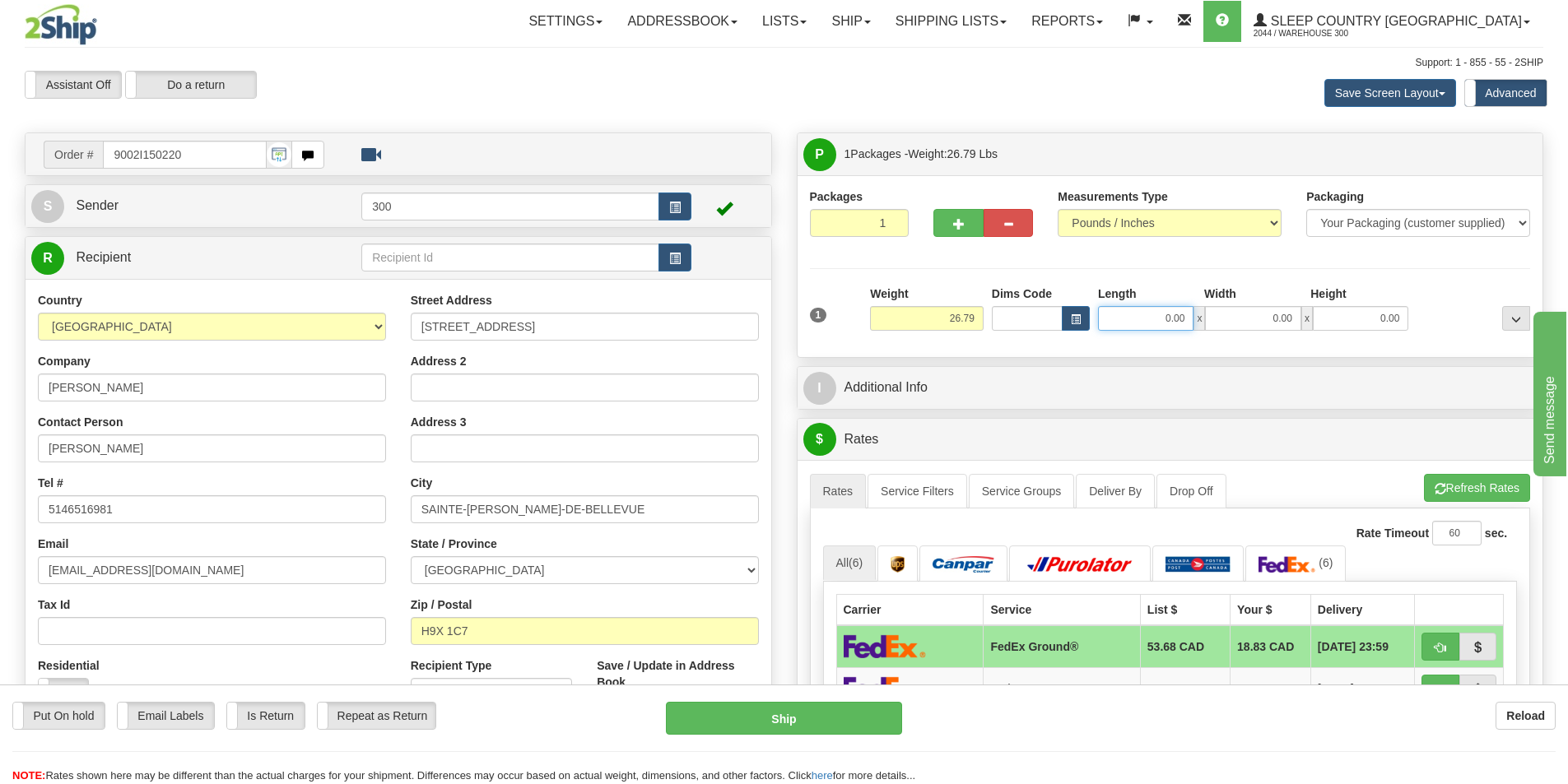
click at [1141, 318] on input "0.00" at bounding box center [1145, 319] width 96 height 25
type input "13.00"
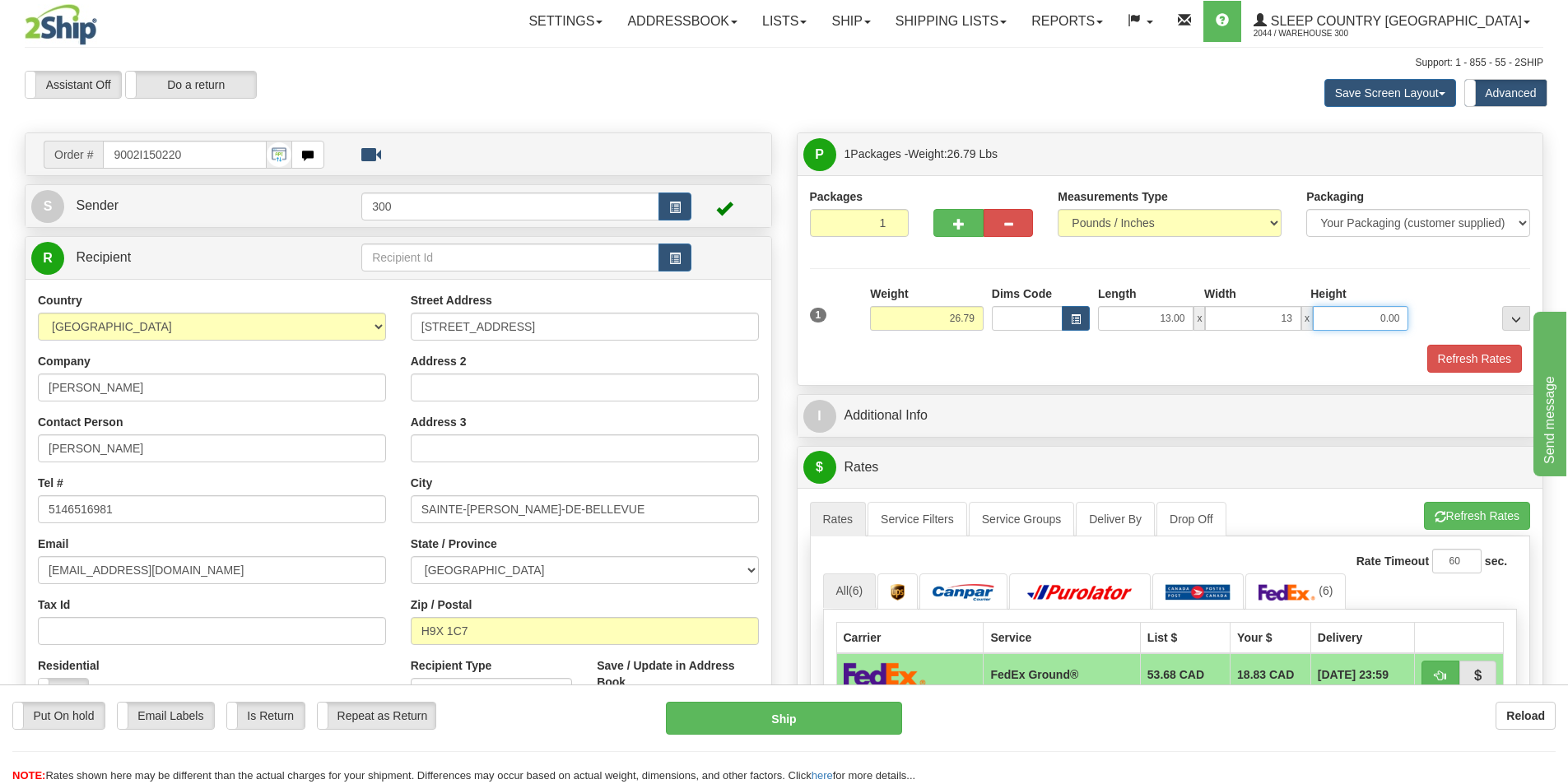
type input "13.00"
type input "40.00"
click at [1489, 346] on div "1 Weight 26.79 Dims Code" at bounding box center [1170, 329] width 721 height 88
click at [1480, 382] on div "Packages 1 1 Measurements Type" at bounding box center [1170, 279] width 746 height 210
click at [1469, 368] on button "Refresh Rates" at bounding box center [1474, 358] width 95 height 28
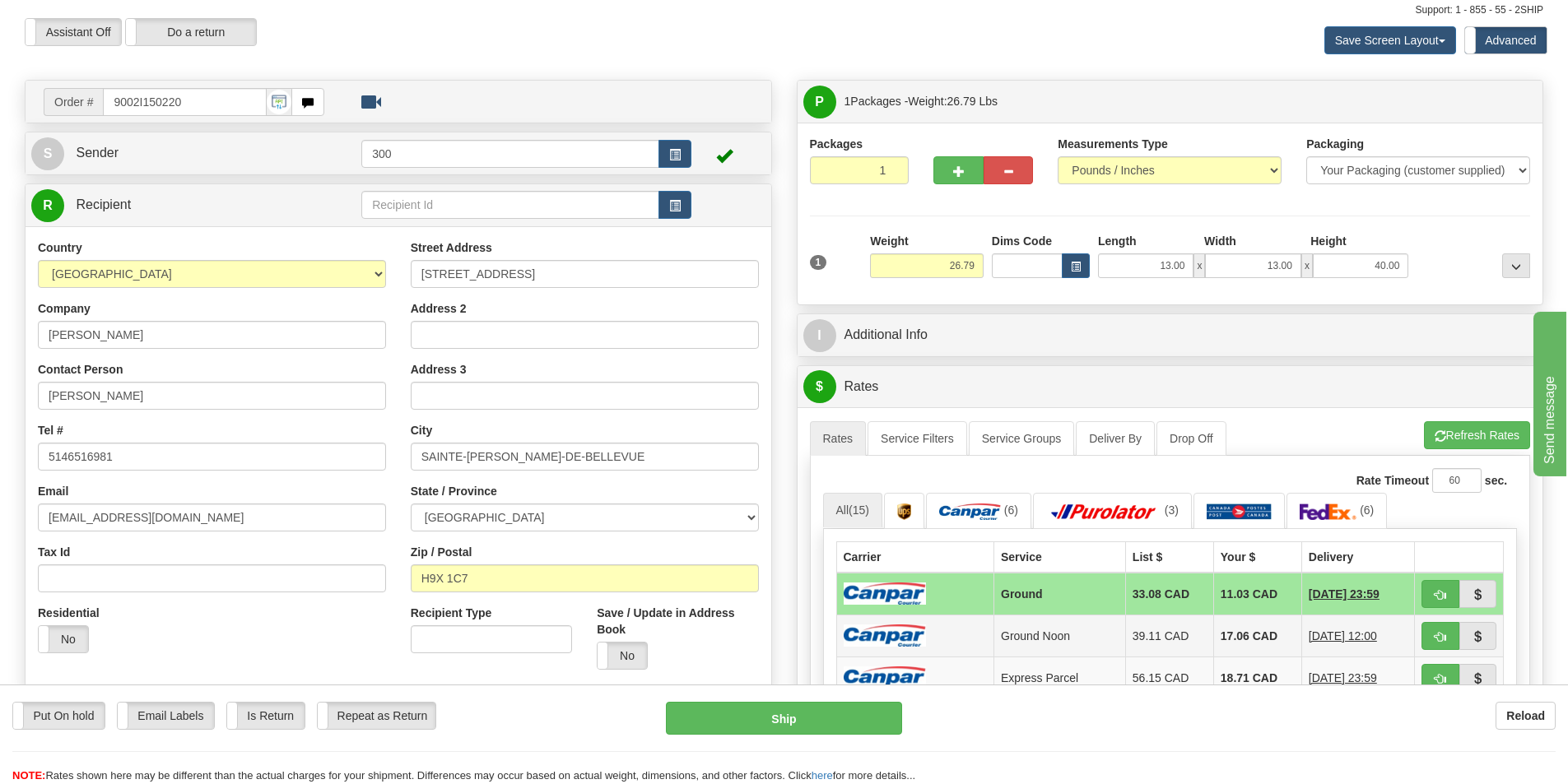
scroll to position [82, 0]
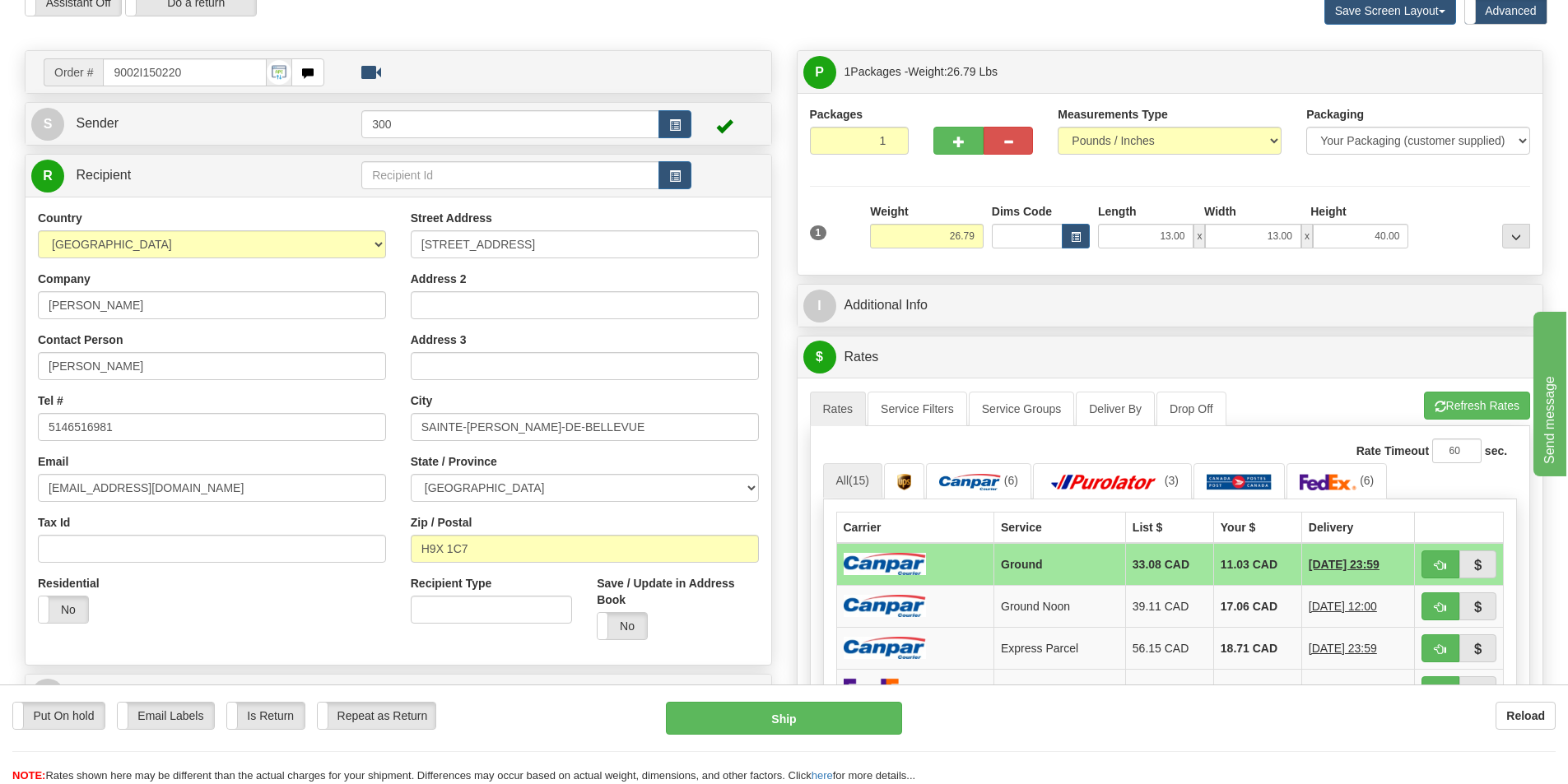
click at [1432, 580] on td at bounding box center [1459, 564] width 88 height 43
click at [1434, 577] on button "button" at bounding box center [1440, 563] width 38 height 28
type input "1"
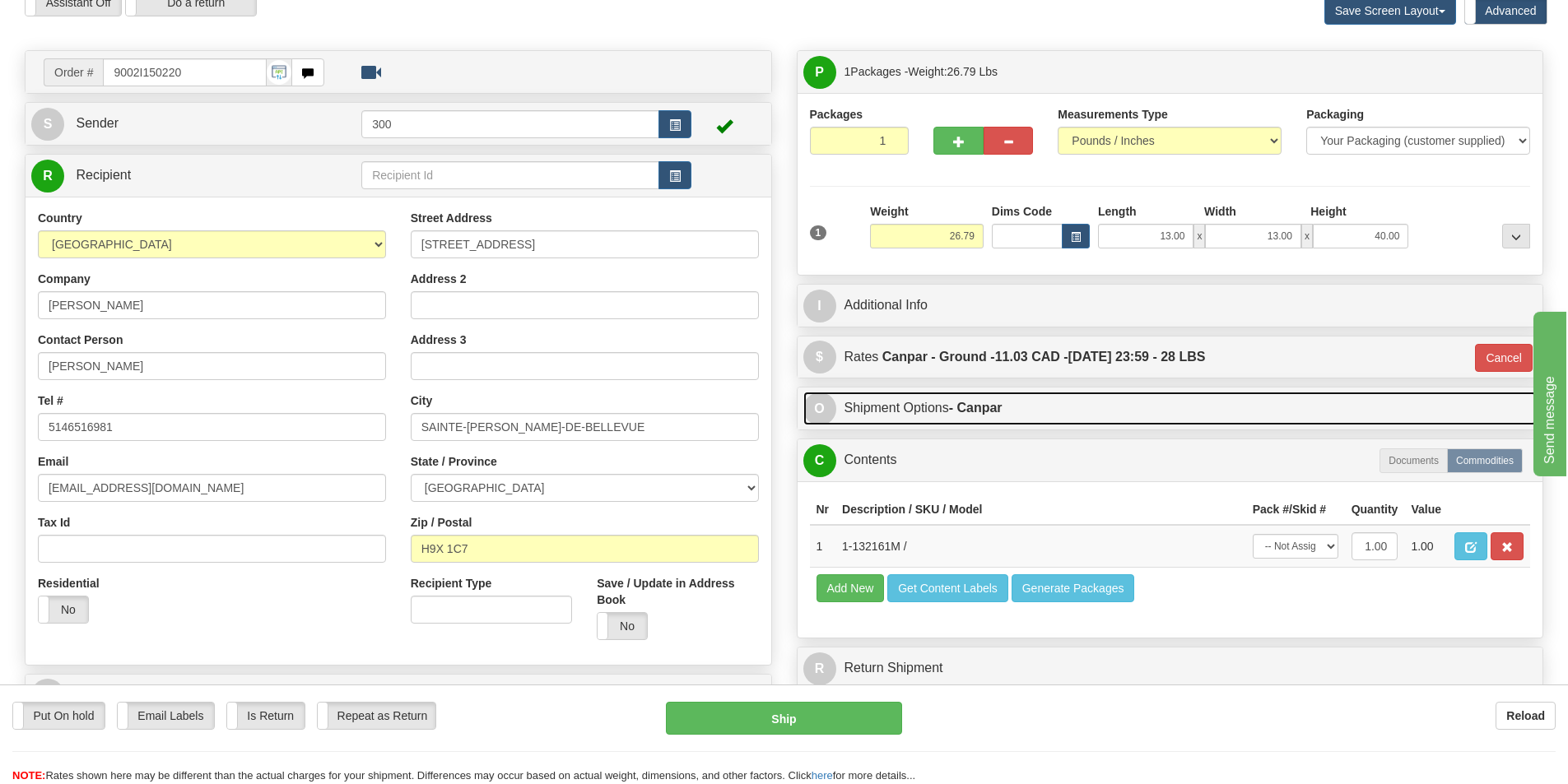
click at [1019, 408] on link "O Shipment Options - Canpar" at bounding box center [1170, 408] width 734 height 34
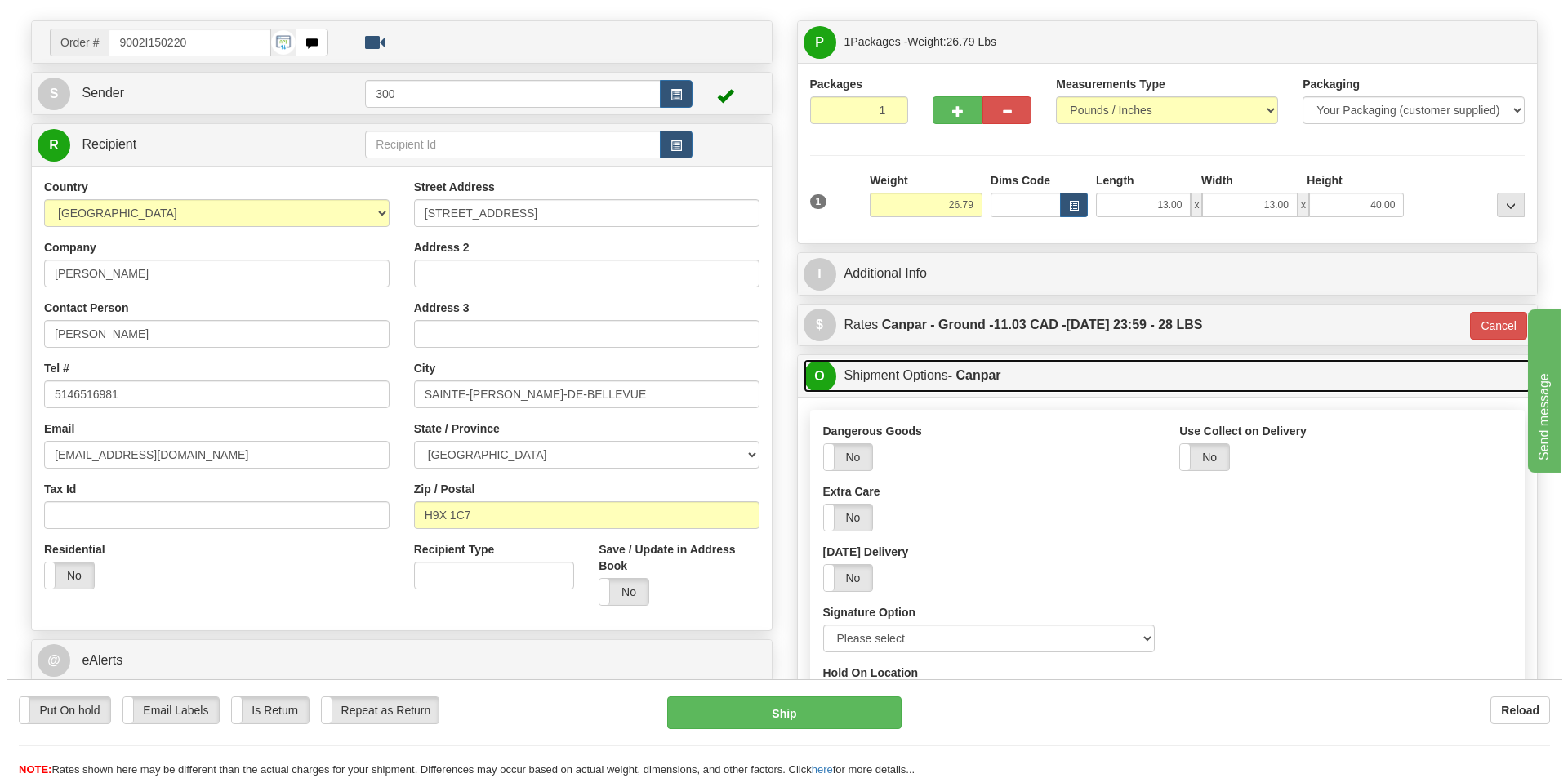
scroll to position [163, 0]
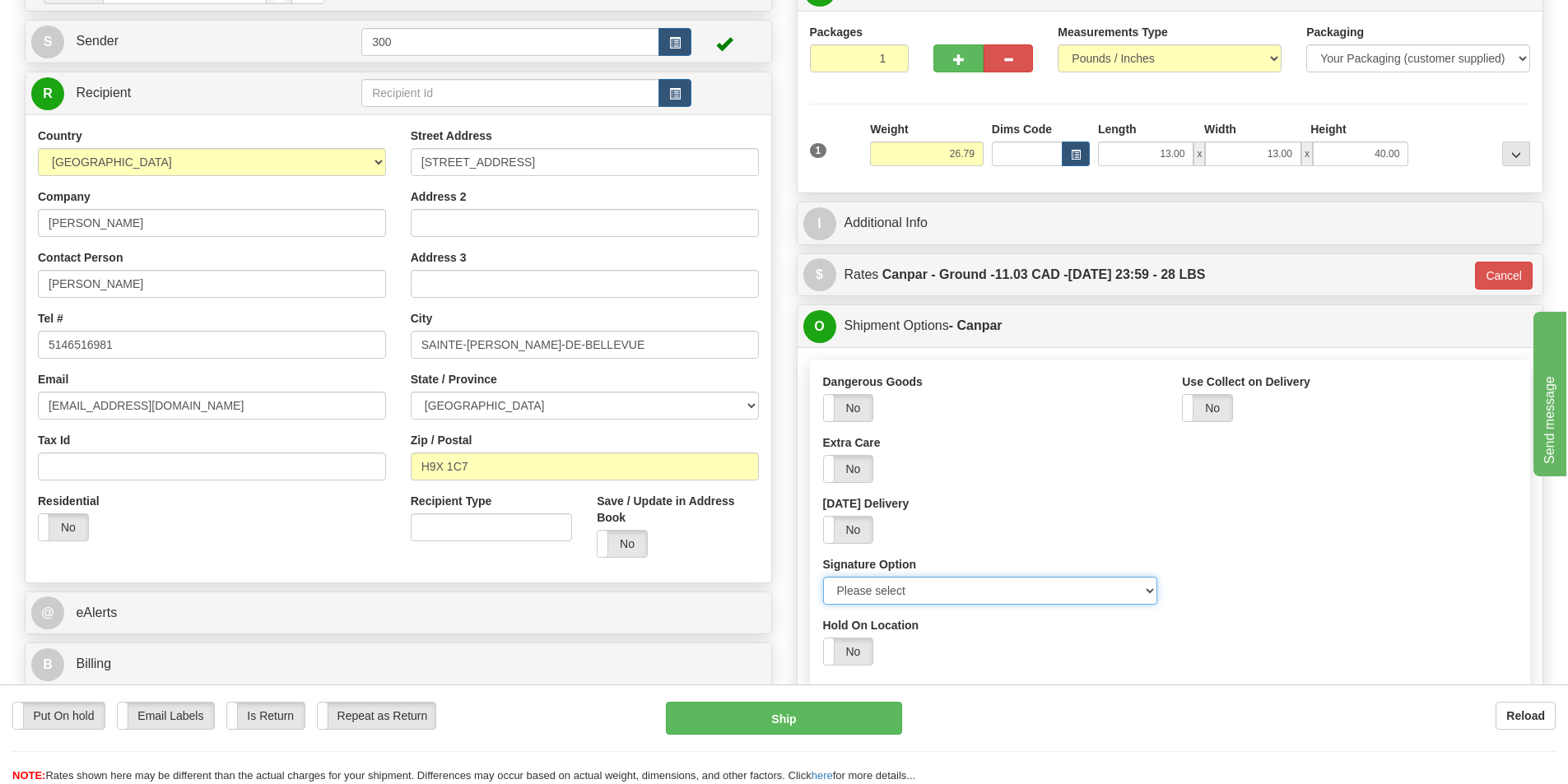
click at [973, 597] on select "Please select No Signature Required Signature Required Adult Signature" at bounding box center [990, 590] width 335 height 28
select select "2"
click at [823, 577] on select "Please select No Signature Required Signature Required Adult Signature" at bounding box center [990, 590] width 335 height 28
click at [831, 725] on button "Ship" at bounding box center [784, 718] width 236 height 33
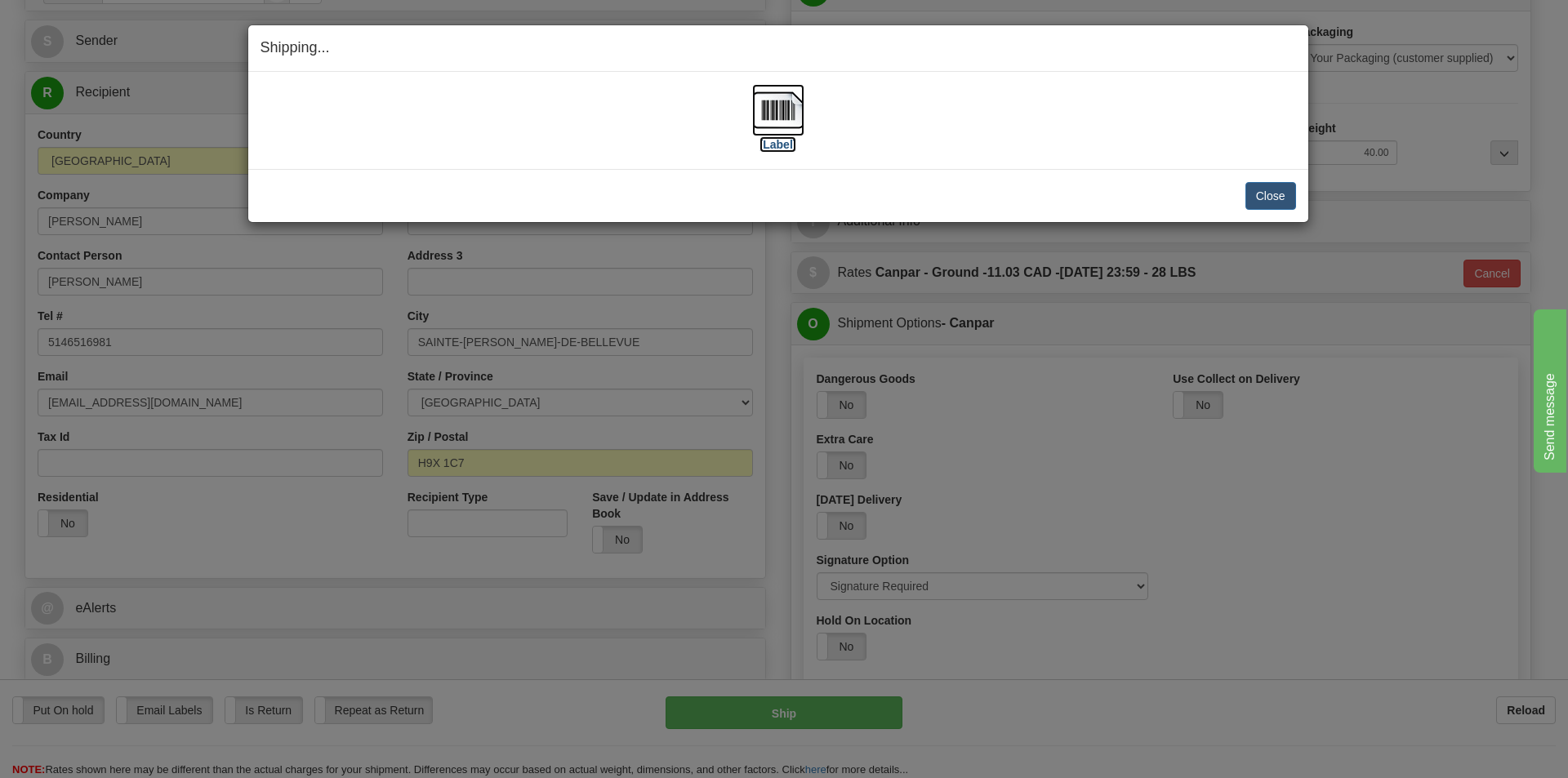
click at [787, 116] on img at bounding box center [777, 110] width 52 height 52
click at [1269, 187] on button "Close" at bounding box center [1270, 195] width 51 height 27
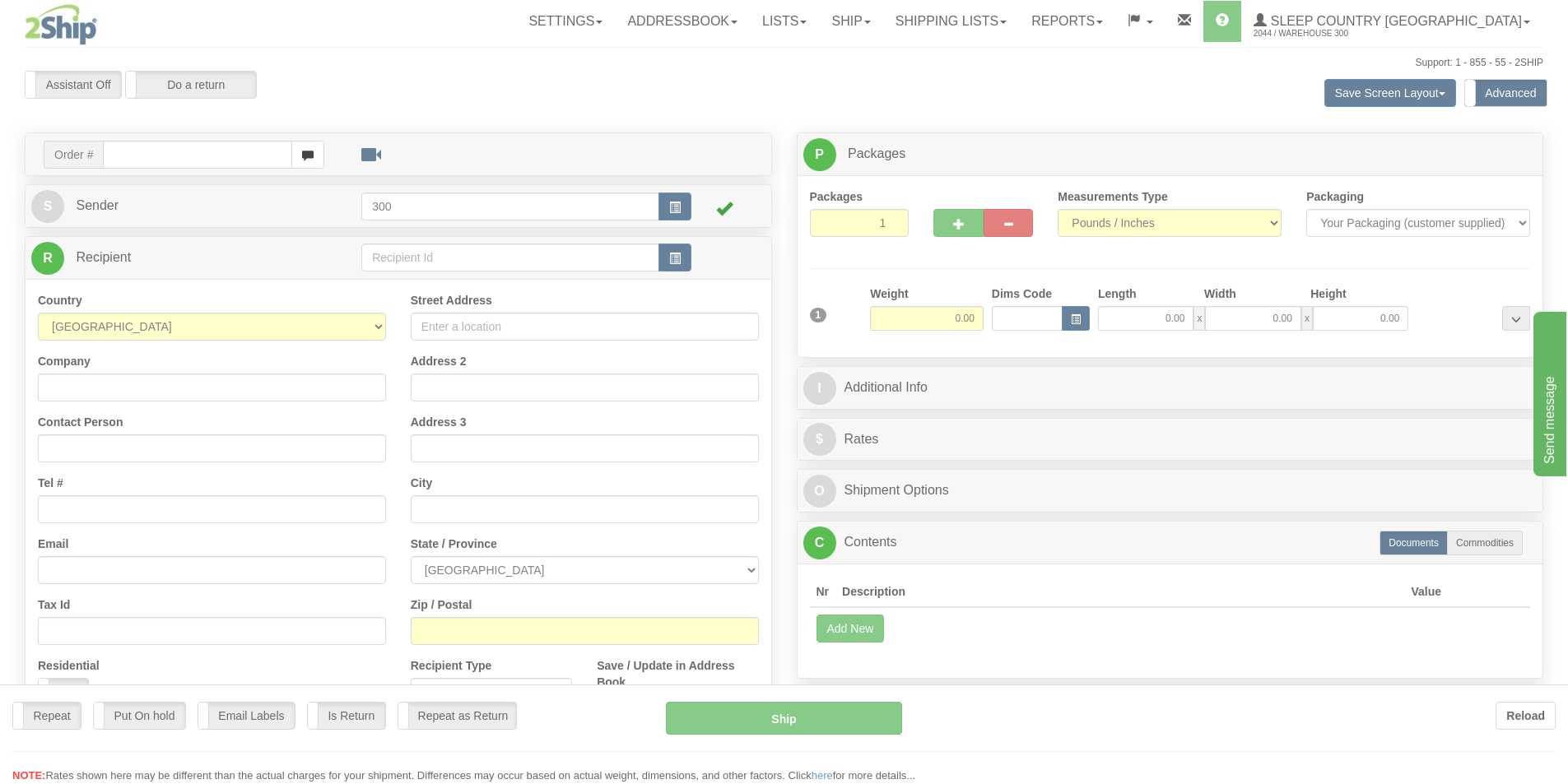
click at [1017, 13] on div at bounding box center [784, 392] width 1568 height 784
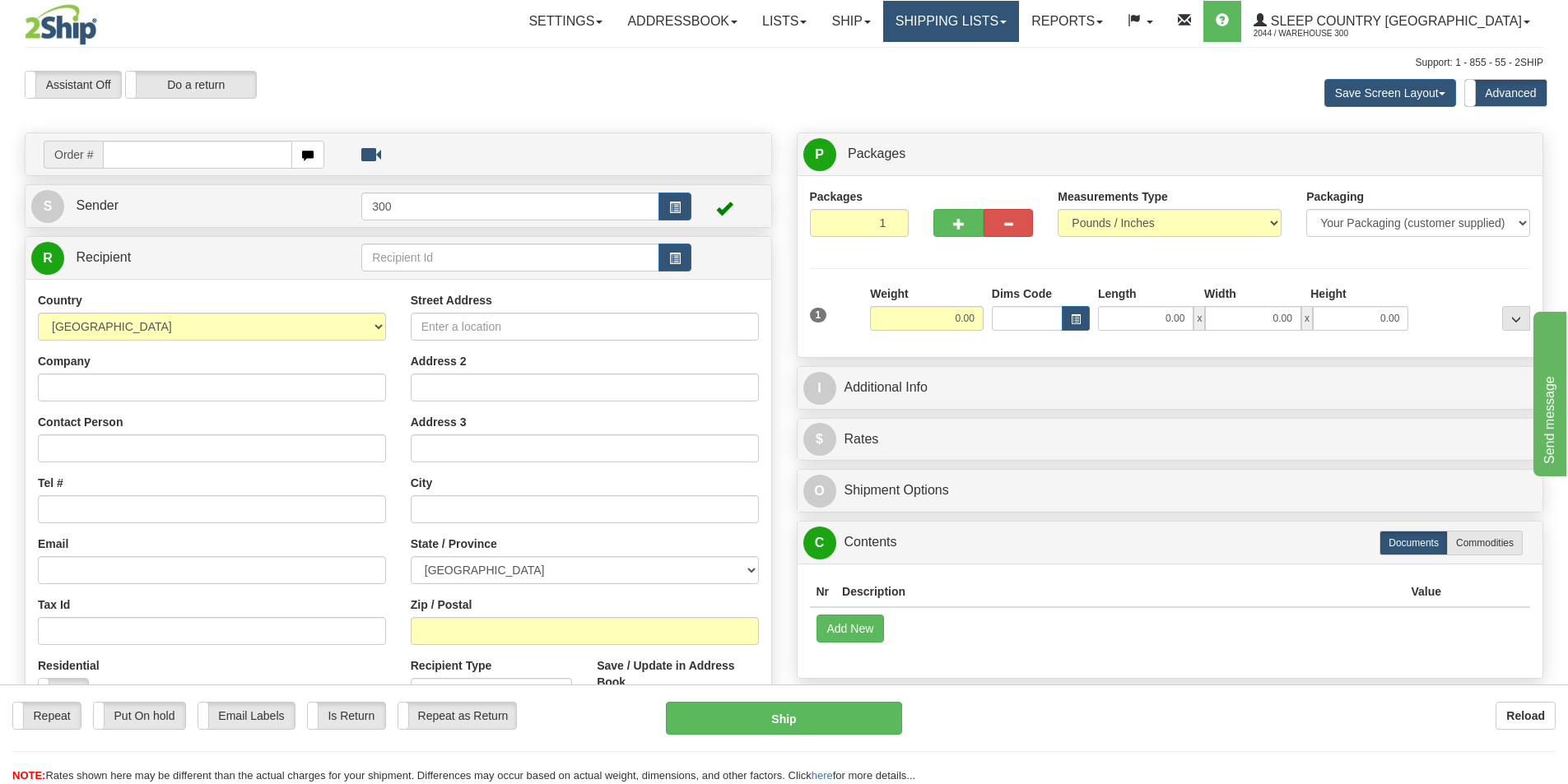
click at [1019, 16] on link "Shipping lists" at bounding box center [951, 21] width 136 height 41
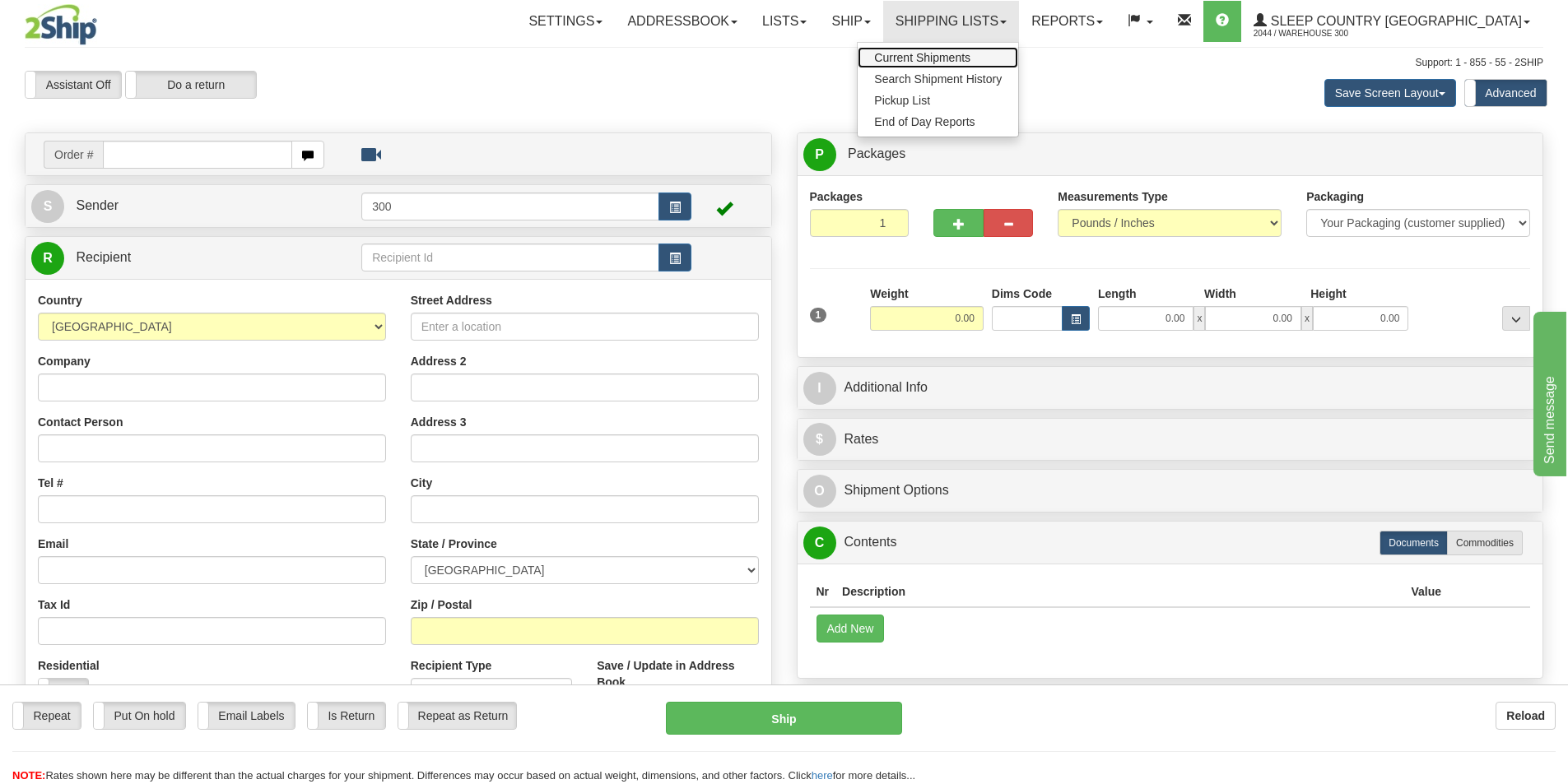
click at [1019, 47] on link "Current Shipments" at bounding box center [938, 58] width 161 height 21
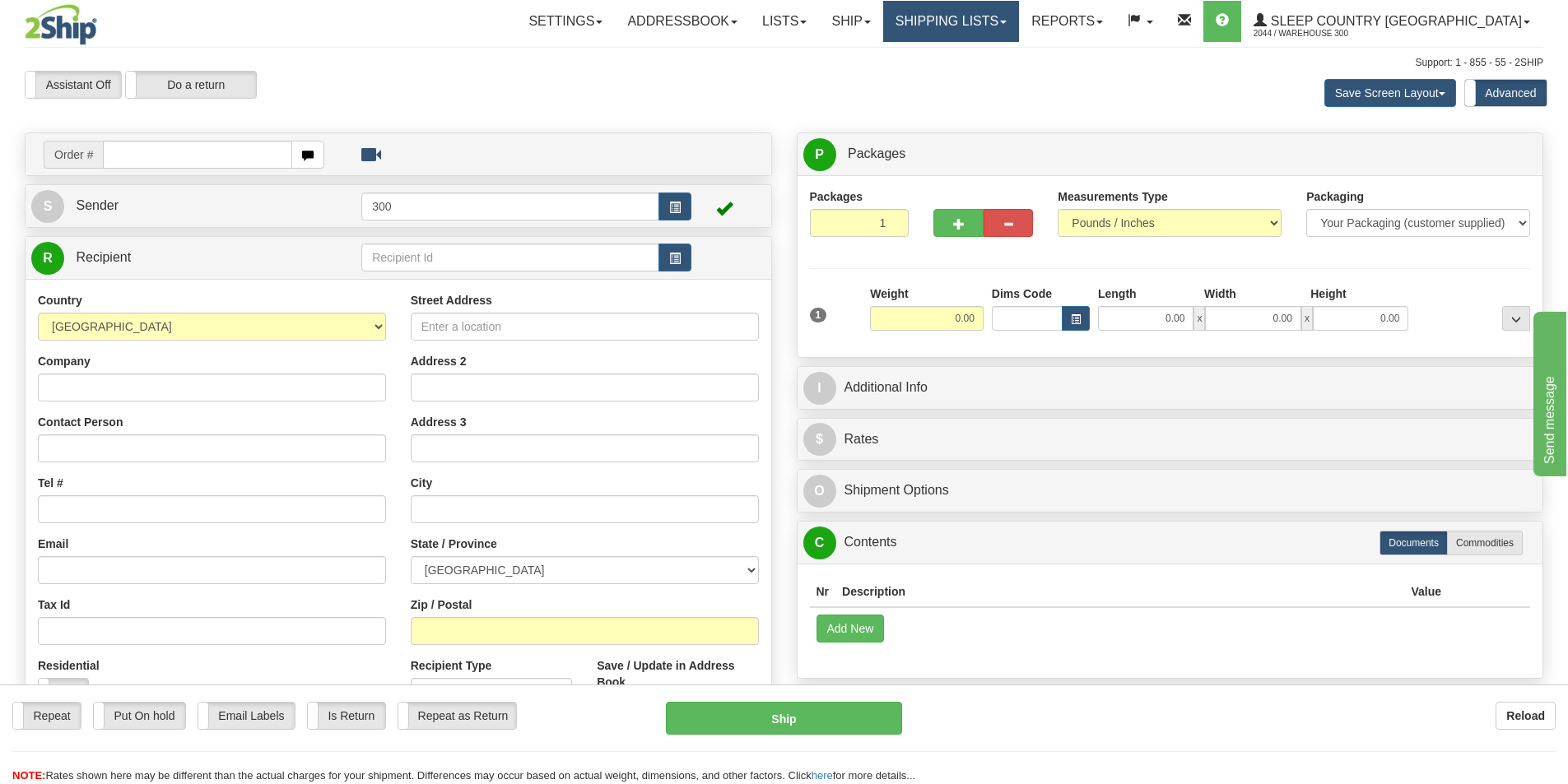
click at [1019, 21] on link "Shipping lists" at bounding box center [951, 21] width 136 height 41
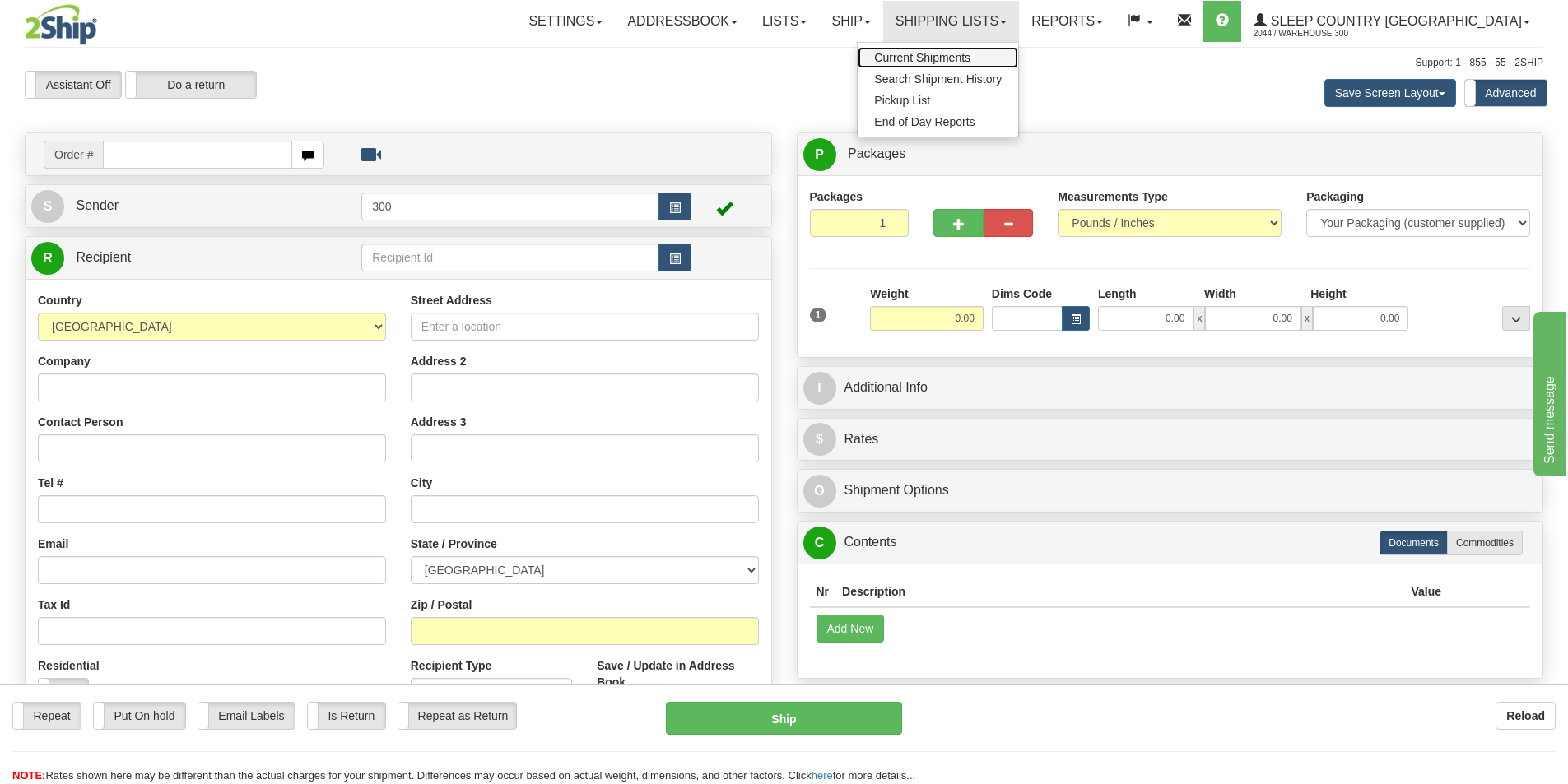
click at [970, 61] on span "Current Shipments" at bounding box center [922, 57] width 96 height 13
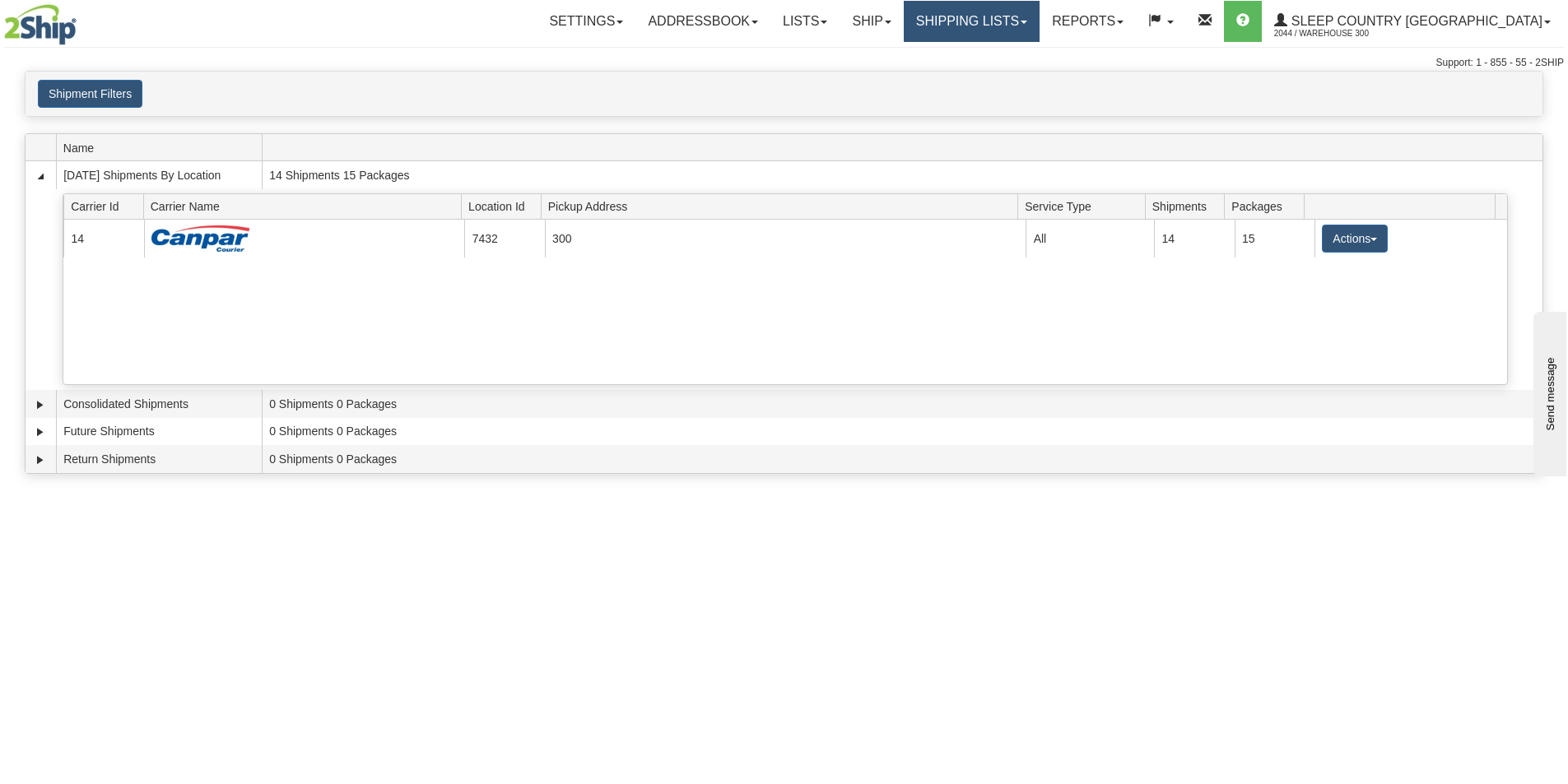
click at [1039, 18] on link "Shipping lists" at bounding box center [971, 21] width 136 height 41
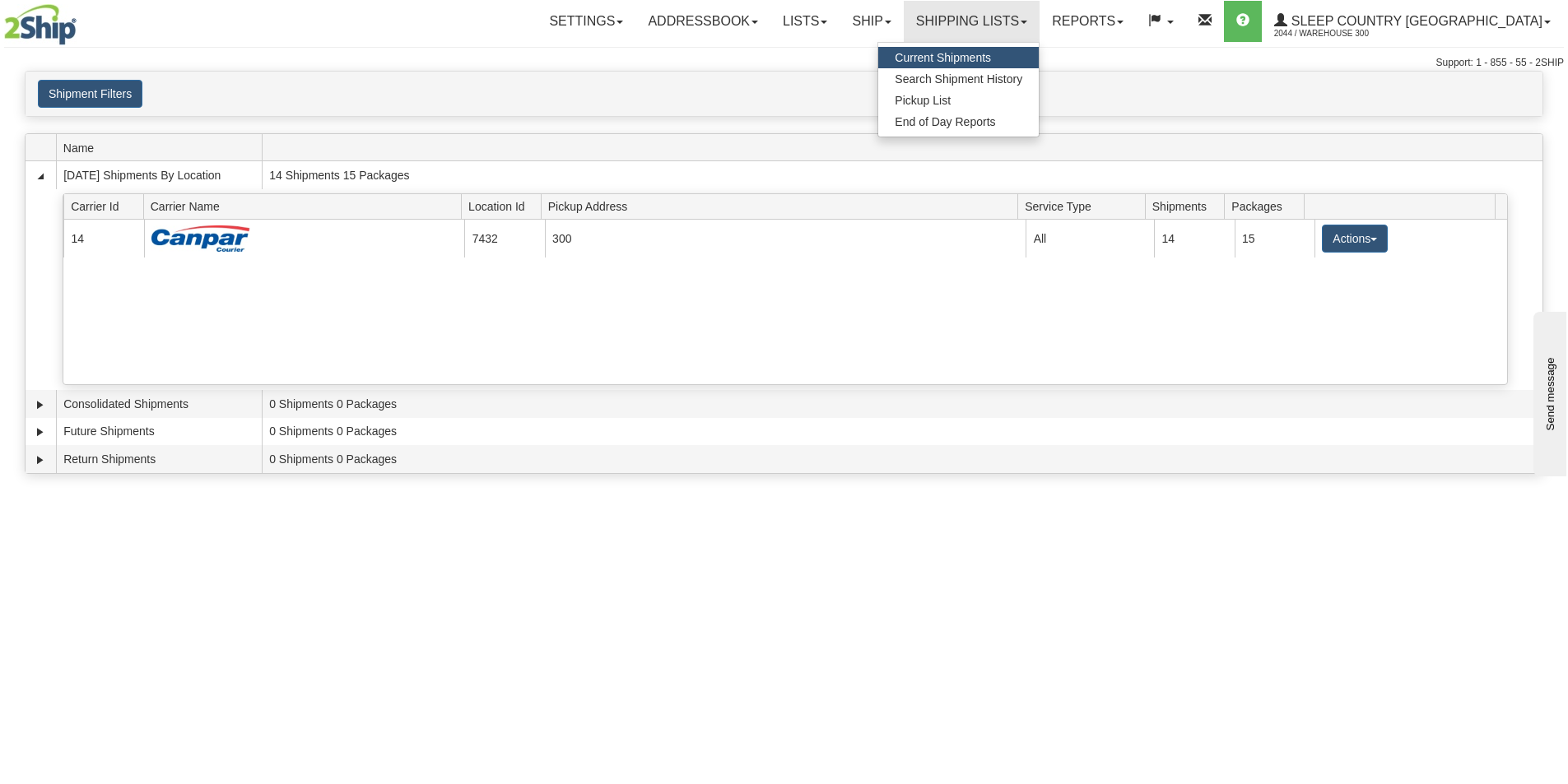
click at [991, 51] on span "Current Shipments" at bounding box center [943, 57] width 96 height 13
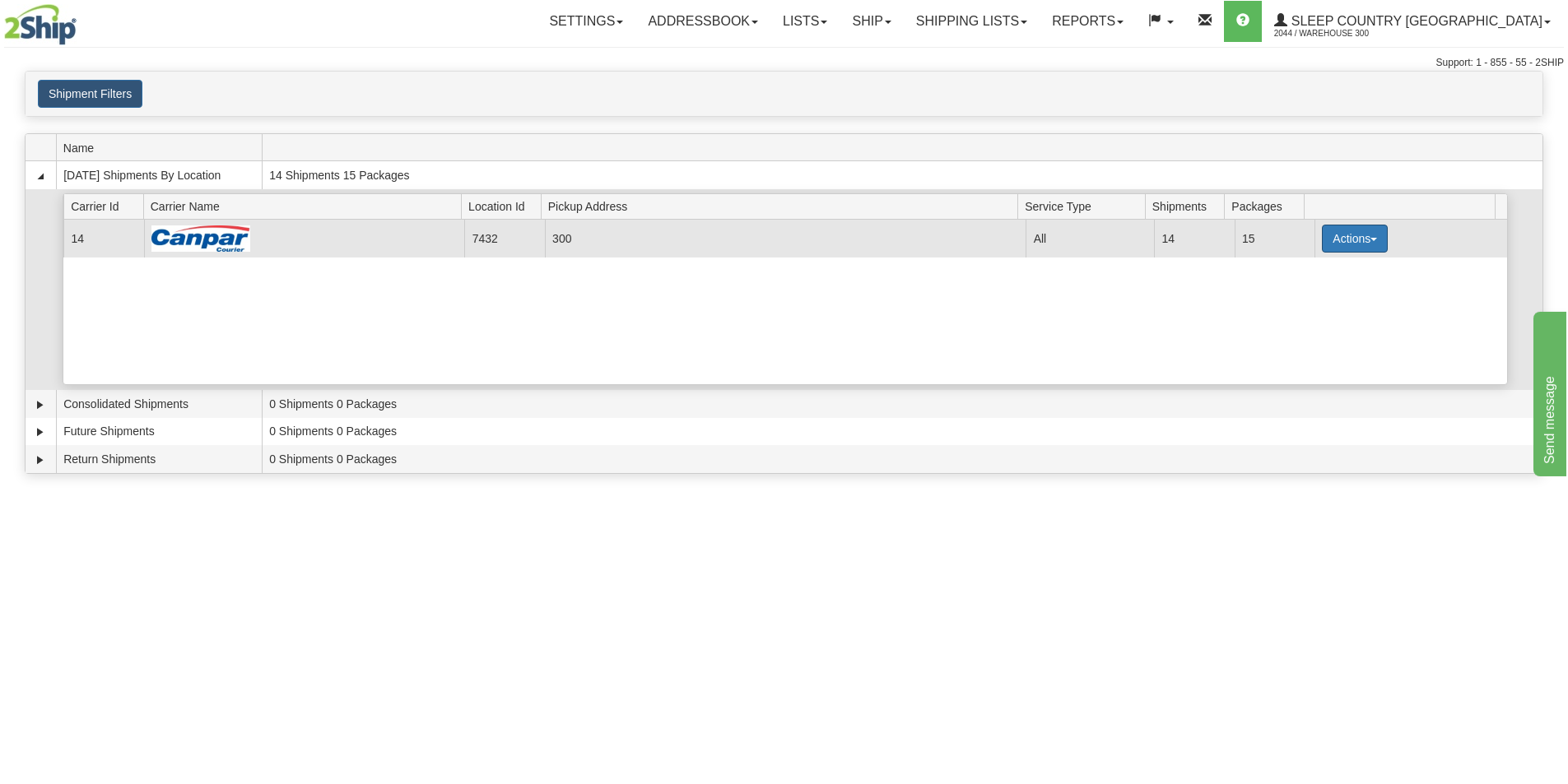
click at [1326, 228] on button "Actions" at bounding box center [1354, 238] width 66 height 28
click at [1319, 288] on link "Close" at bounding box center [1321, 291] width 131 height 21
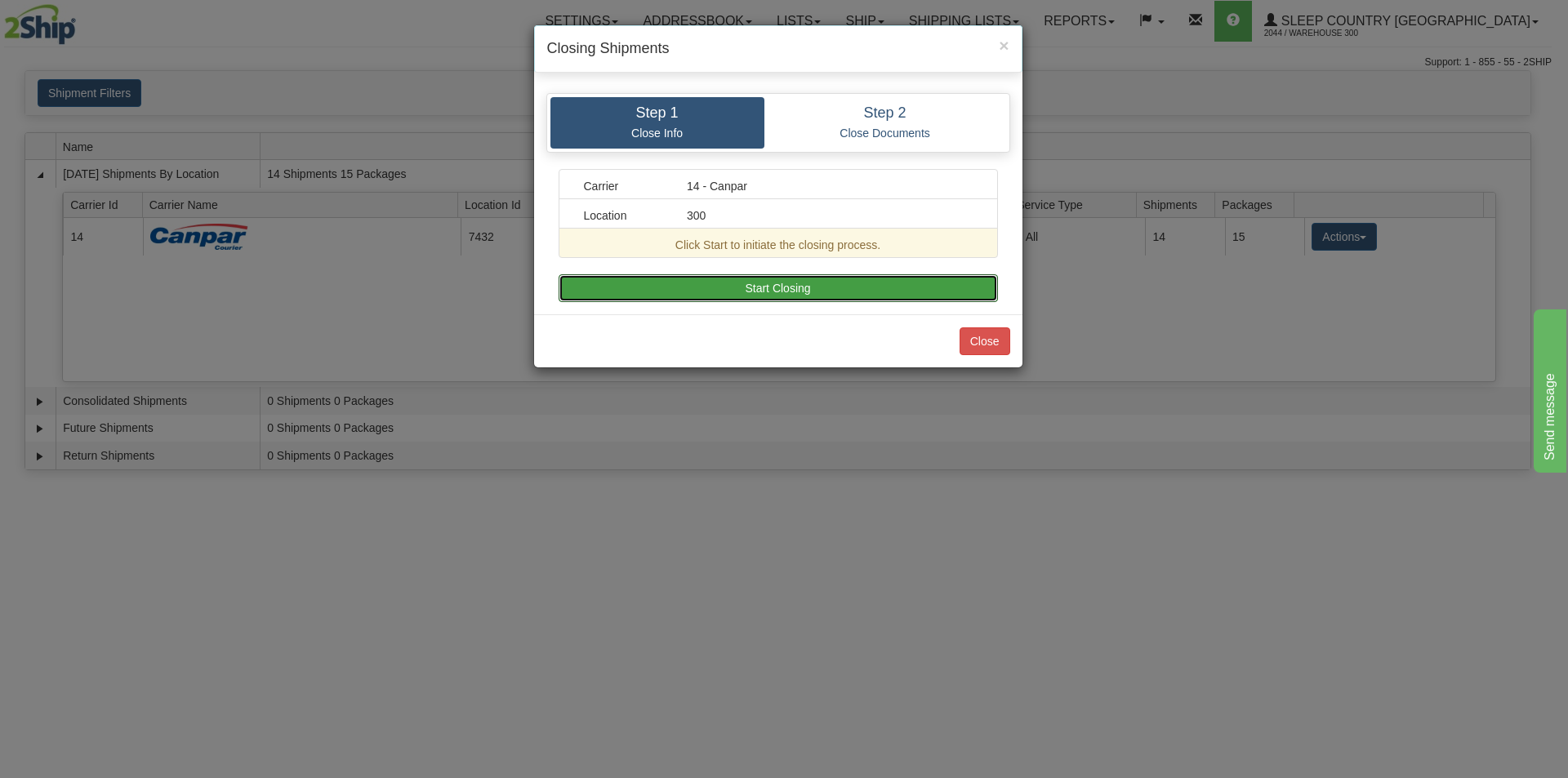
click at [664, 284] on button "Start Closing" at bounding box center [778, 288] width 440 height 27
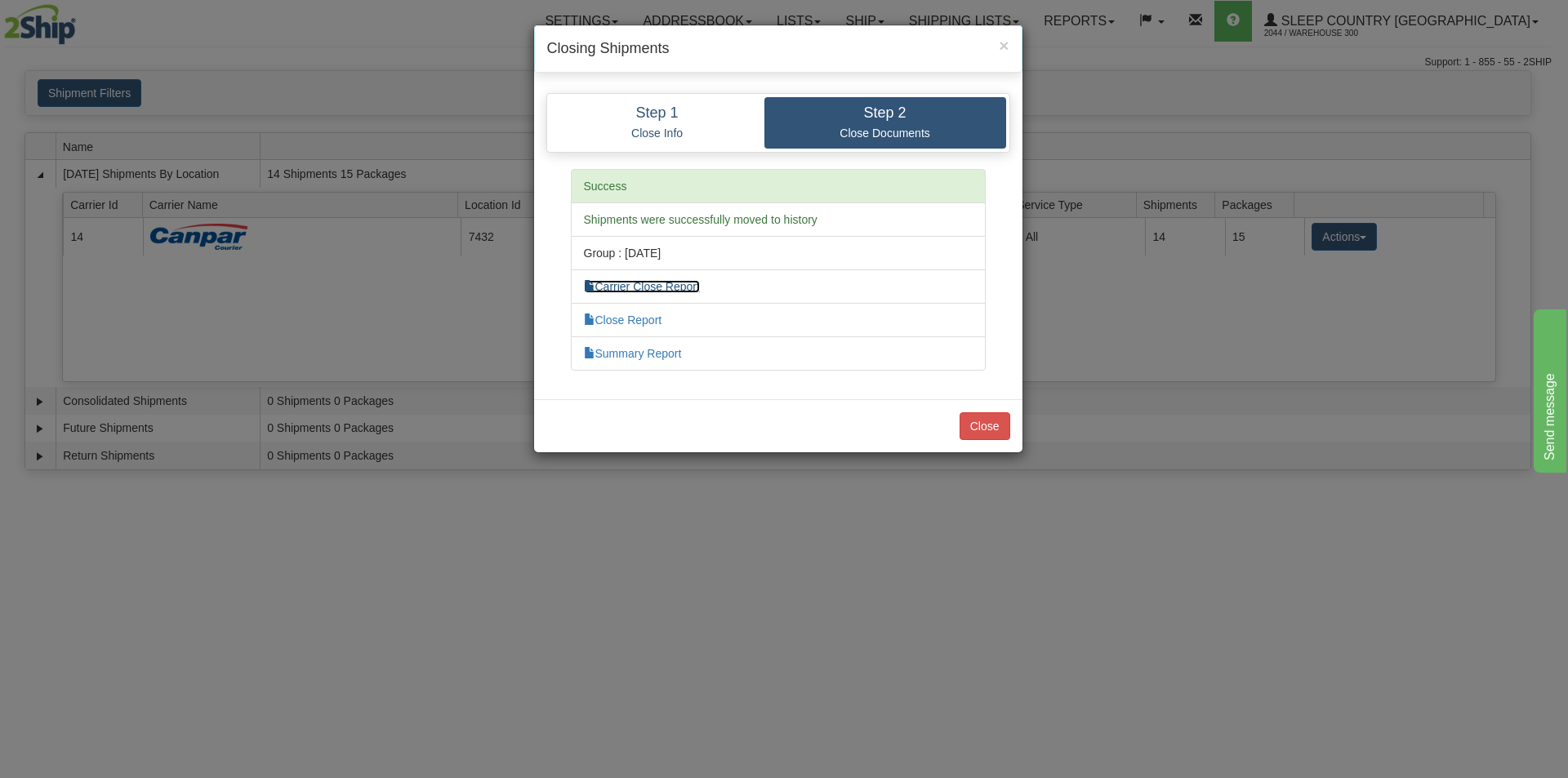
click at [662, 284] on link "Carrier Close Report" at bounding box center [642, 286] width 116 height 13
click at [656, 315] on link "Close Report" at bounding box center [623, 320] width 78 height 13
click at [644, 351] on link "Summary Report" at bounding box center [633, 354] width 98 height 13
